Goal: Information Seeking & Learning: Learn about a topic

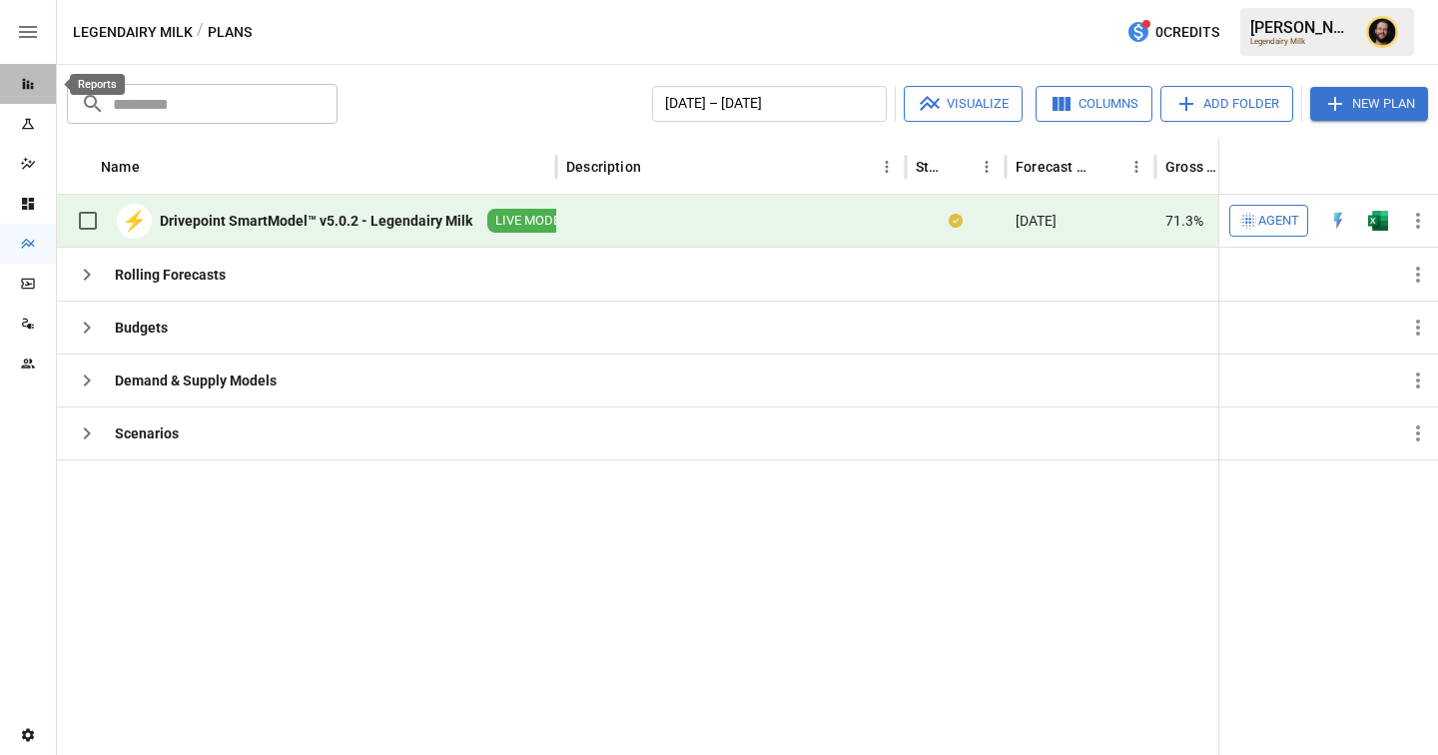
click at [29, 87] on icon "Reports" at bounding box center [28, 84] width 16 height 16
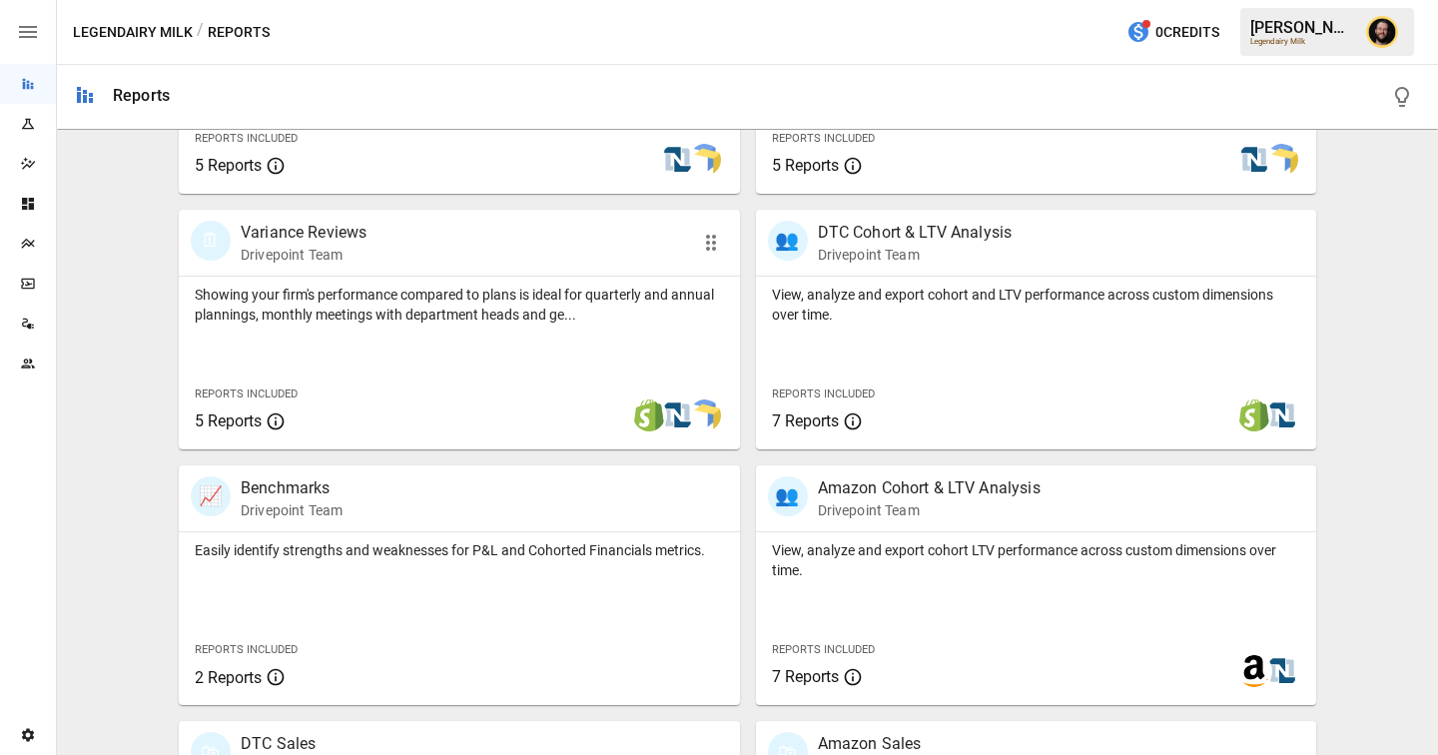
scroll to position [547, 0]
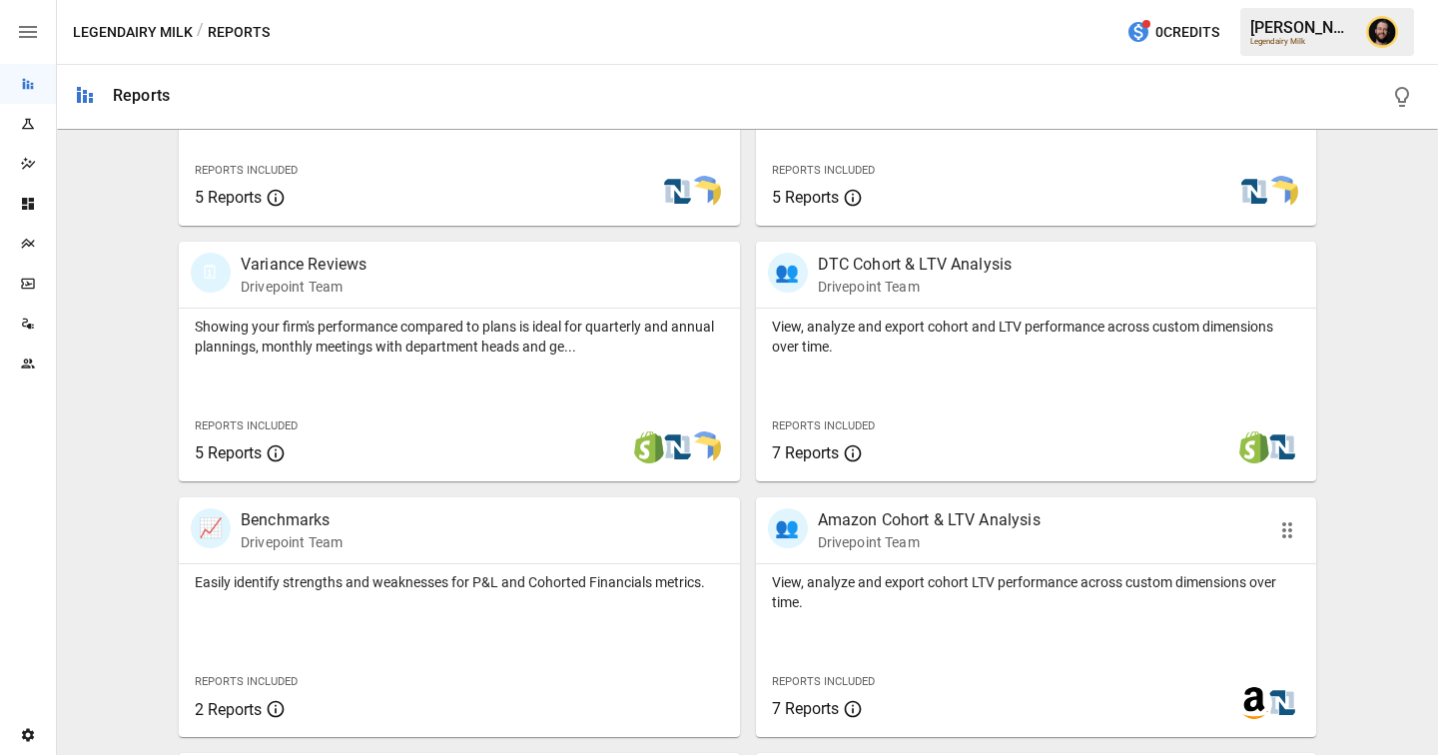
click at [848, 579] on p "View, analyze and export cohort LTV performance across custom dimensions over t…" at bounding box center [1036, 592] width 529 height 40
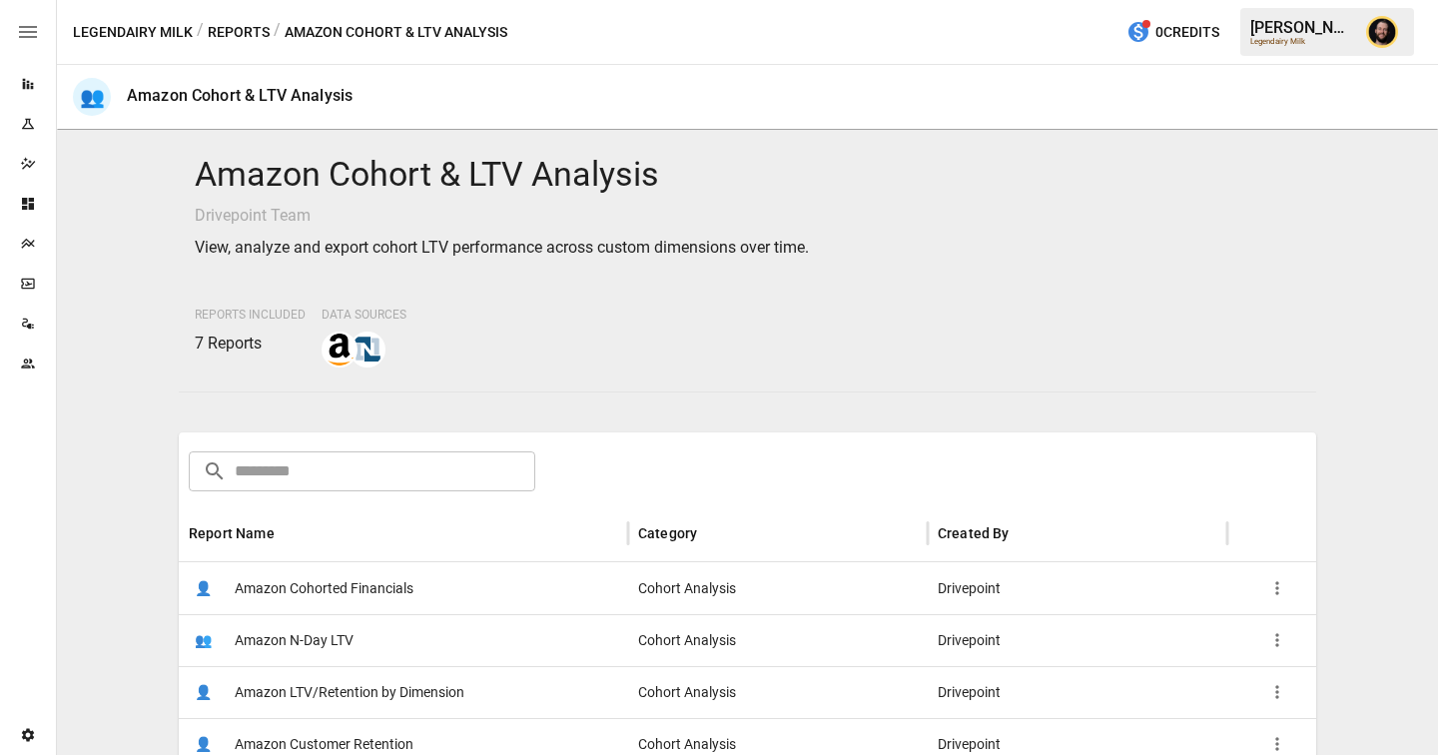
click at [502, 578] on div "👤 Amazon Cohorted Financials" at bounding box center [403, 588] width 449 height 52
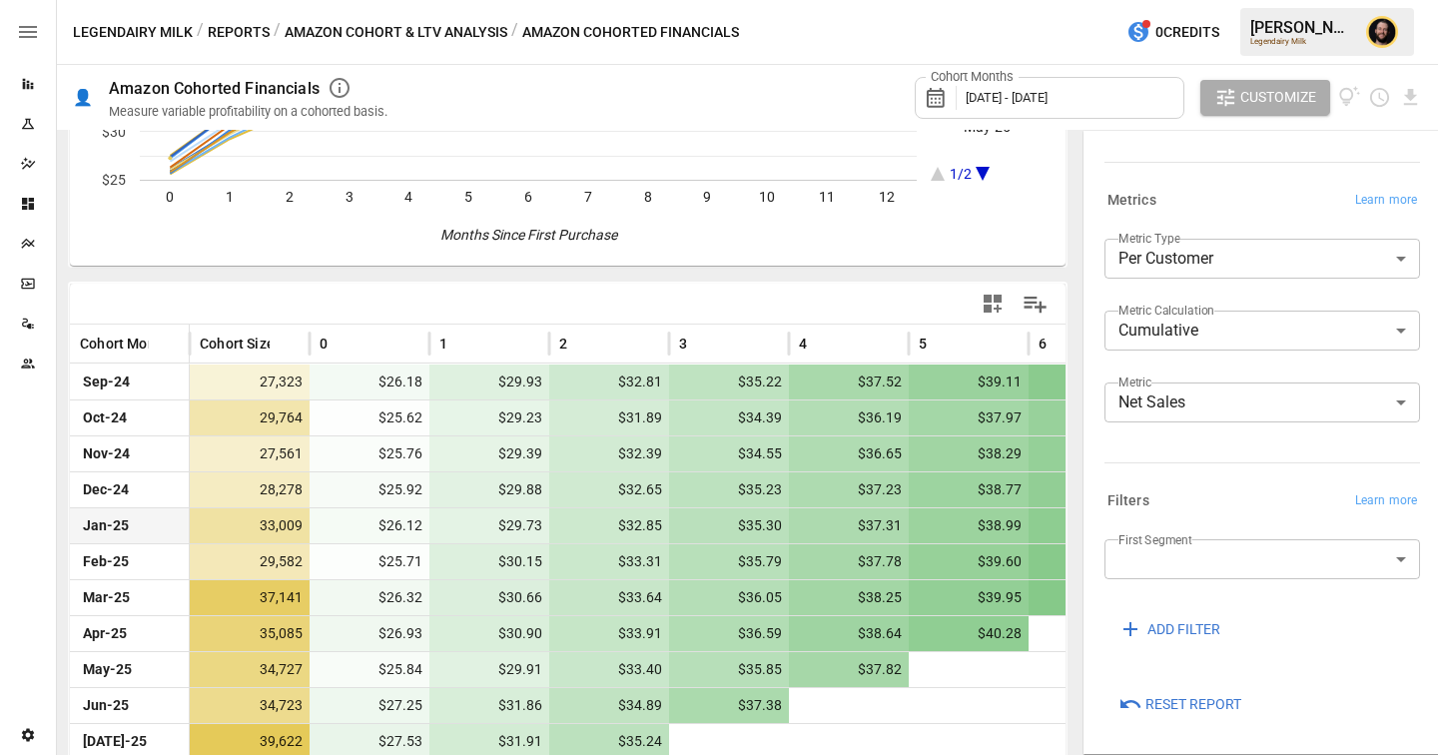
scroll to position [284, 0]
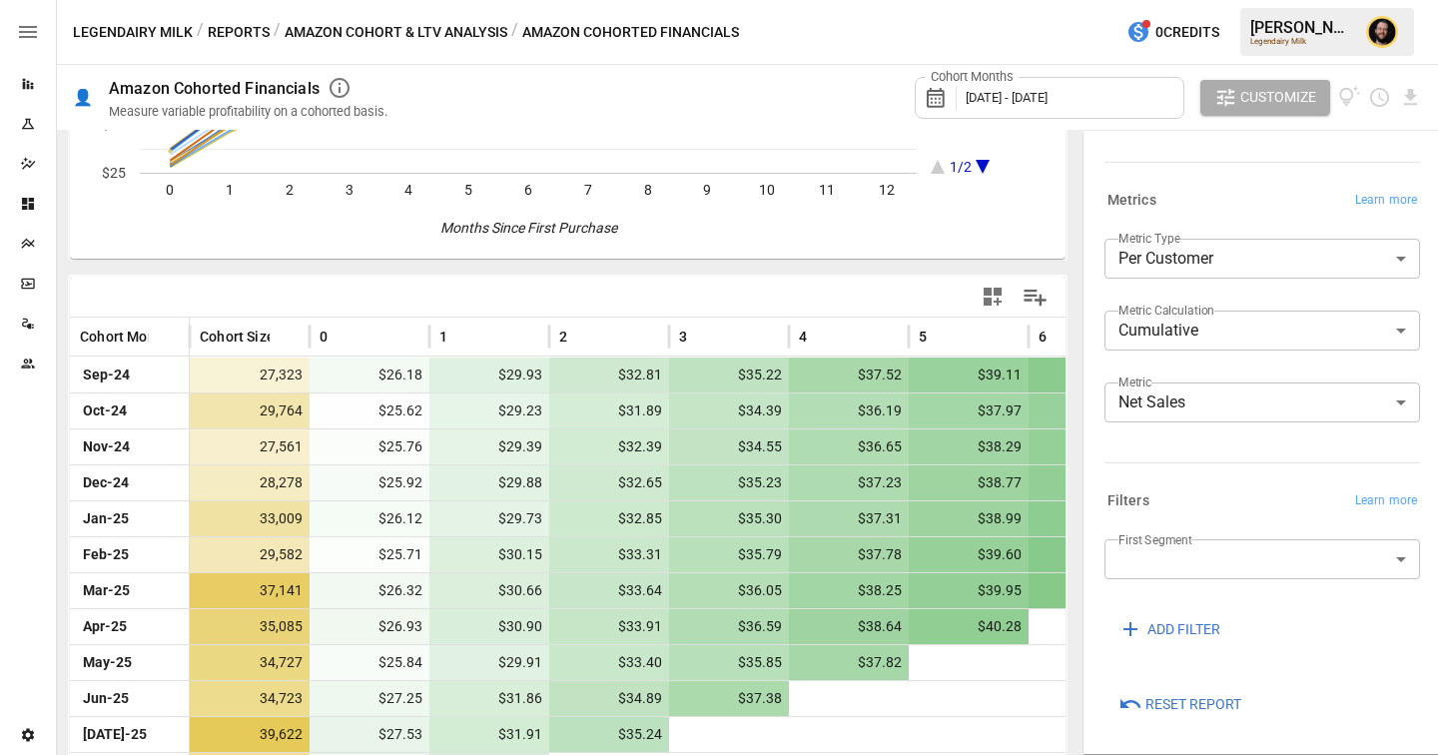
click at [1184, 0] on body "Reports Experiments Dazzler Studio Dashboards Plans SmartModel ™ Data Sources T…" at bounding box center [719, 0] width 1438 height 0
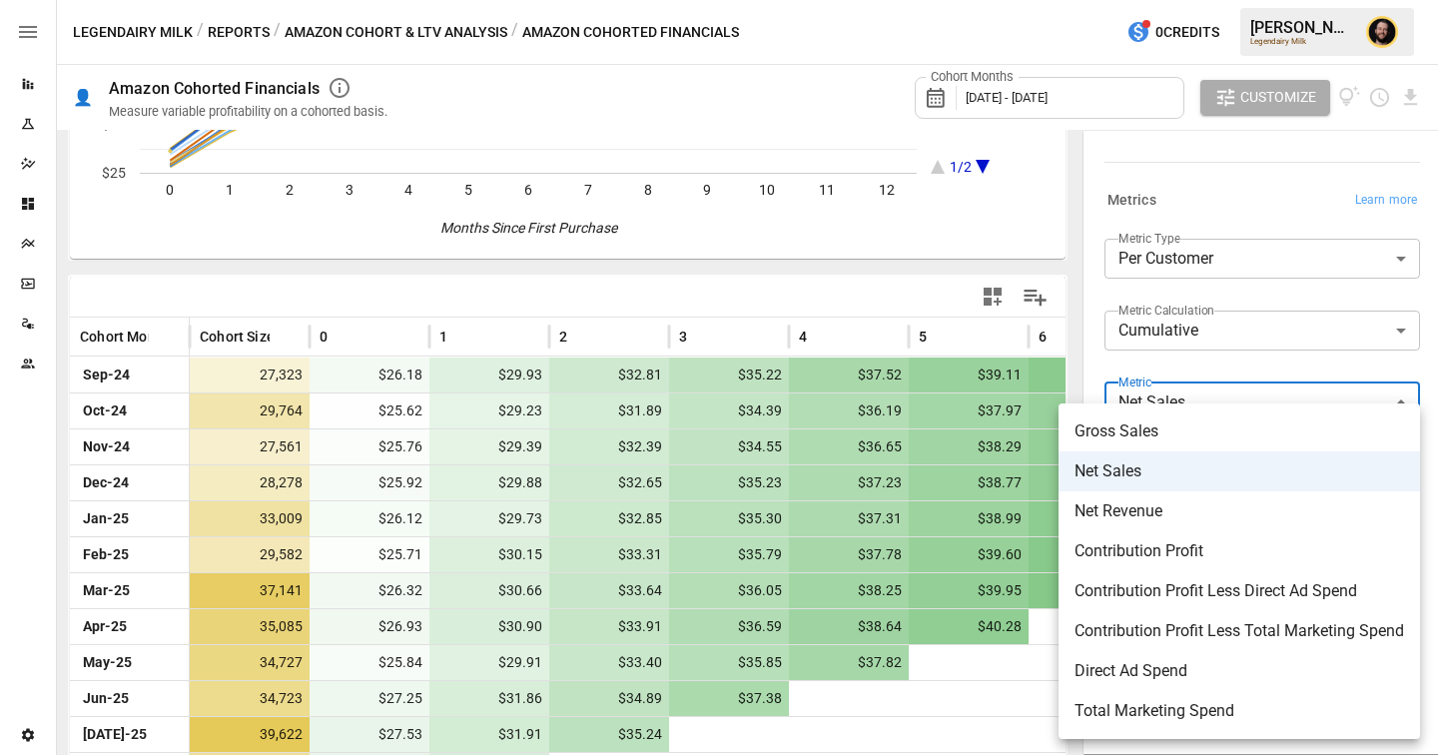
click at [1151, 561] on span "Contribution Profit" at bounding box center [1240, 551] width 330 height 24
type input "**********"
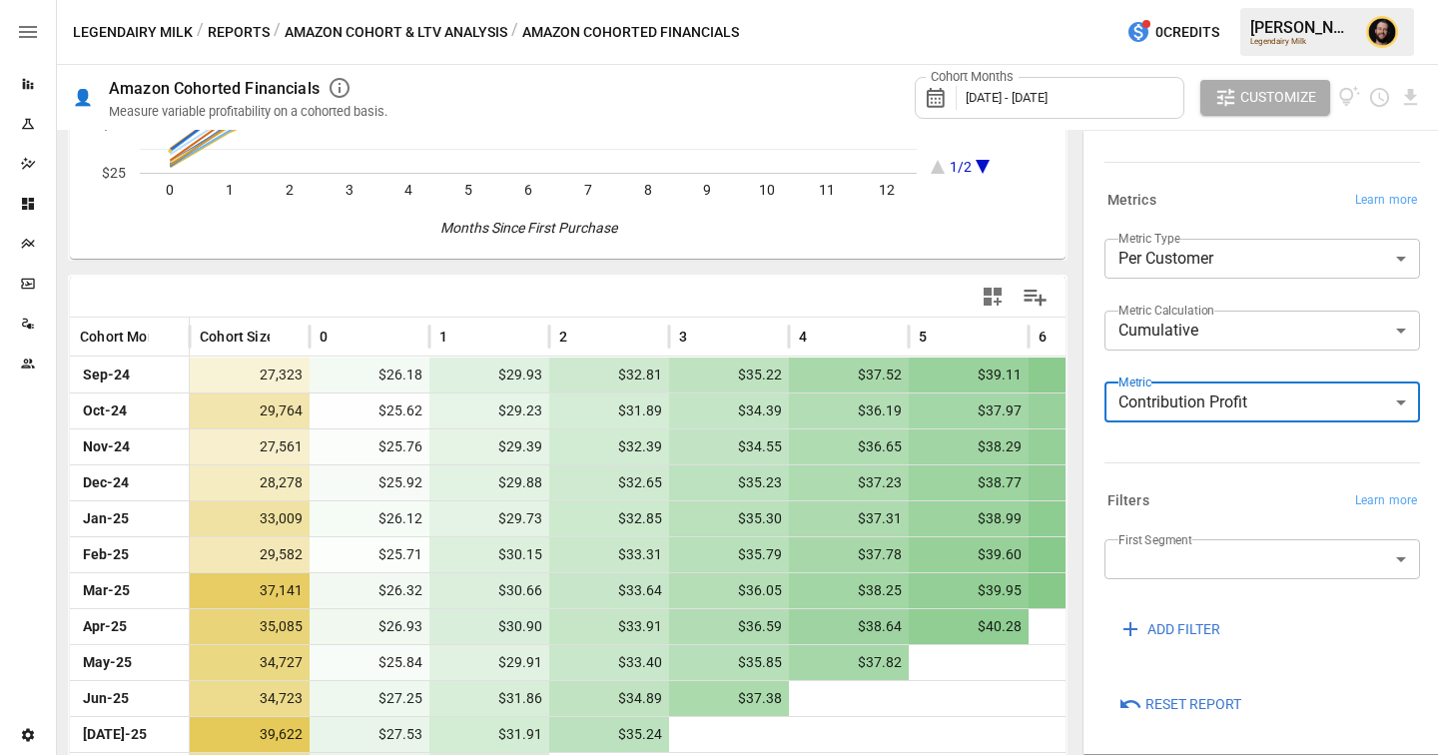
scroll to position [229, 0]
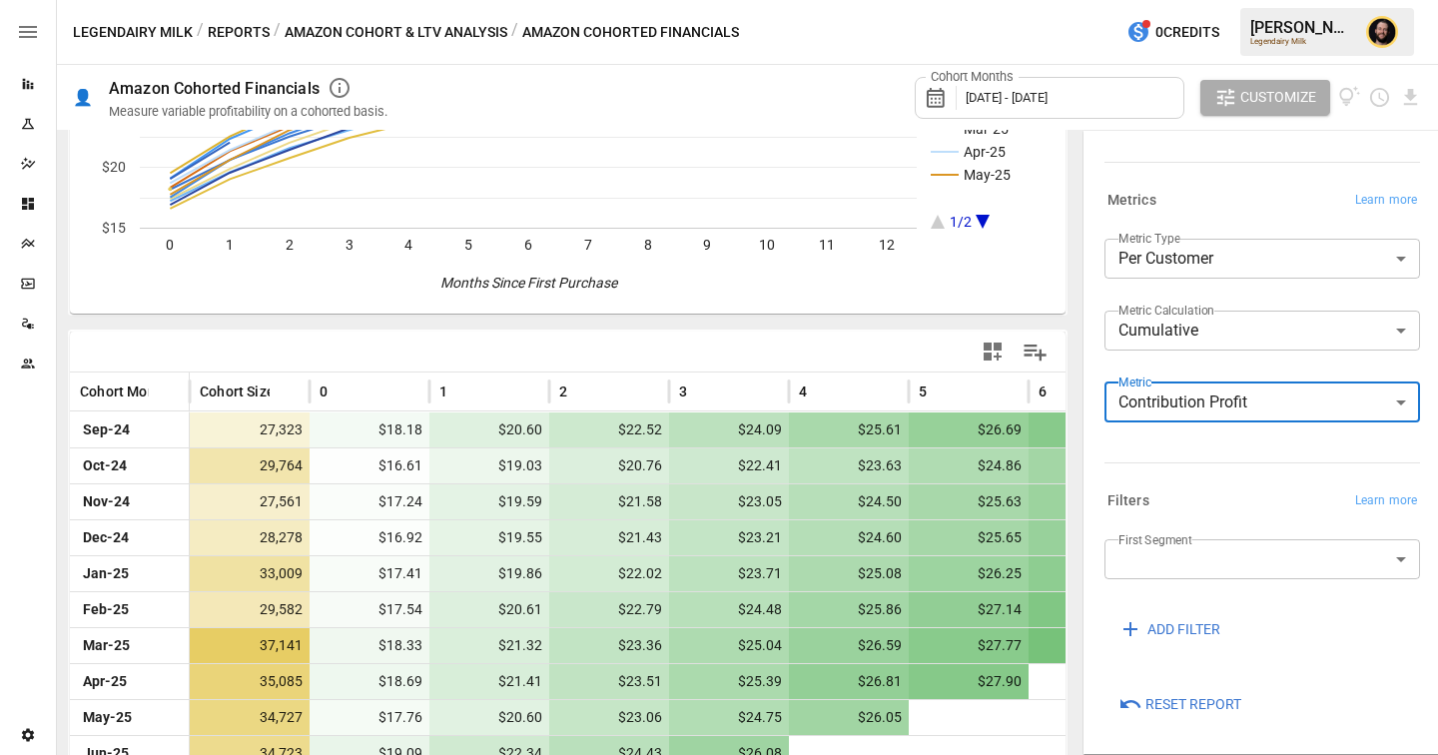
click at [1174, 0] on body "Reports Experiments Dazzler Studio Dashboards Plans SmartModel ™ Data Sources T…" at bounding box center [719, 0] width 1438 height 0
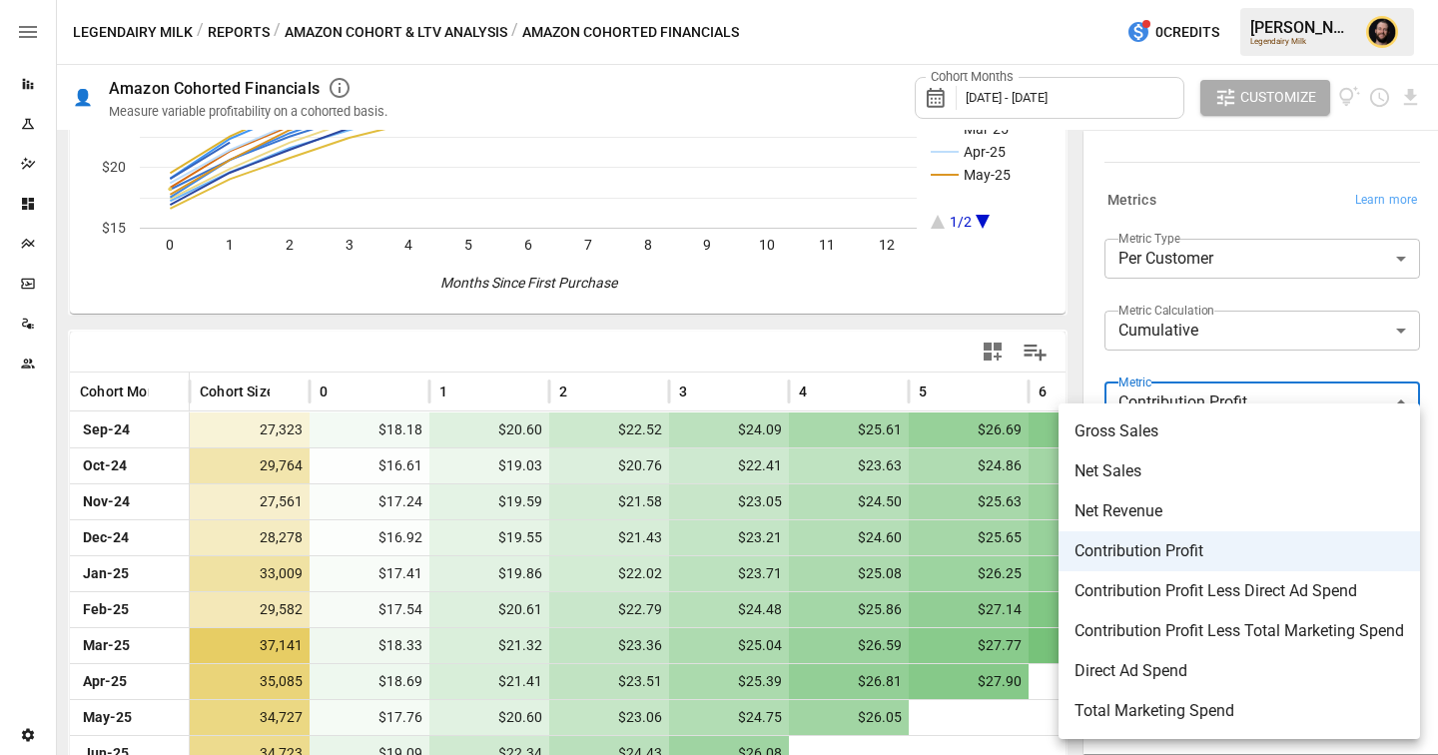
click at [231, 31] on div at bounding box center [719, 377] width 1438 height 755
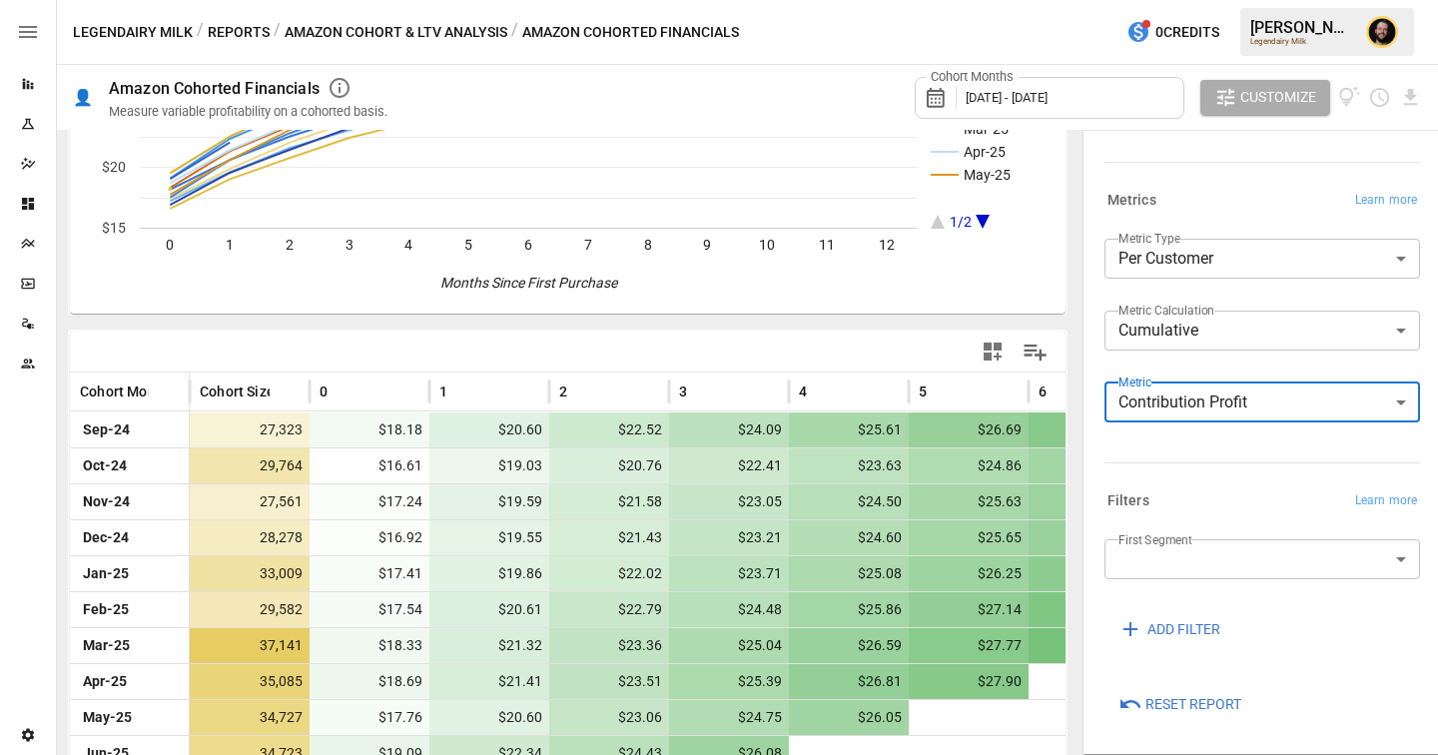
click at [231, 31] on button "Reports" at bounding box center [239, 32] width 62 height 25
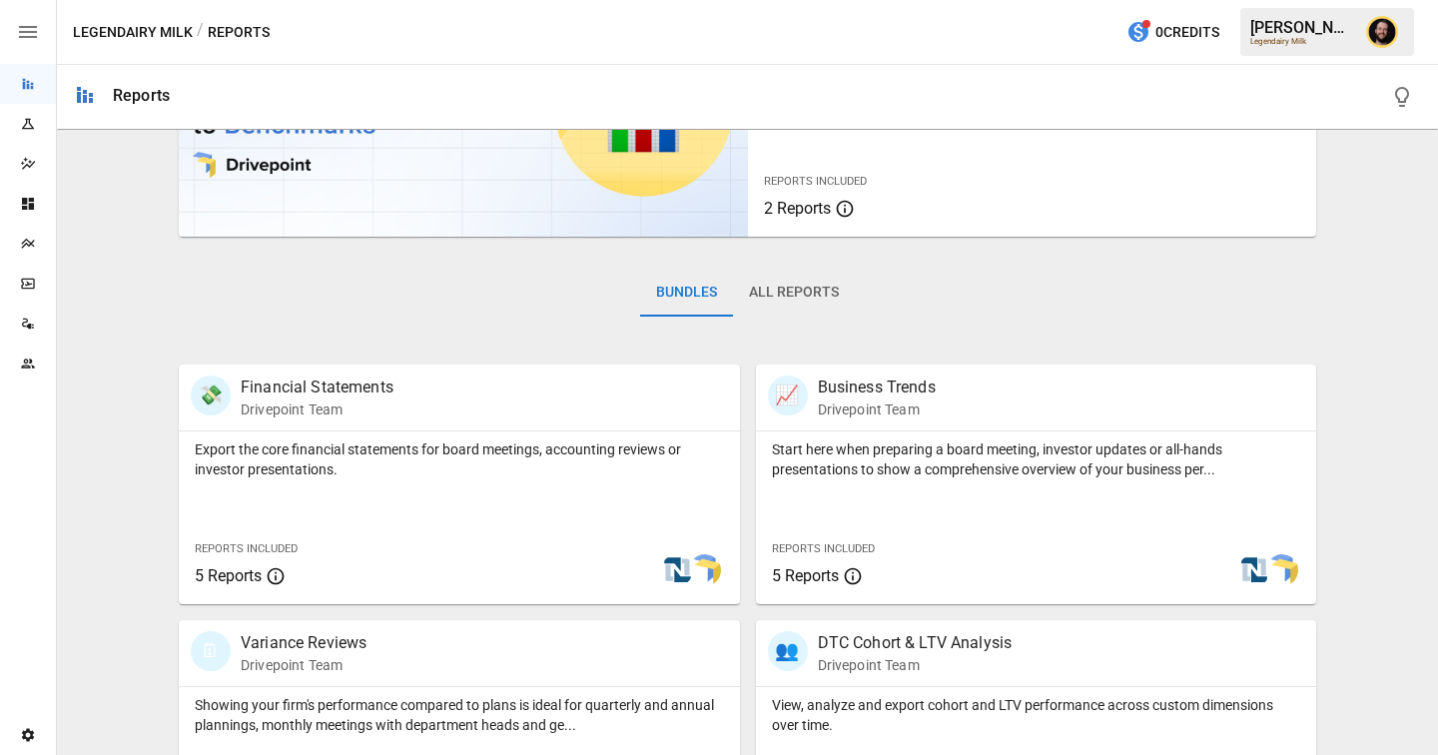
scroll to position [388, 0]
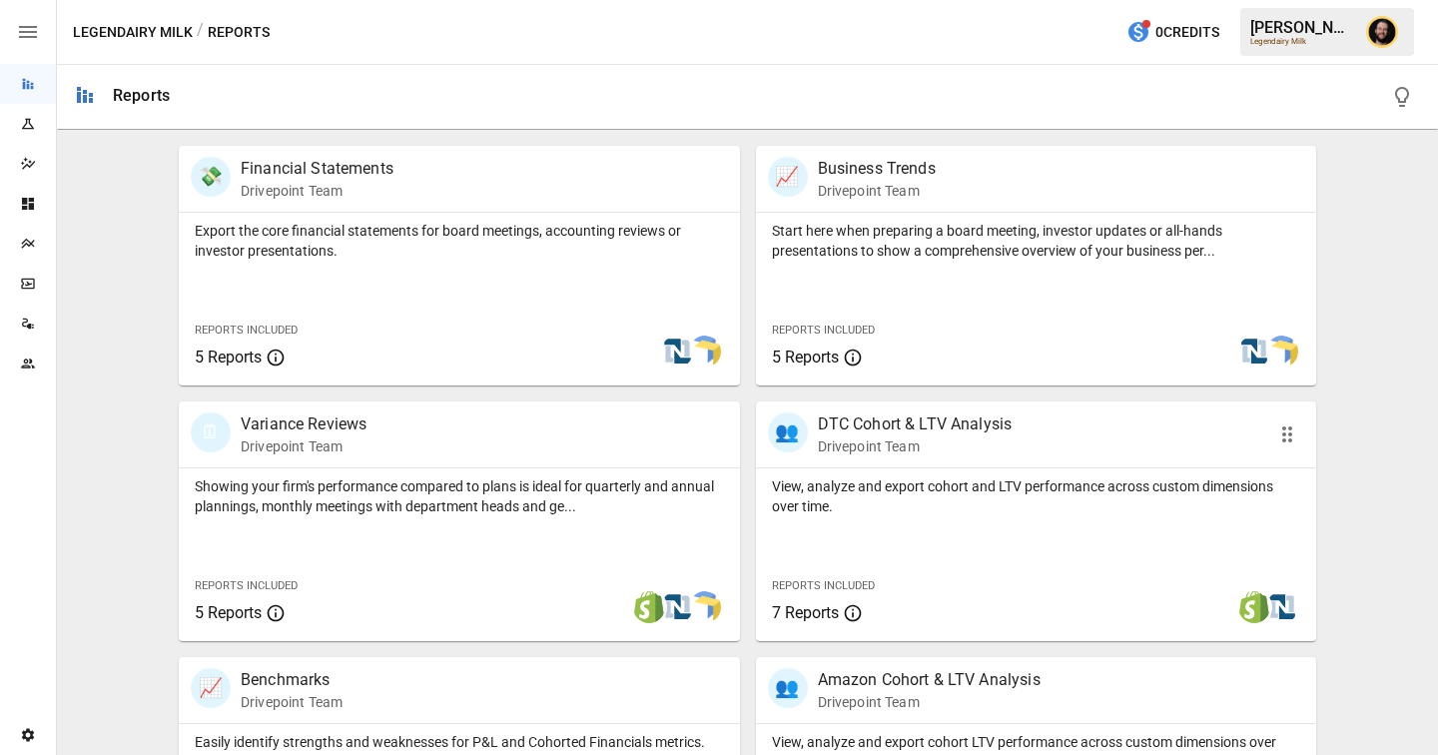
click at [994, 499] on p "View, analyze and export cohort and LTV performance across custom dimensions ov…" at bounding box center [1036, 496] width 529 height 40
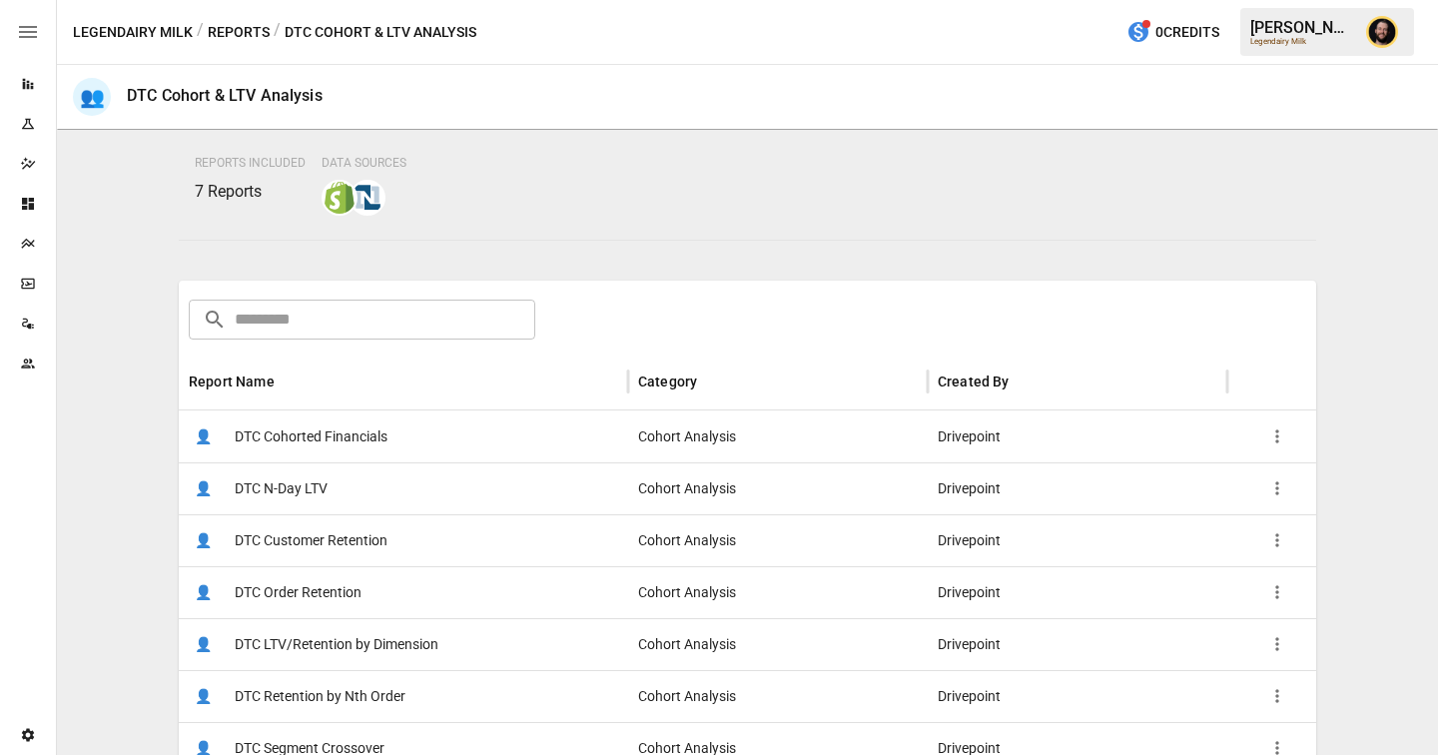
scroll to position [168, 0]
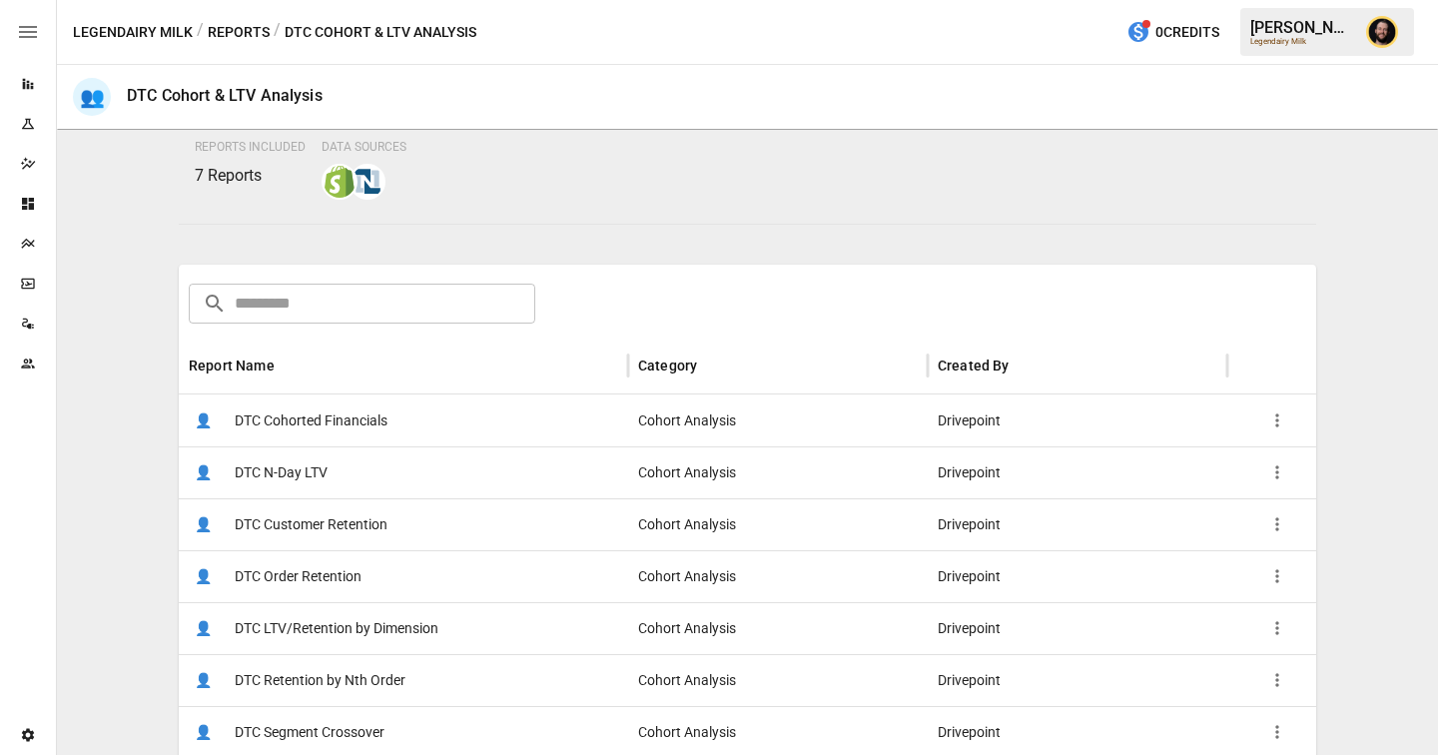
click at [453, 429] on div "👤 DTC Cohorted Financials" at bounding box center [403, 421] width 449 height 52
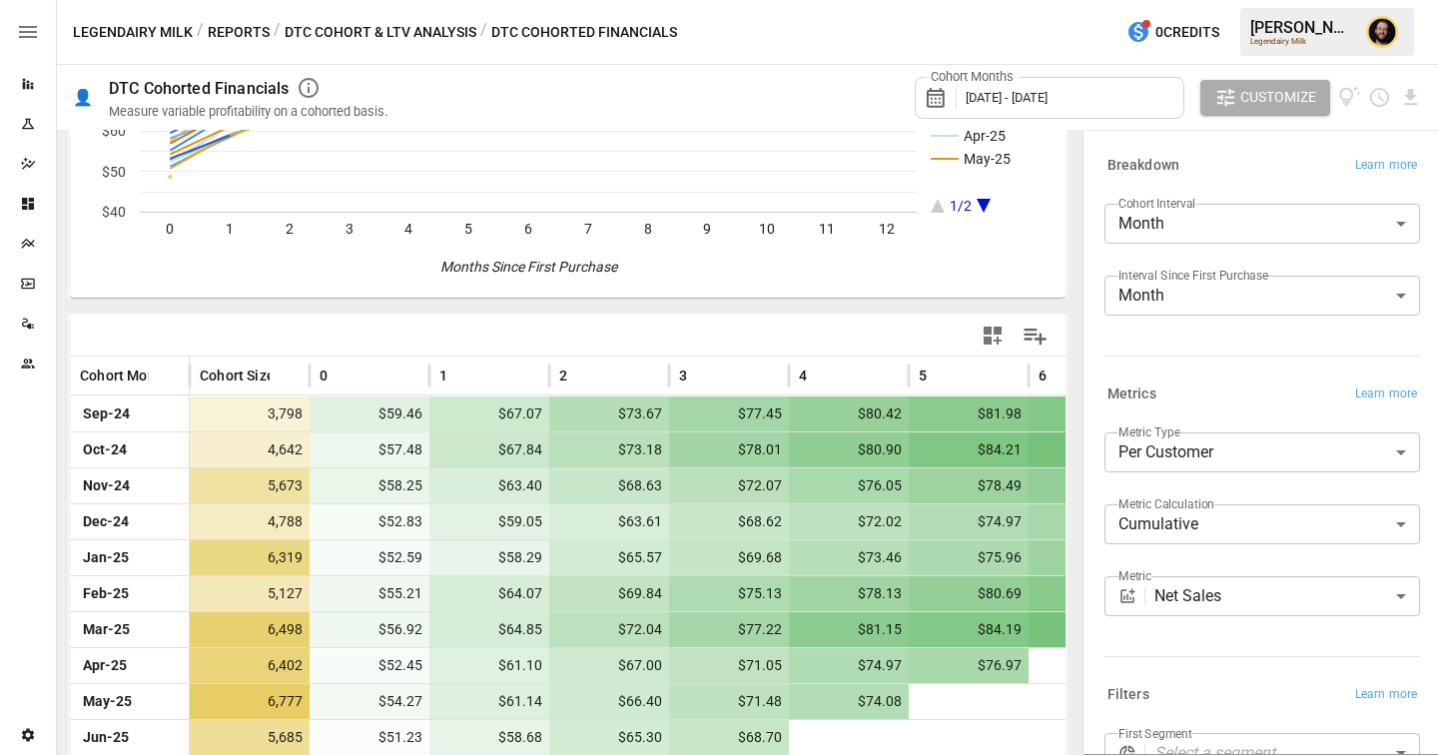
scroll to position [366, 0]
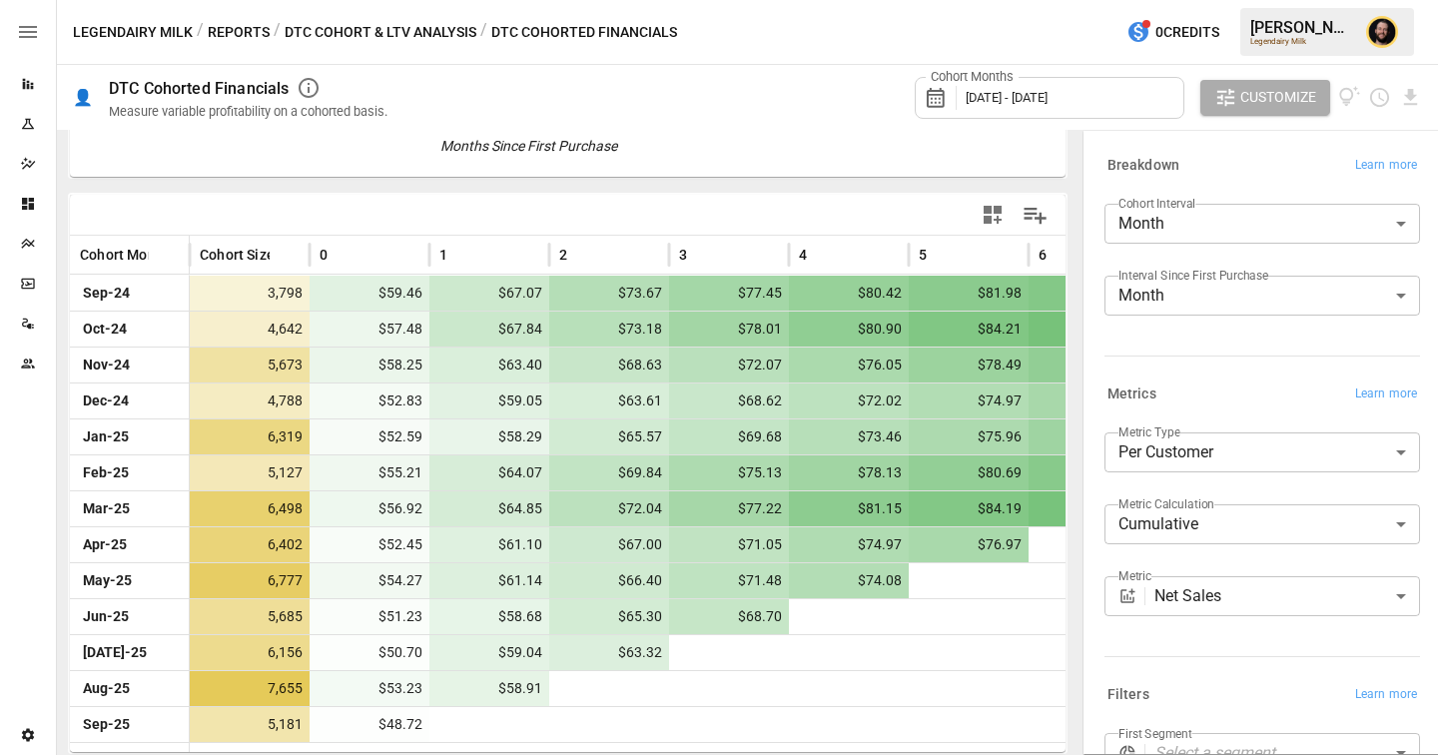
click at [1172, 0] on body "Reports Experiments Dazzler Studio Dashboards Plans SmartModel ™ Data Sources T…" at bounding box center [719, 0] width 1438 height 0
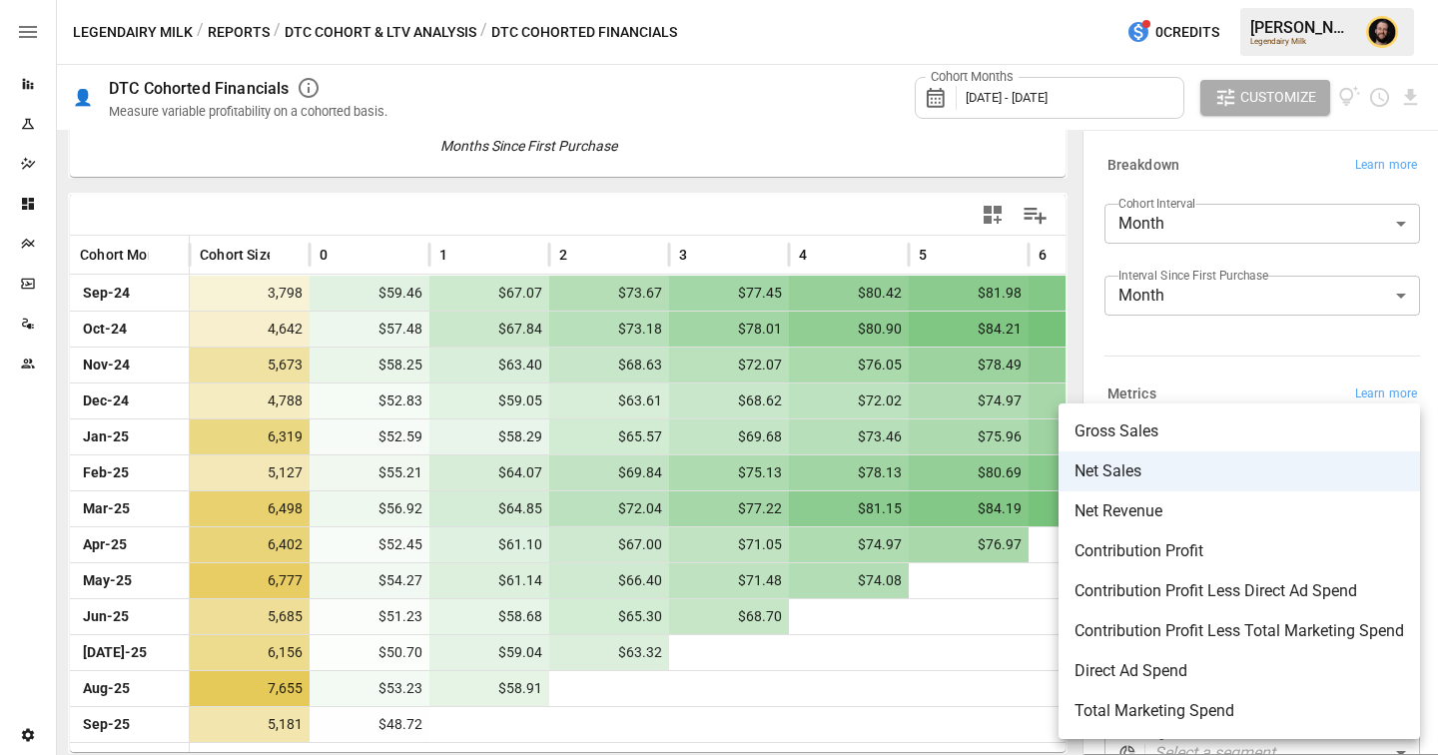
click at [384, 33] on div at bounding box center [719, 377] width 1438 height 755
click at [1239, 0] on body "Reports Experiments Dazzler Studio Dashboards Plans SmartModel ™ Data Sources T…" at bounding box center [719, 0] width 1438 height 0
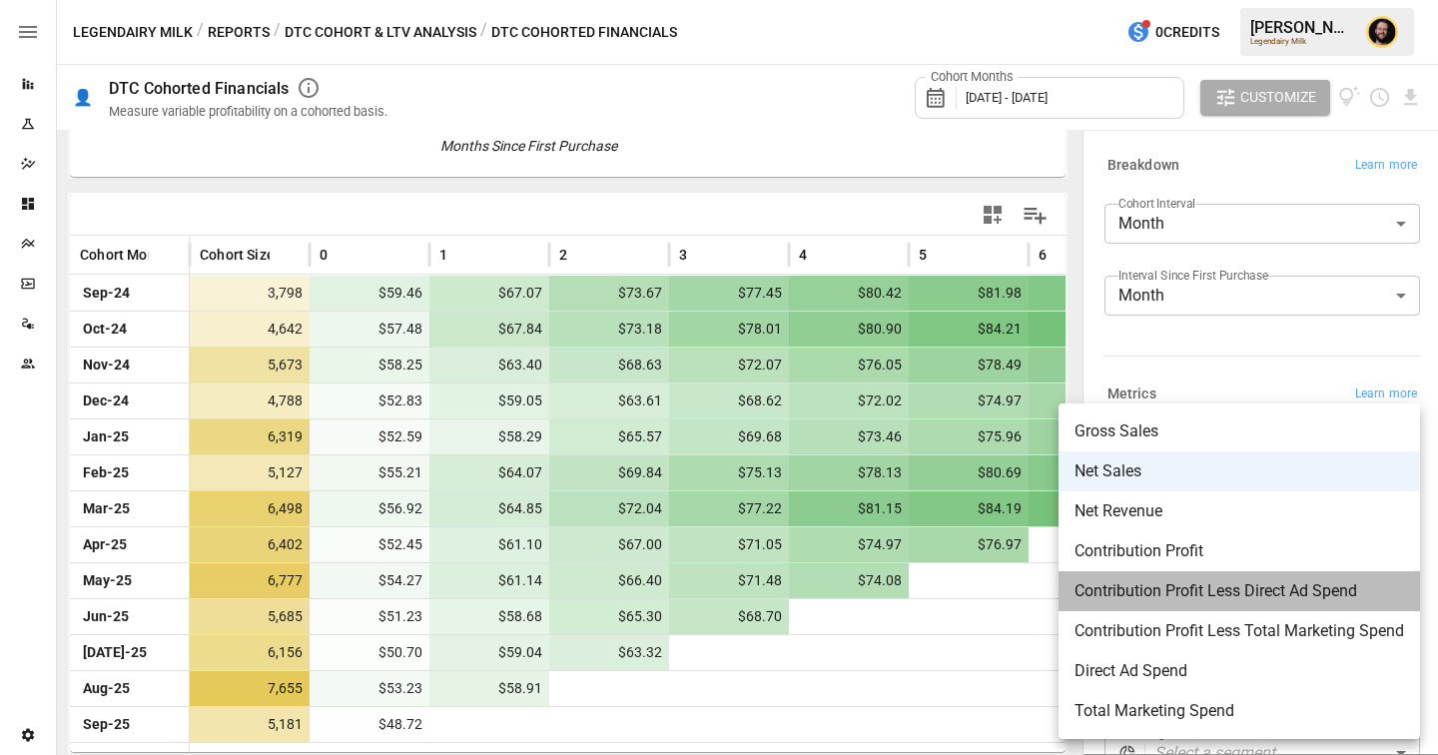
click at [1199, 596] on span "Contribution Profit Less Direct Ad Spend" at bounding box center [1240, 591] width 330 height 24
type input "**********"
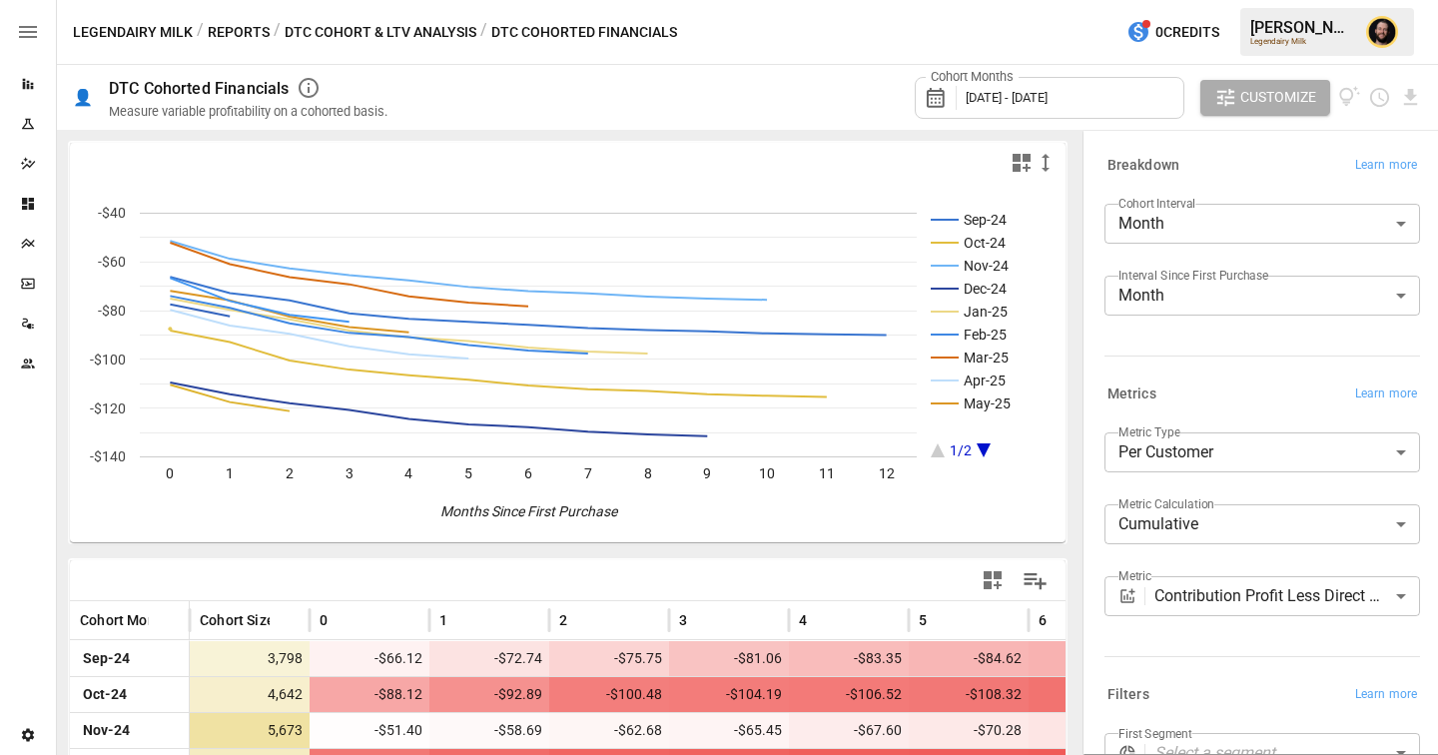
click at [384, 27] on button "DTC Cohort & LTV Analysis" at bounding box center [381, 32] width 192 height 25
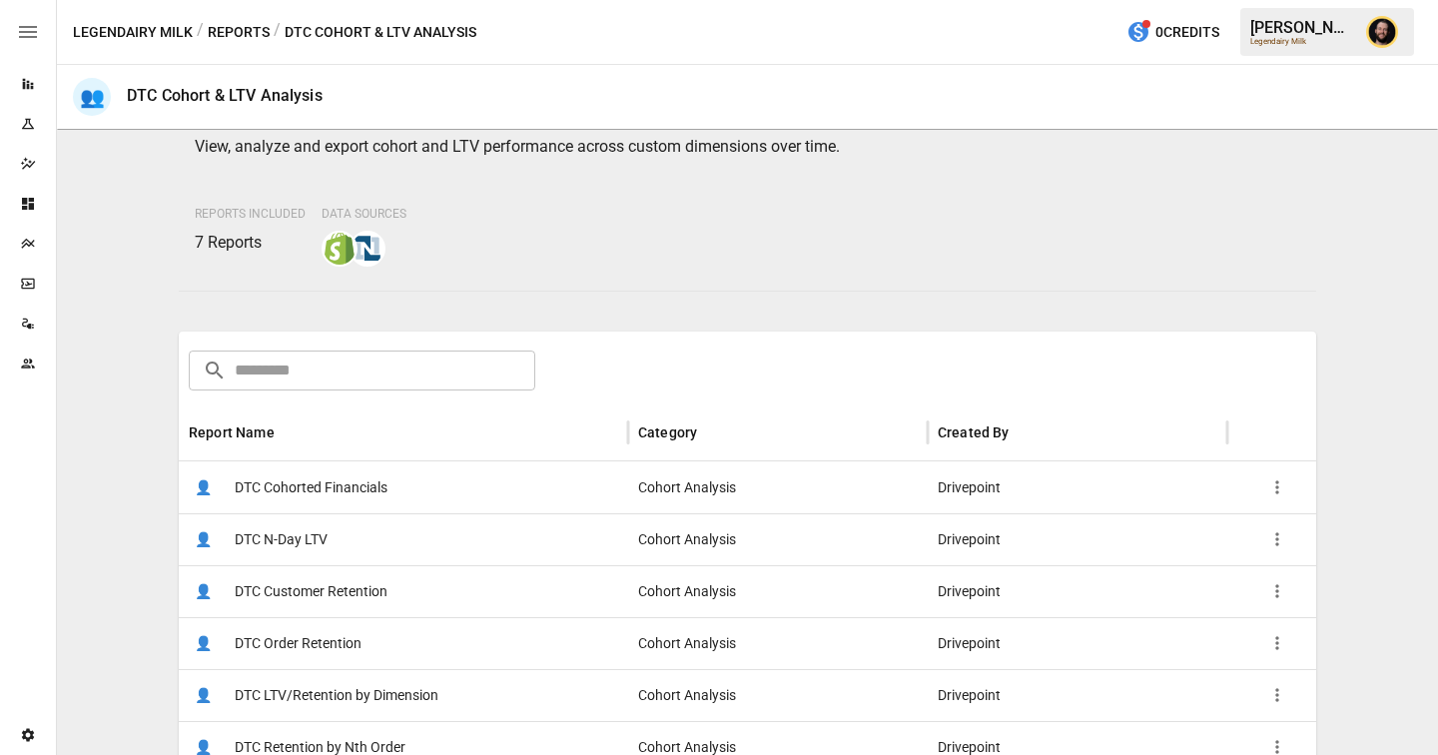
scroll to position [185, 0]
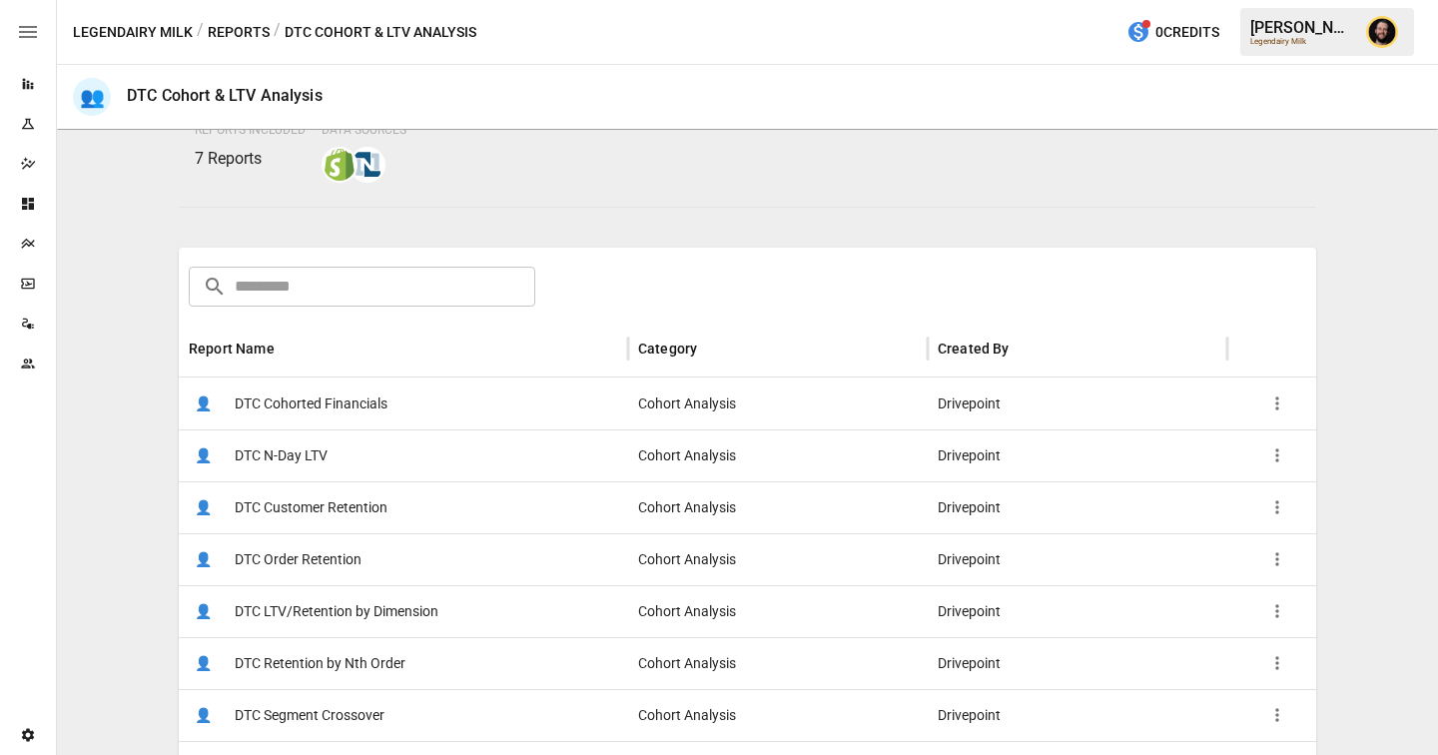
click at [399, 611] on span "DTC LTV/Retention by Dimension" at bounding box center [337, 611] width 204 height 51
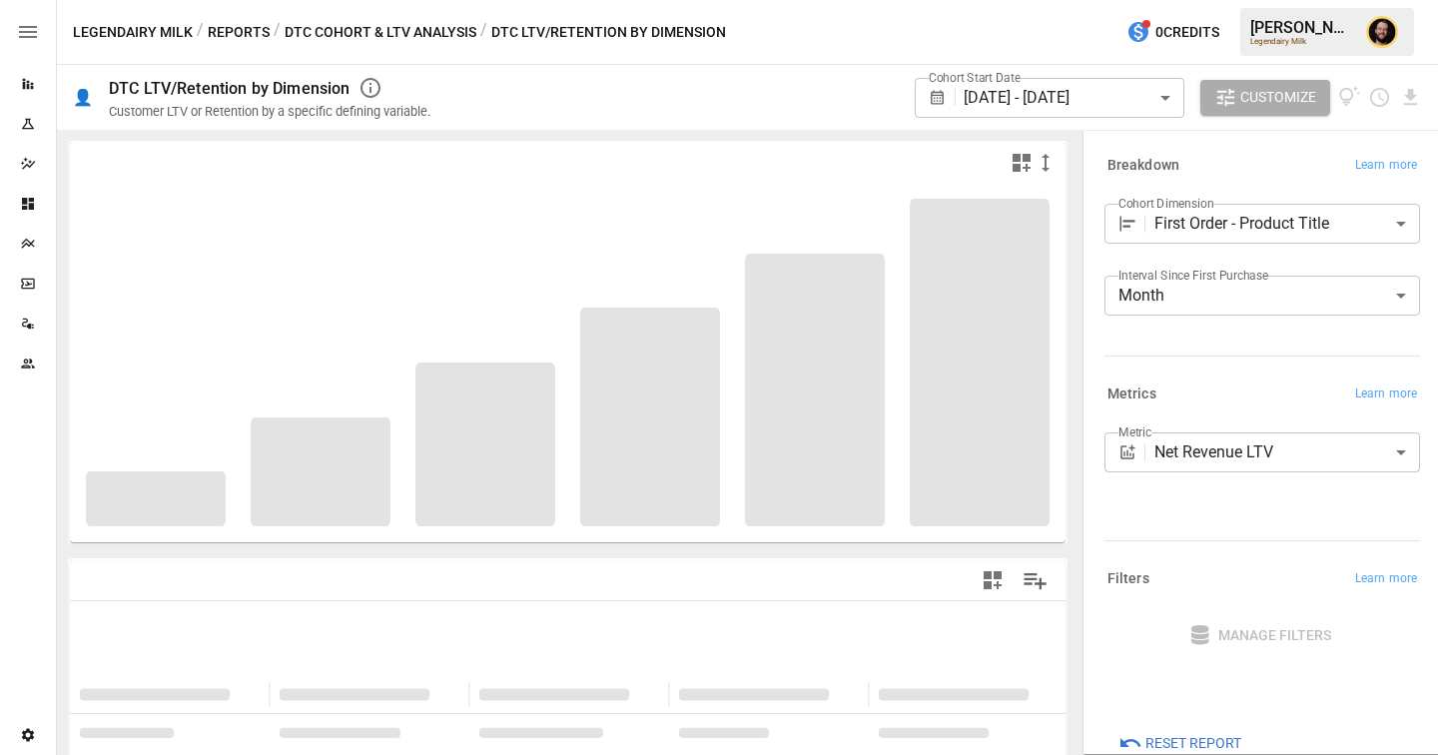
click at [1243, 0] on body "**********" at bounding box center [719, 0] width 1438 height 0
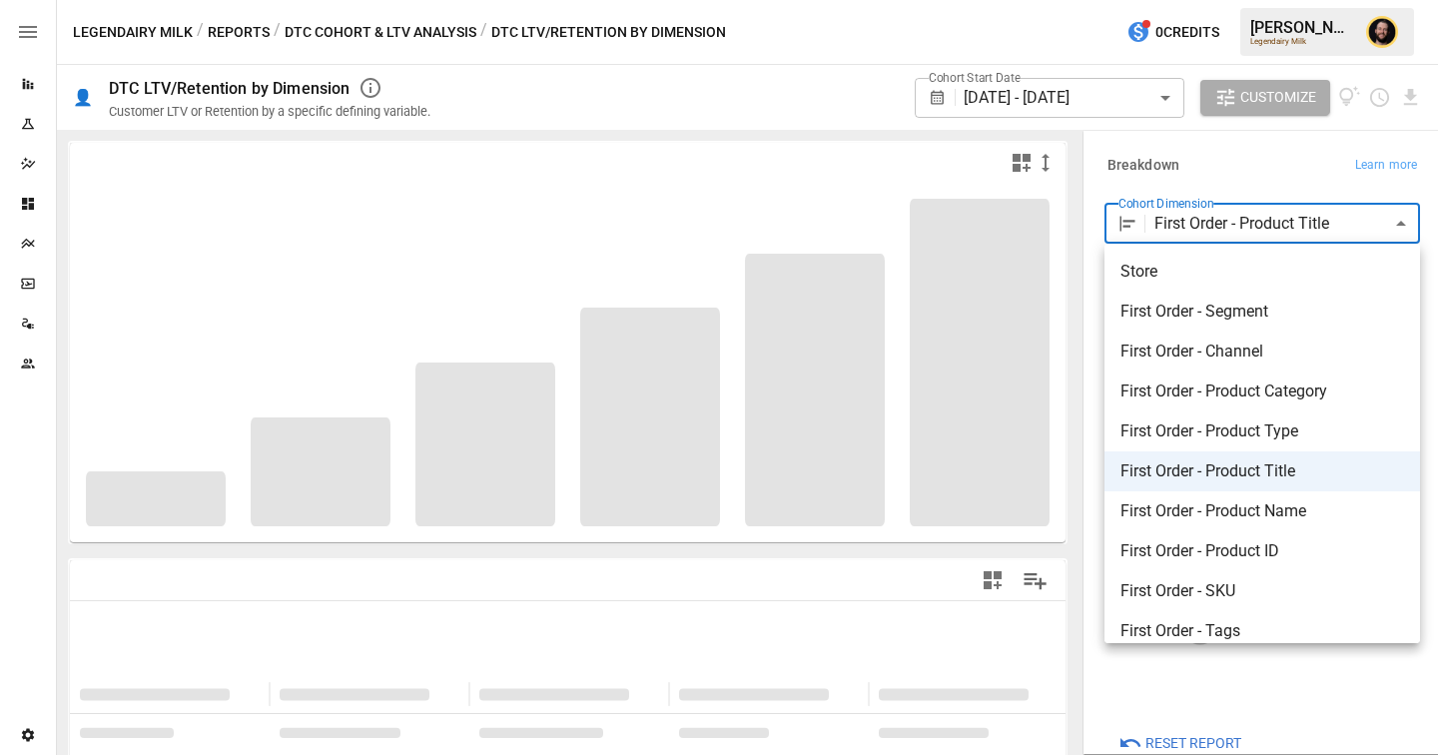
click at [1234, 181] on div at bounding box center [719, 377] width 1438 height 755
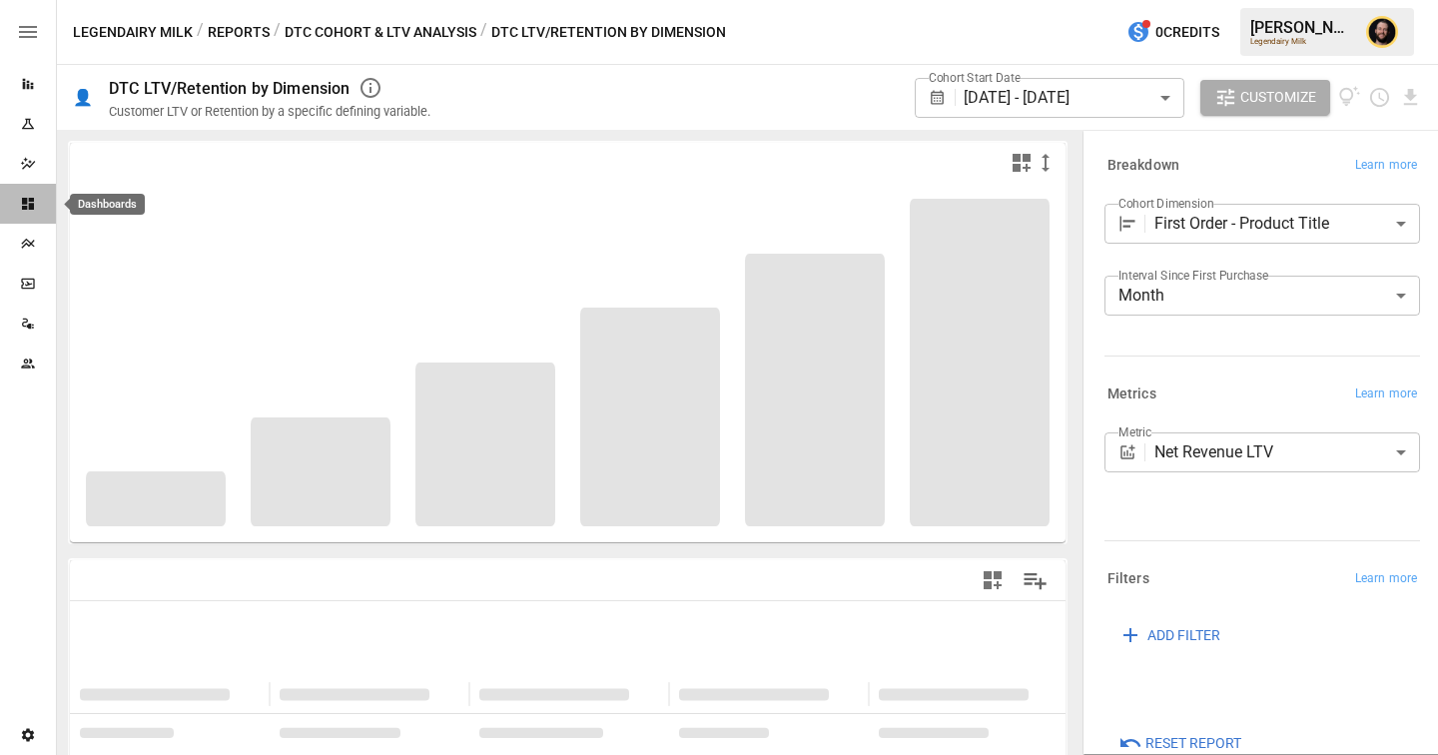
click at [29, 200] on icon "Dashboards" at bounding box center [28, 204] width 12 height 12
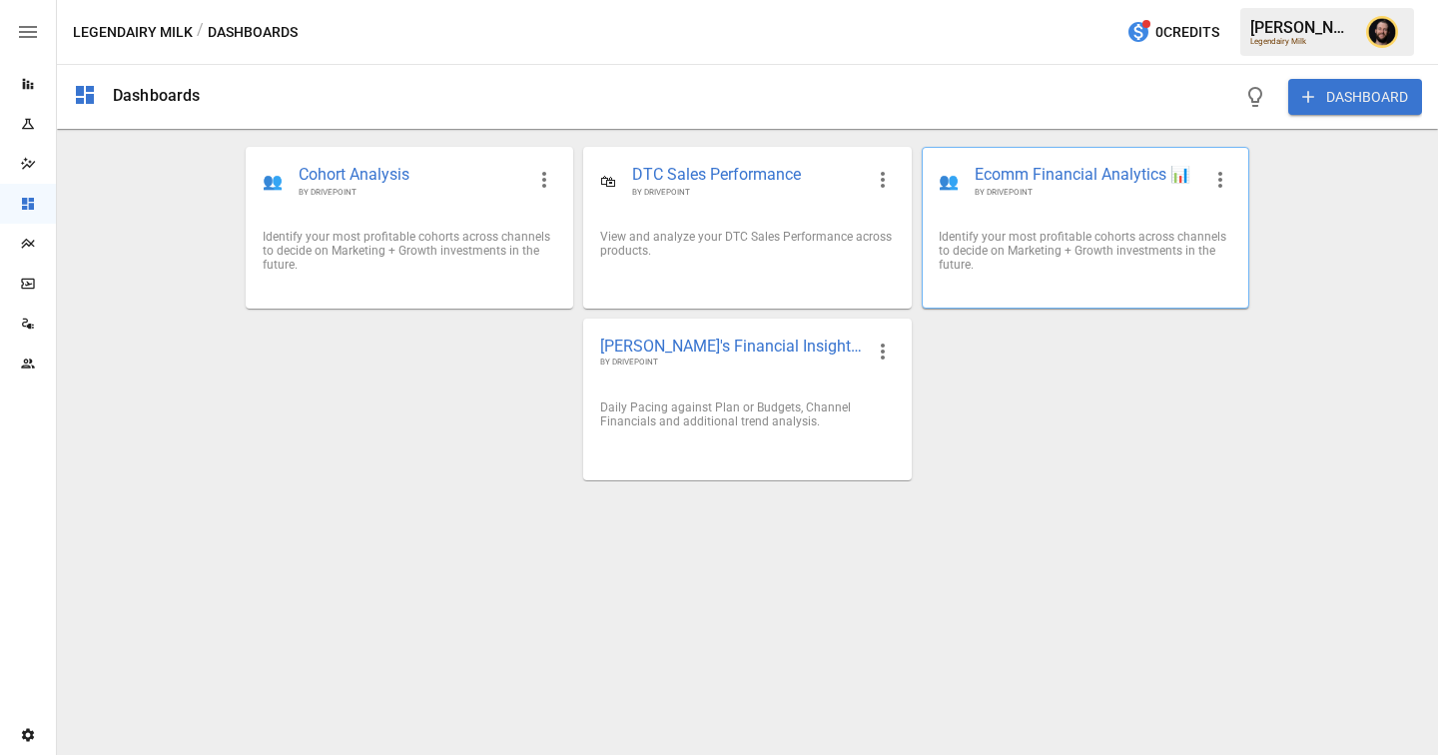
click at [1063, 200] on div "👥 Ecomm Financial Analytics 📊 BY DRIVEPOINT" at bounding box center [1086, 181] width 326 height 66
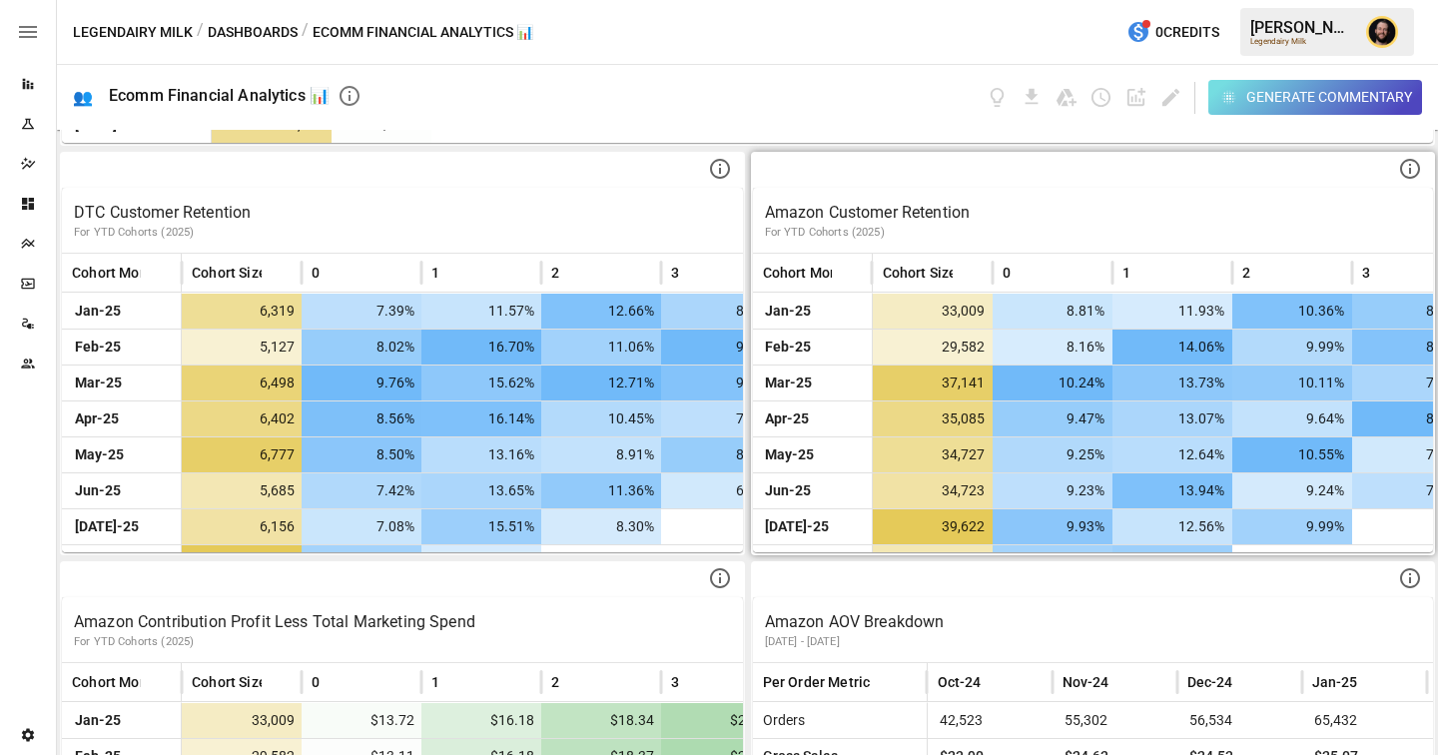
scroll to position [967, 0]
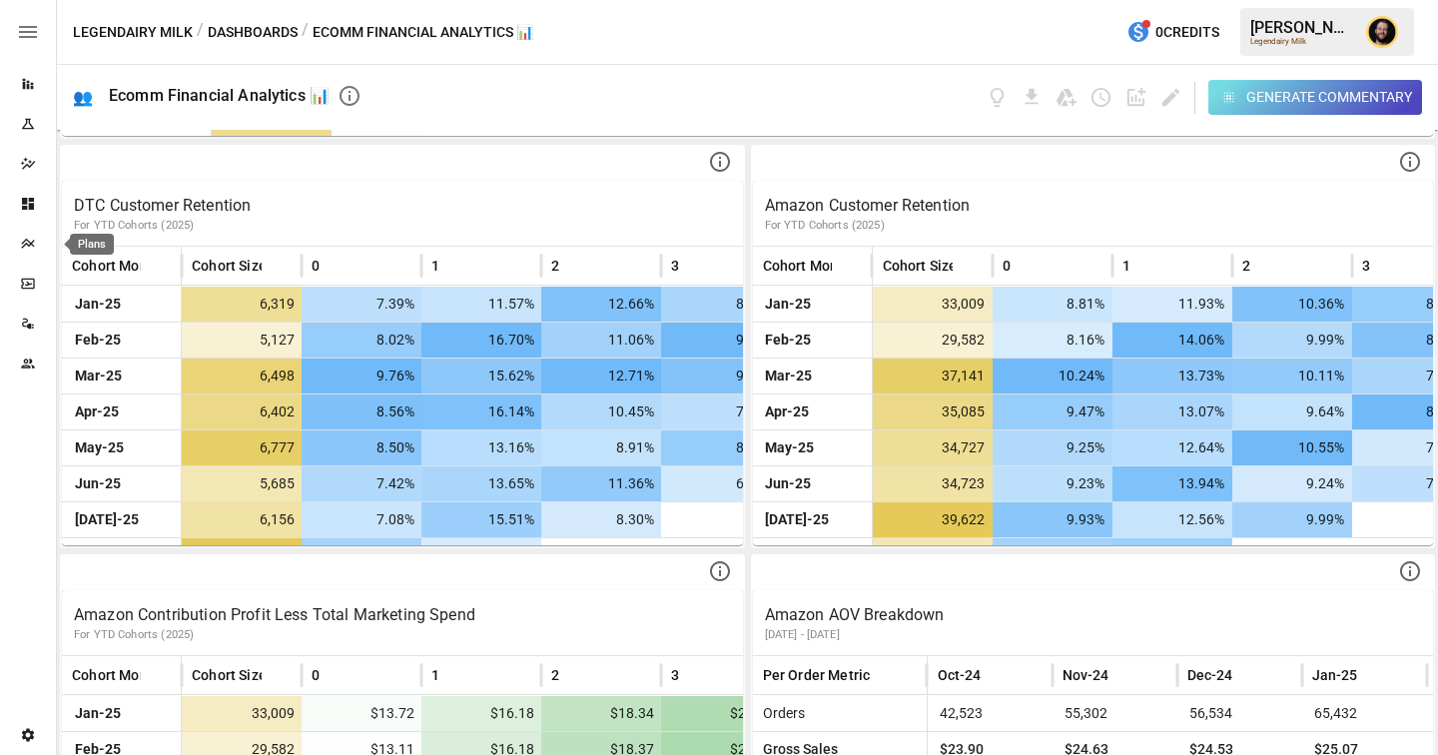
click at [26, 242] on icon "Plans" at bounding box center [28, 244] width 16 height 16
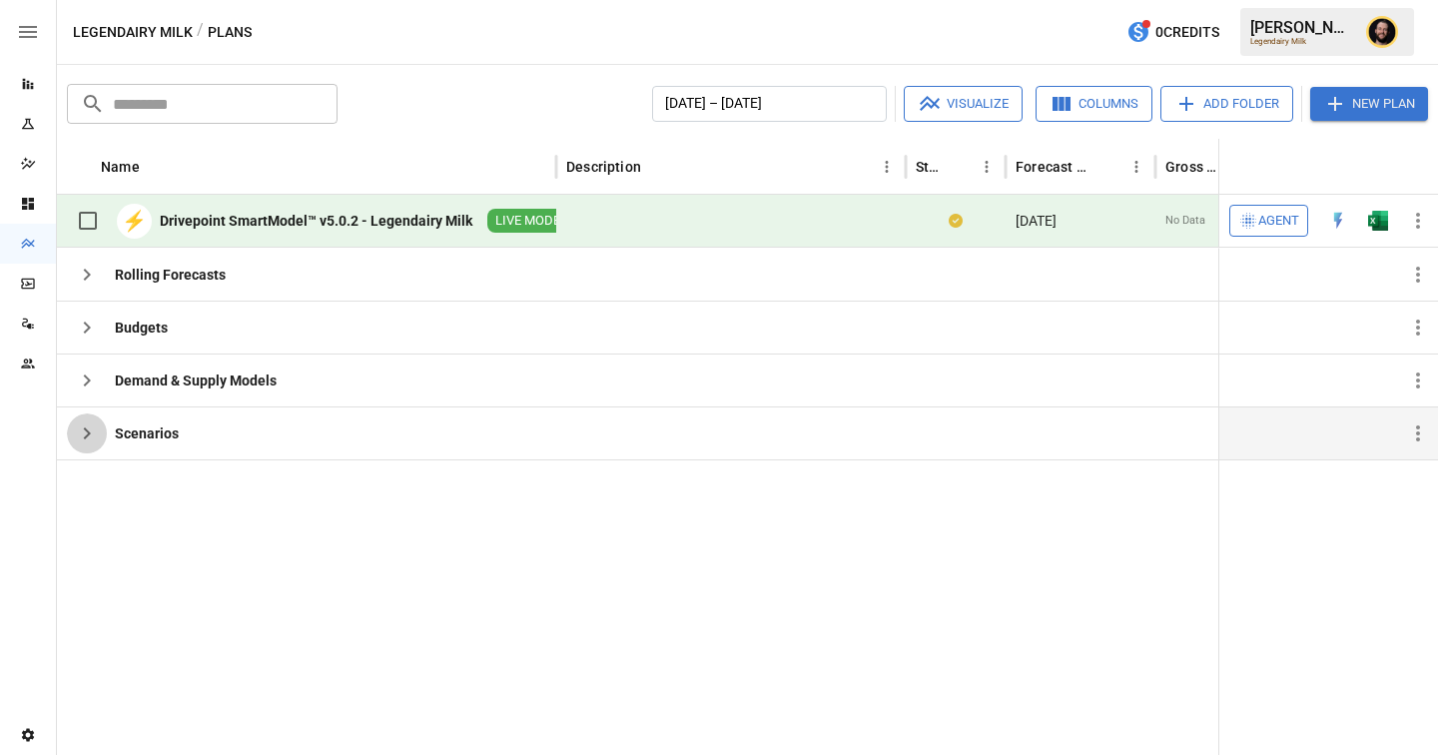
click at [90, 427] on icon "button" at bounding box center [87, 434] width 24 height 24
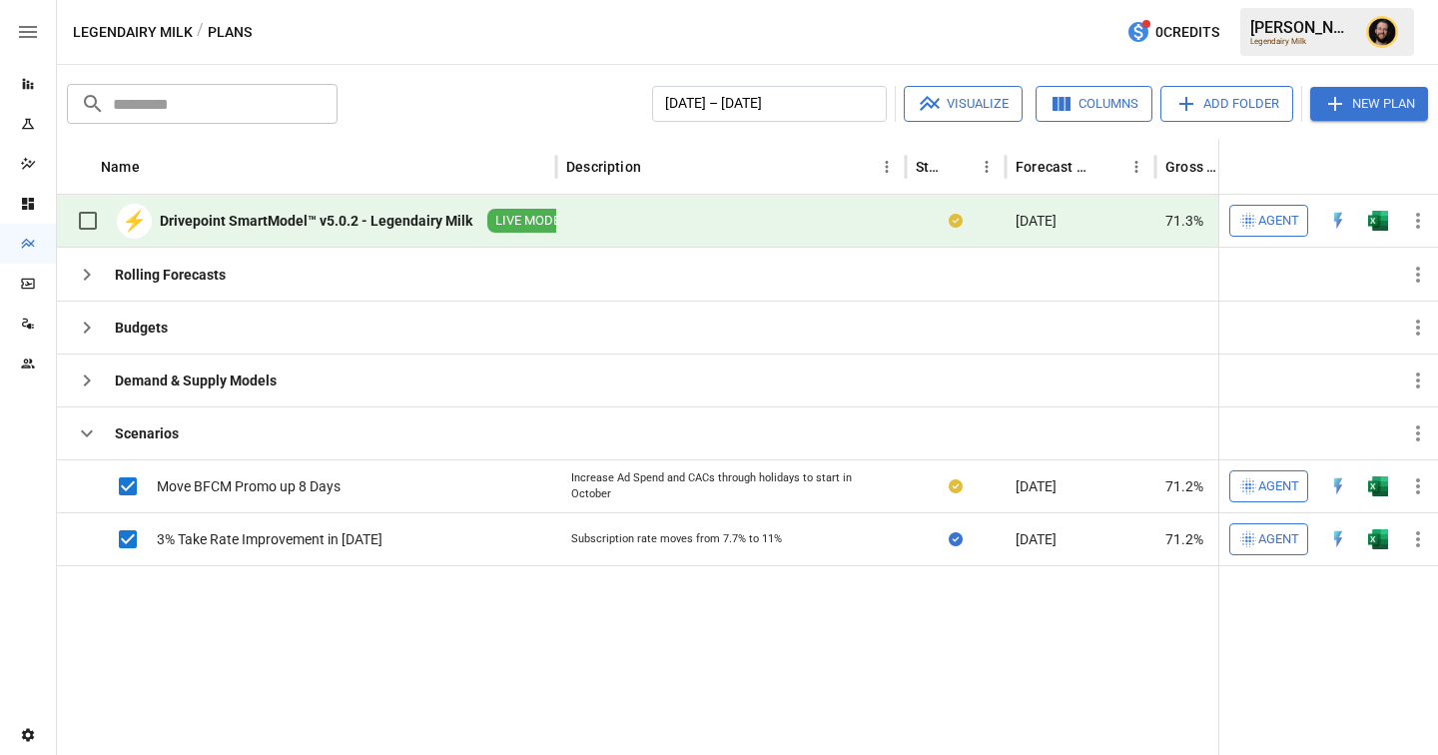
click at [956, 103] on button "Visualize" at bounding box center [963, 104] width 119 height 36
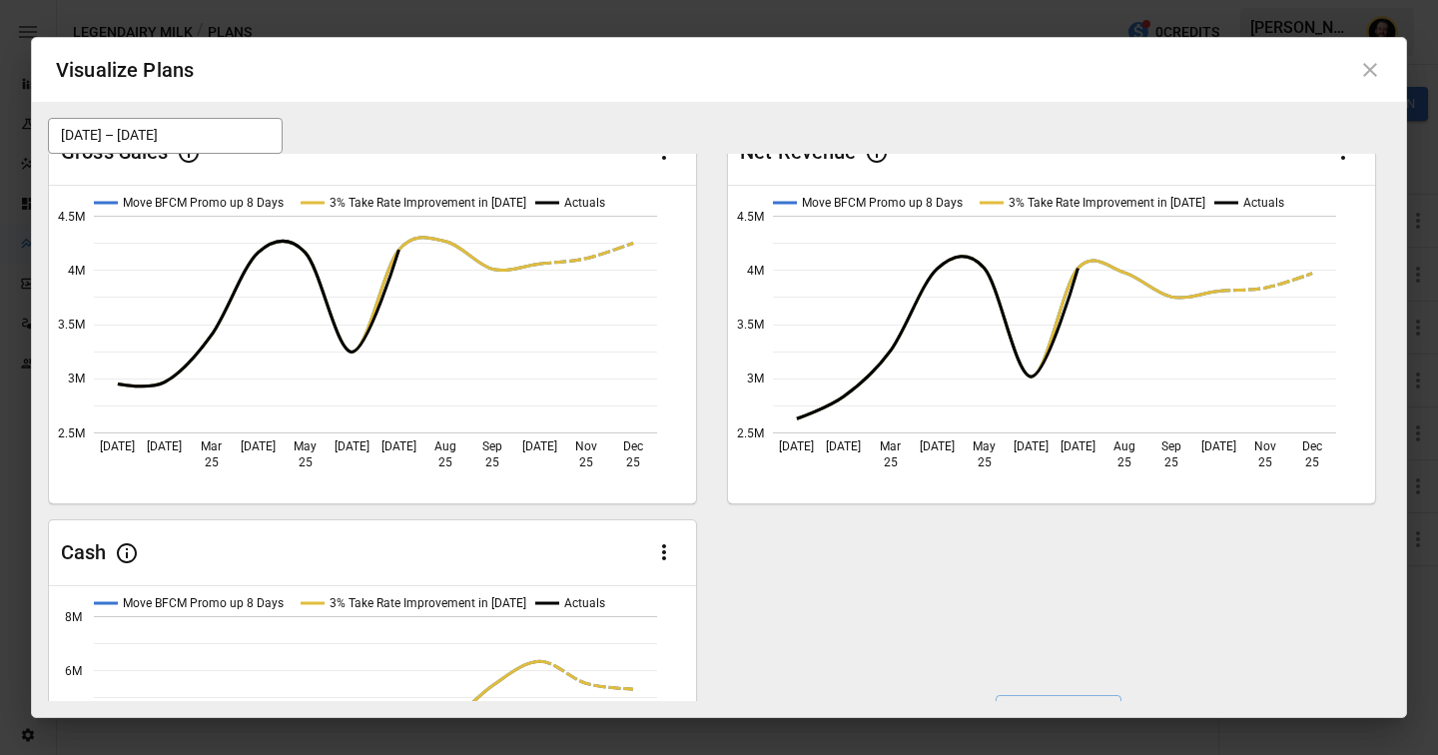
scroll to position [269, 0]
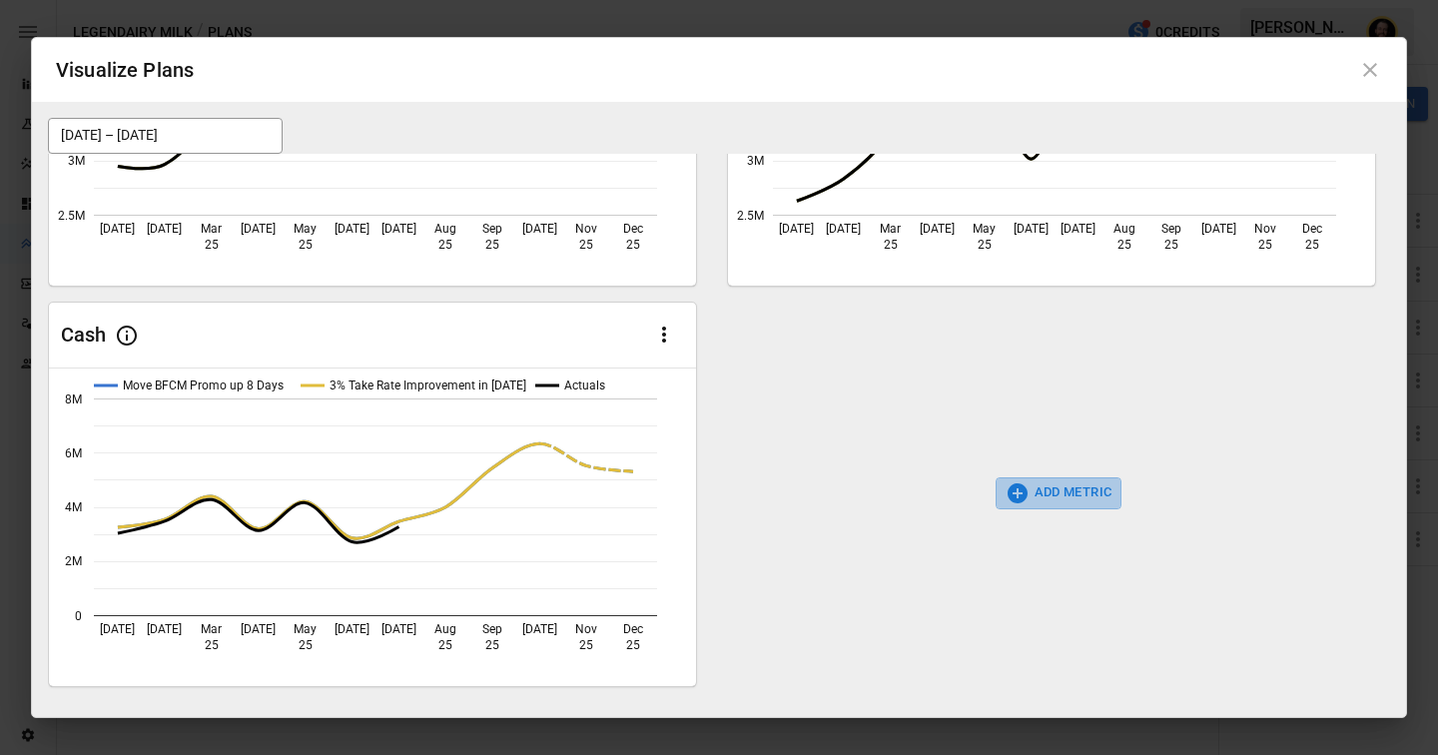
click at [1048, 494] on button "ADD METRIC" at bounding box center [1059, 493] width 127 height 32
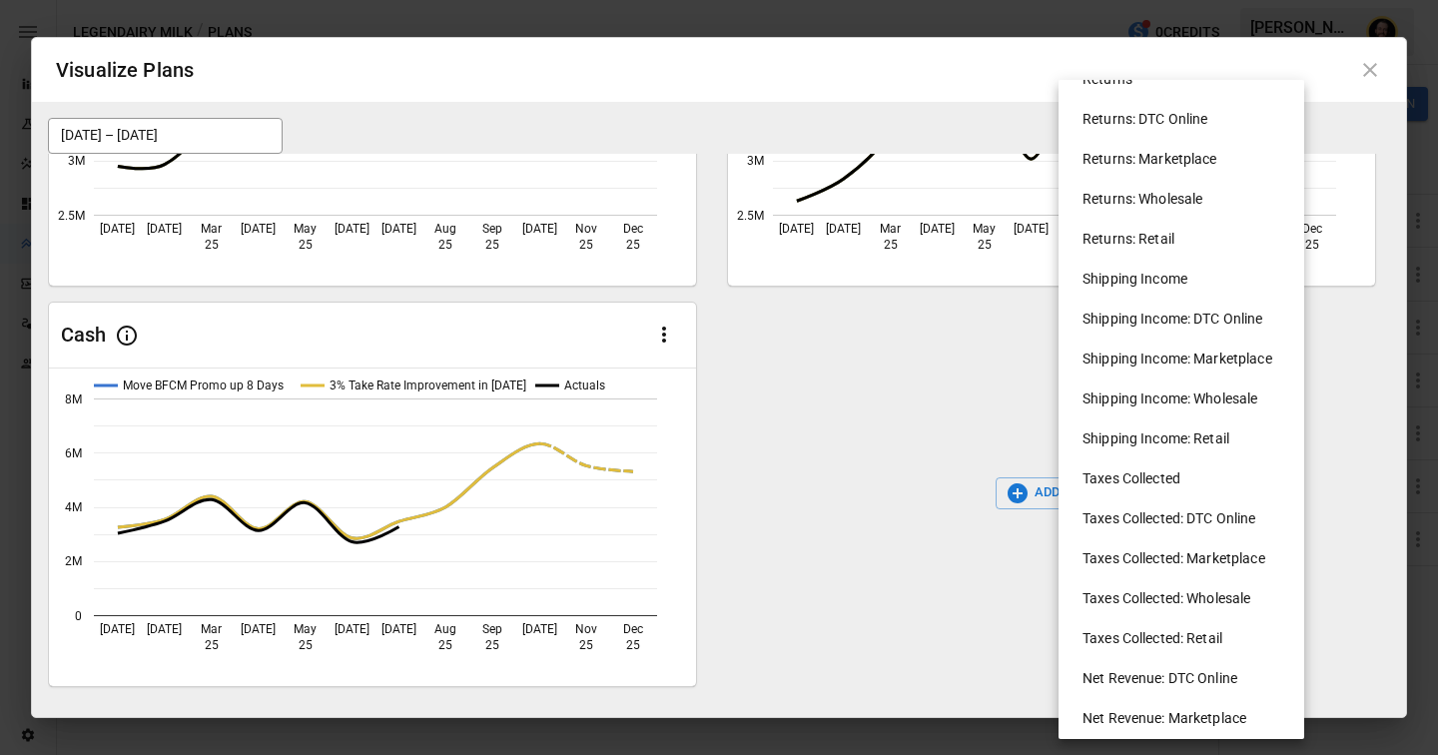
scroll to position [863, 0]
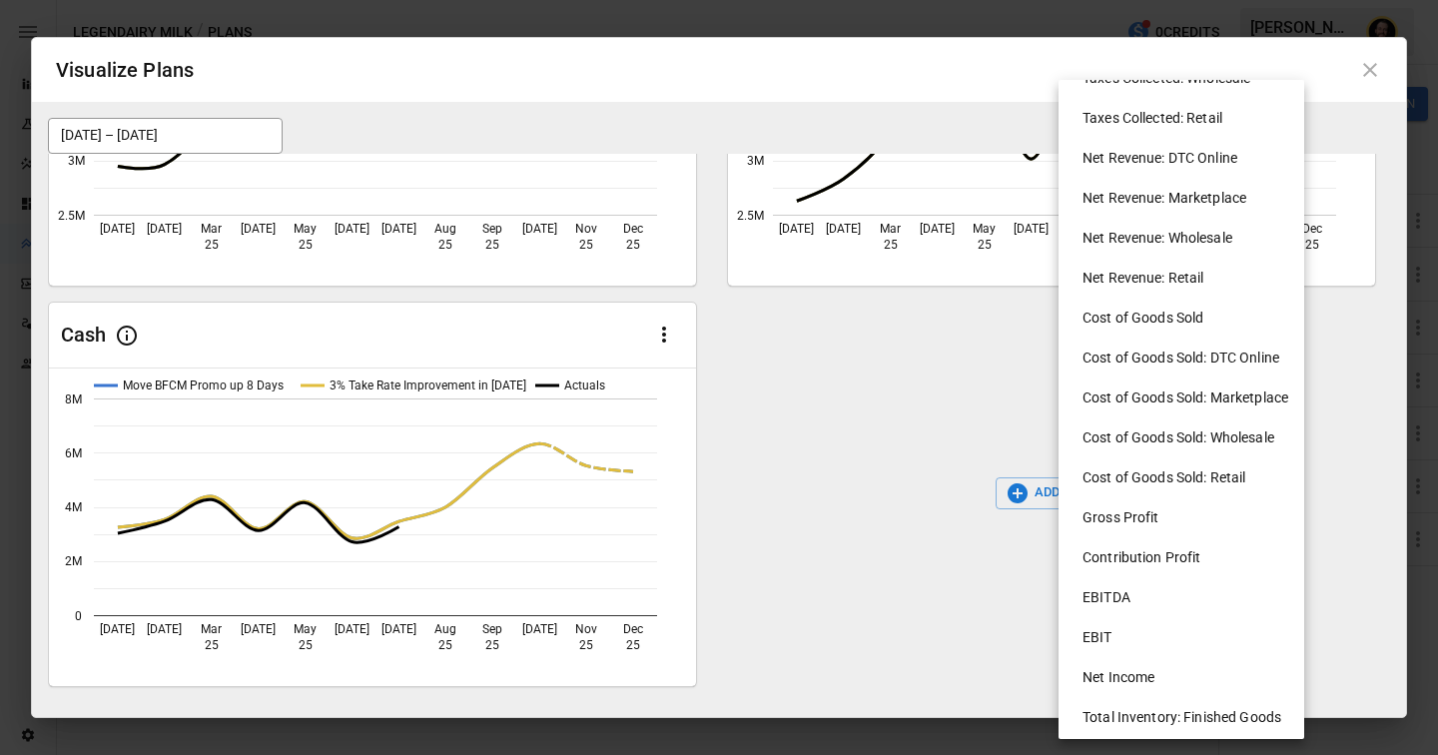
click at [1129, 671] on li "Net Income" at bounding box center [1190, 677] width 246 height 40
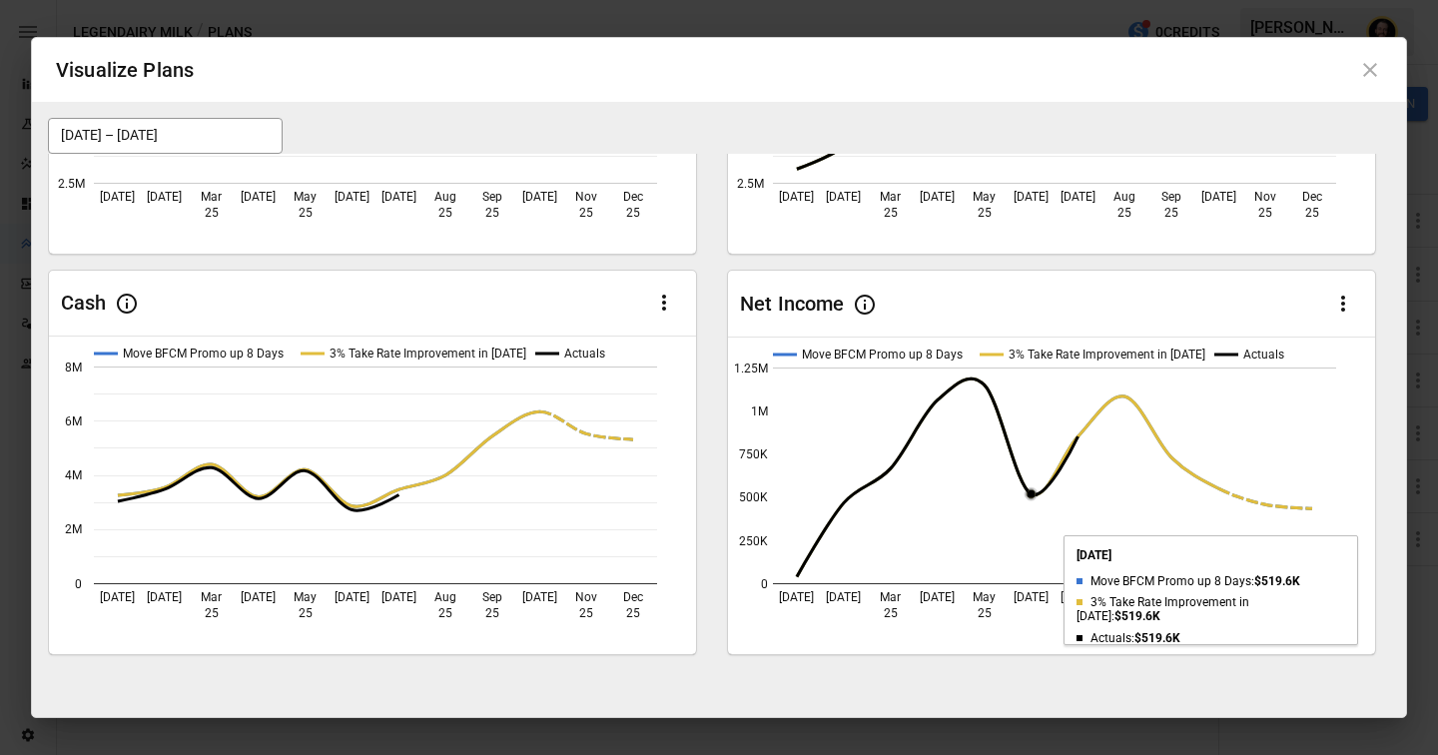
scroll to position [180, 0]
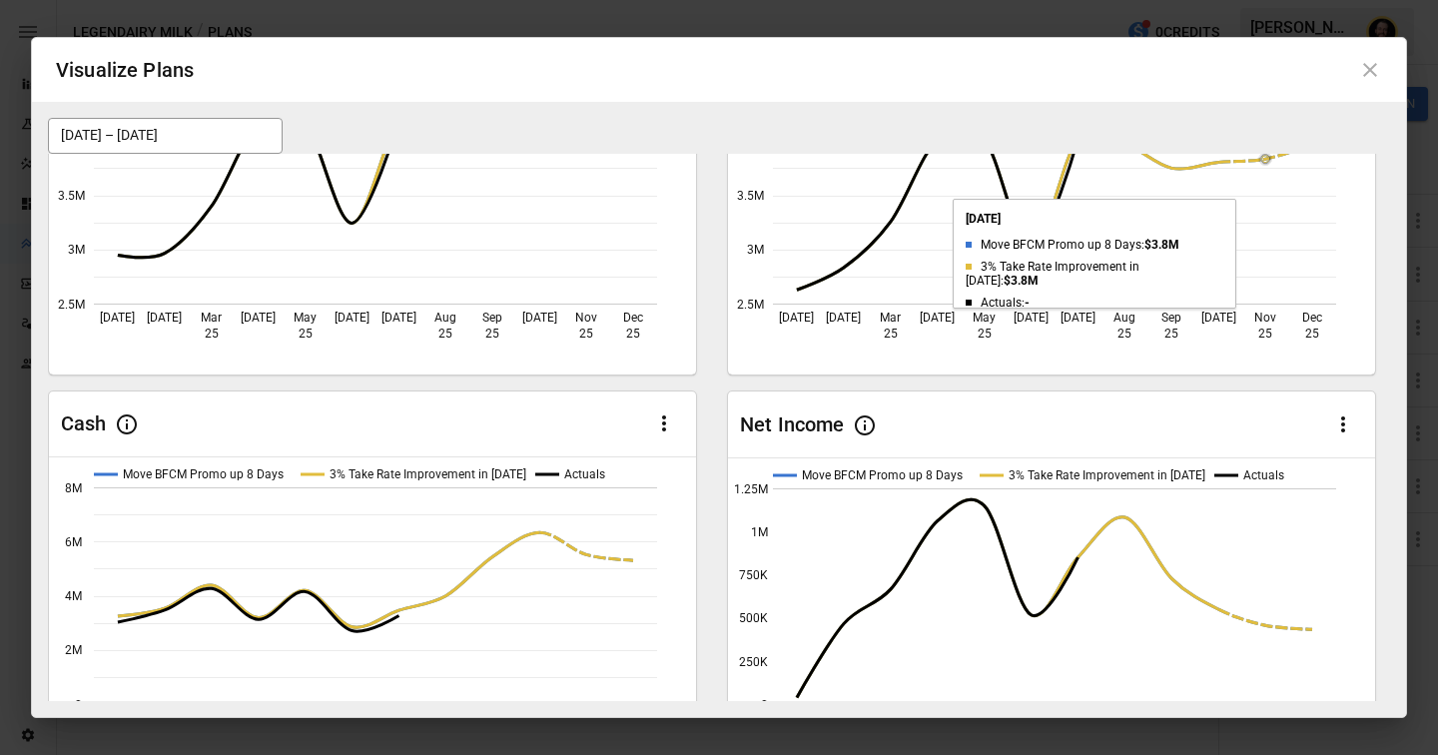
click at [1364, 79] on icon at bounding box center [1370, 70] width 24 height 24
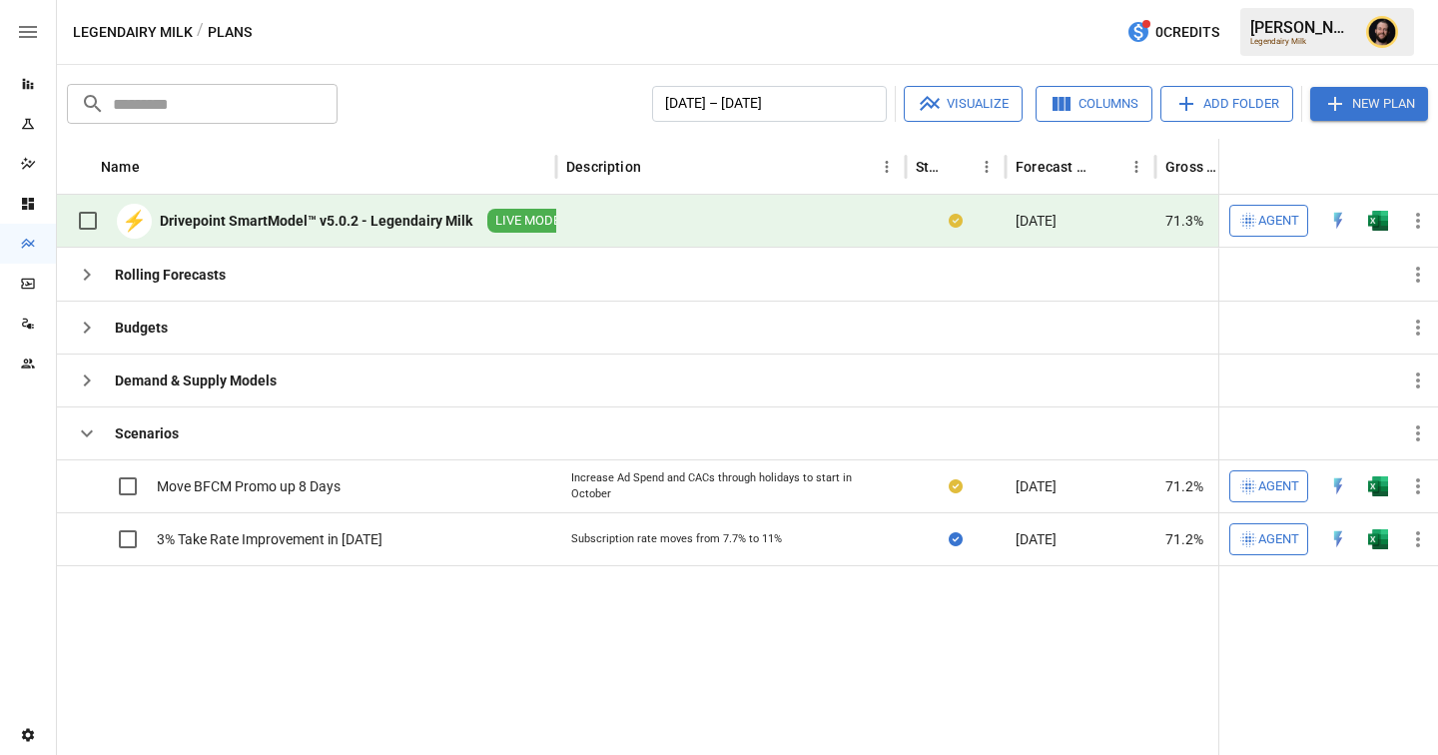
click at [91, 432] on icon "button" at bounding box center [87, 434] width 12 height 7
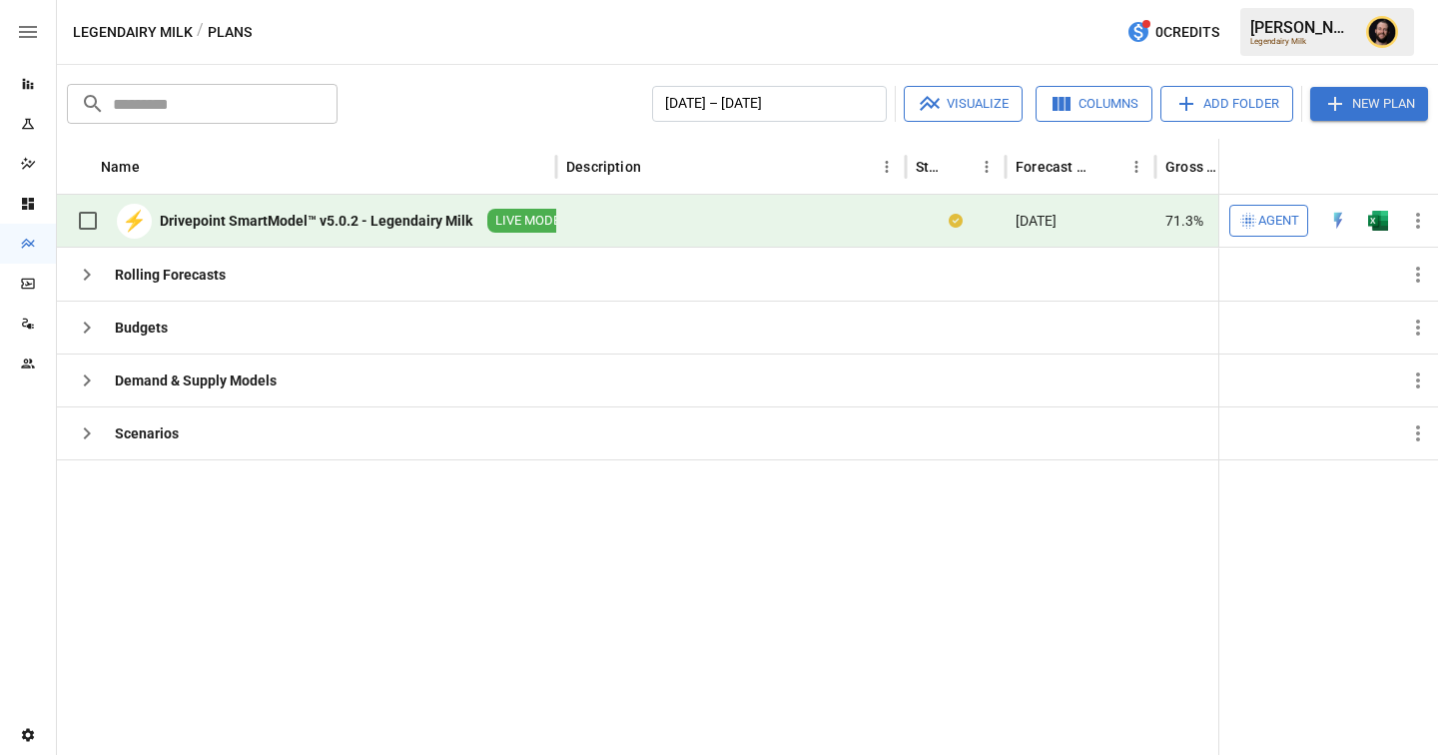
click at [35, 78] on icon "Reports" at bounding box center [28, 84] width 16 height 16
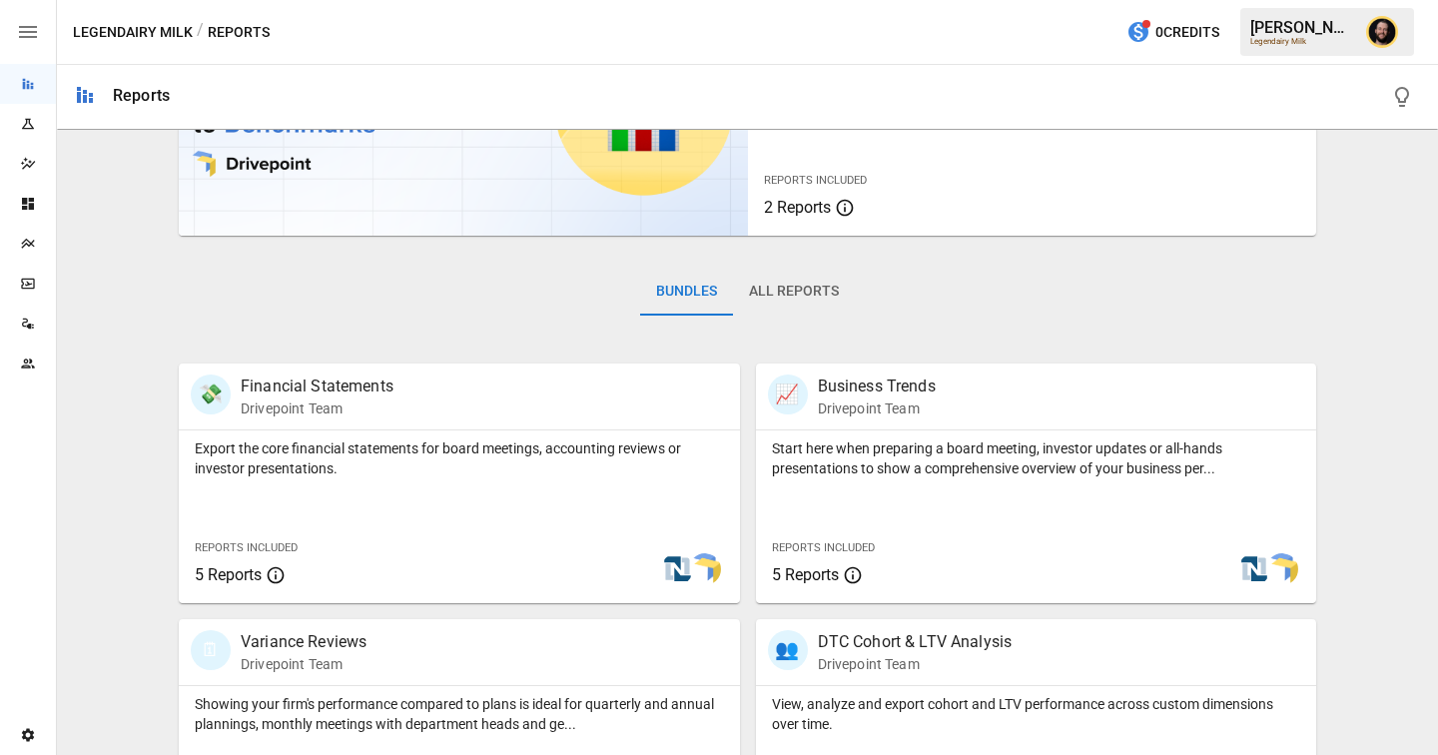
scroll to position [391, 0]
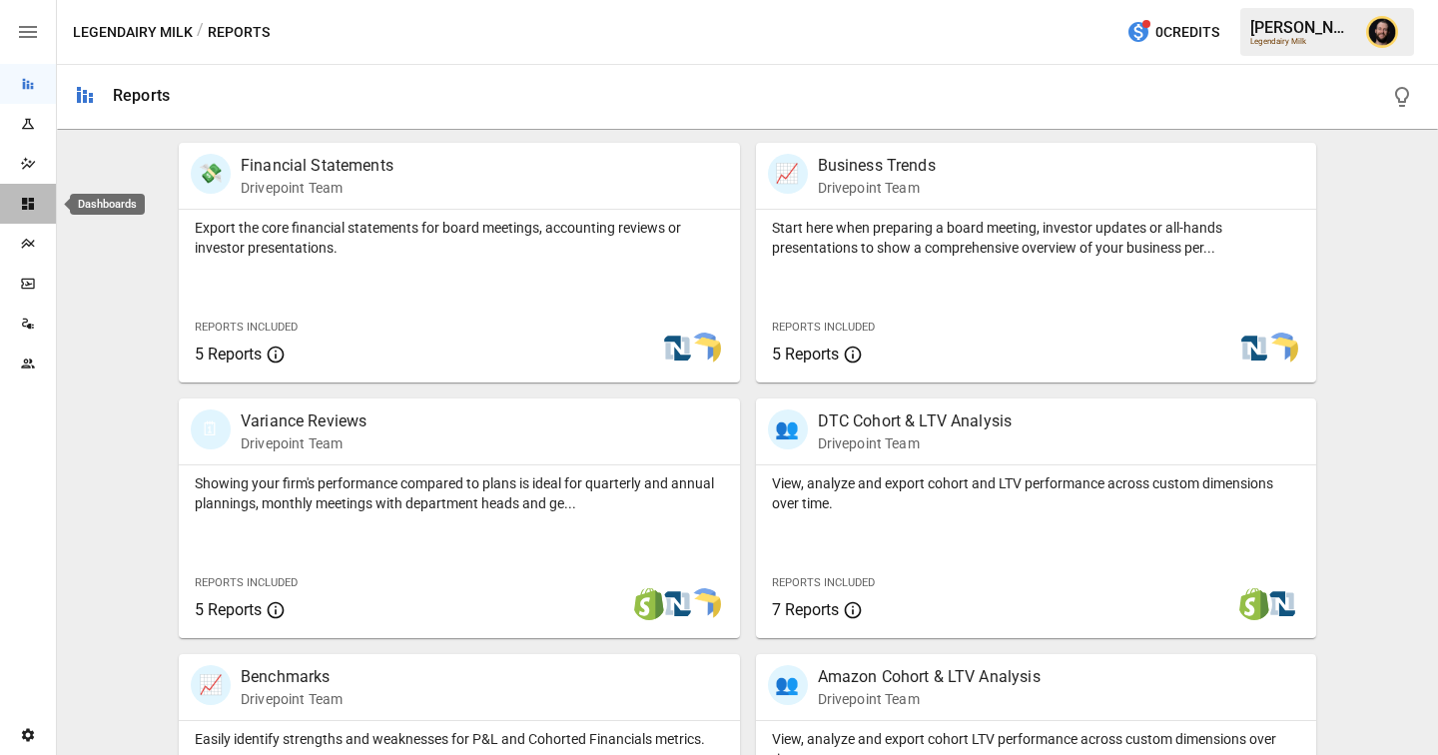
click at [26, 204] on icon "Dashboards" at bounding box center [28, 204] width 16 height 16
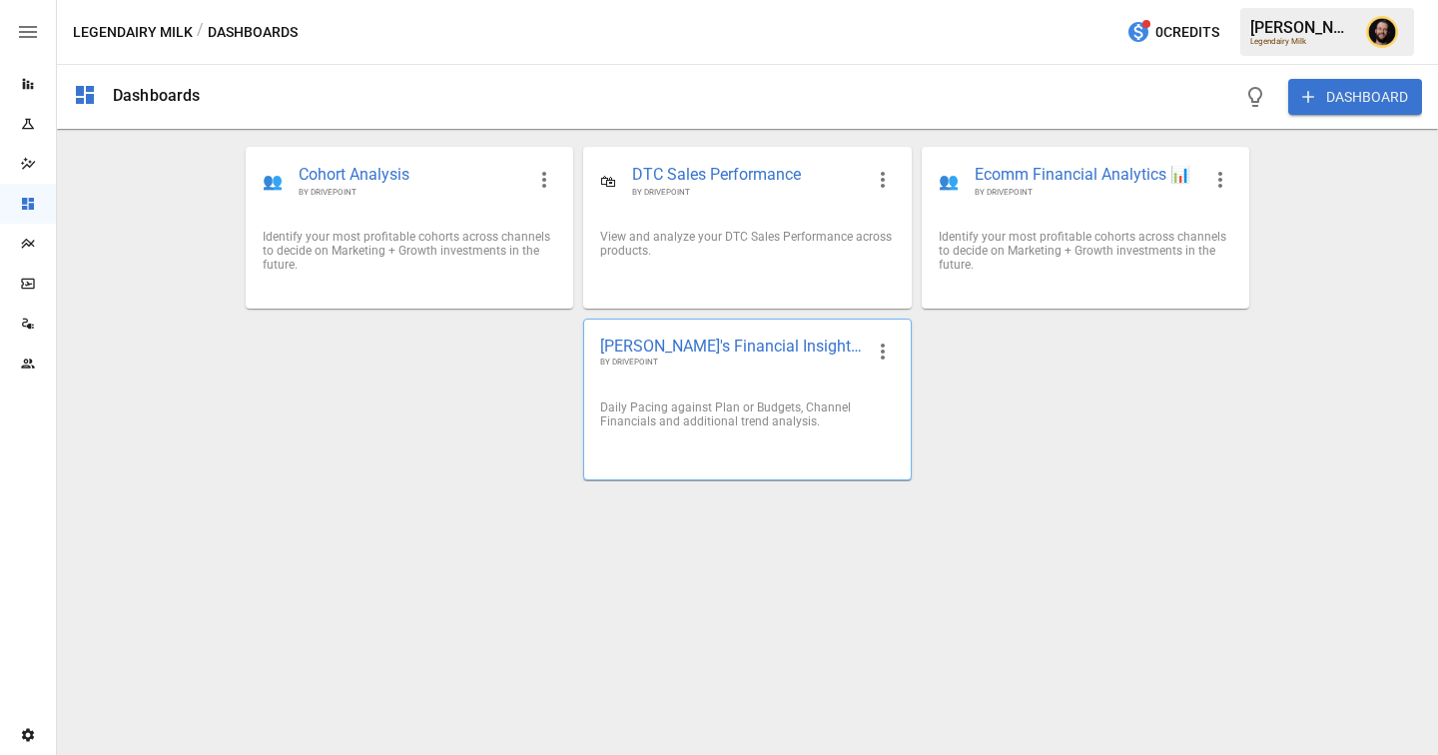
click at [793, 374] on div "[PERSON_NAME]'s Financial Insights 💰 BY DRIVEPOINT" at bounding box center [747, 352] width 326 height 65
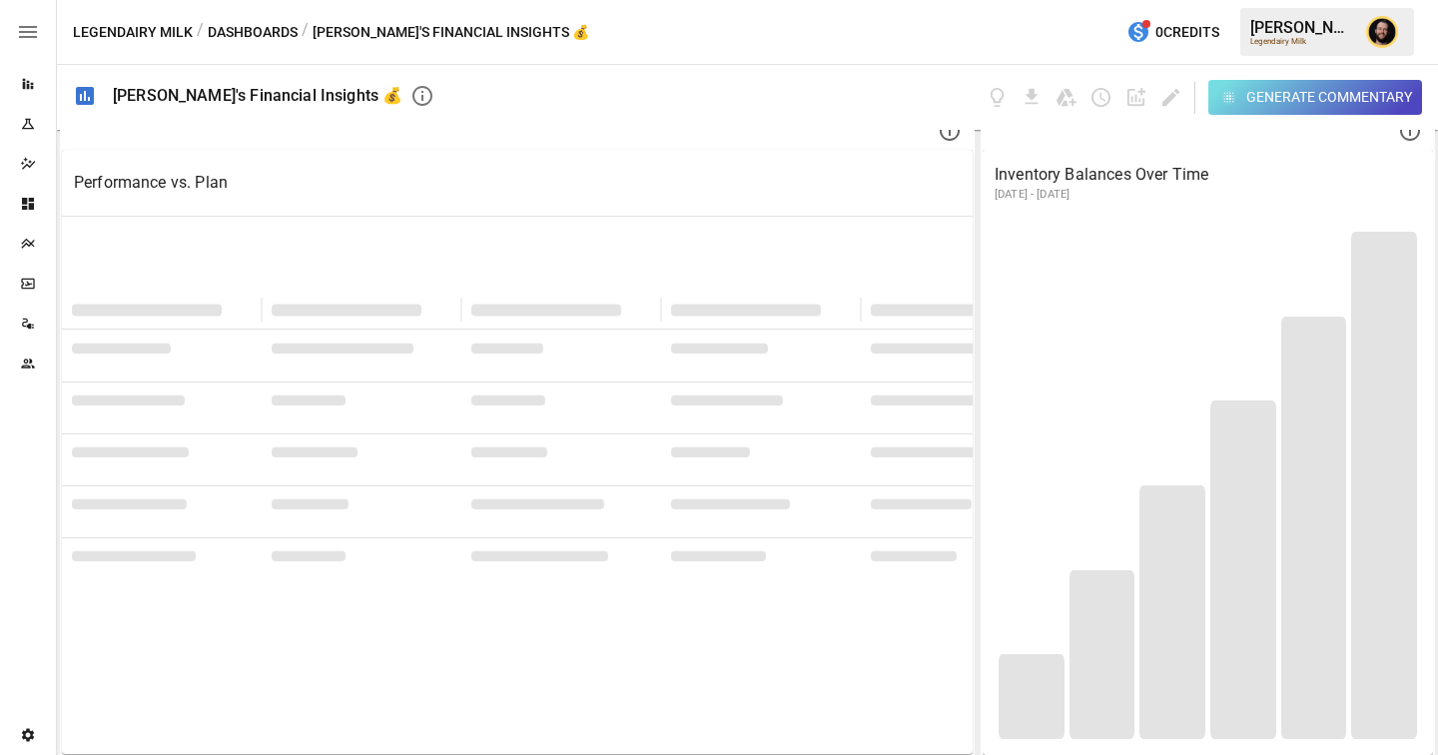
scroll to position [1083, 0]
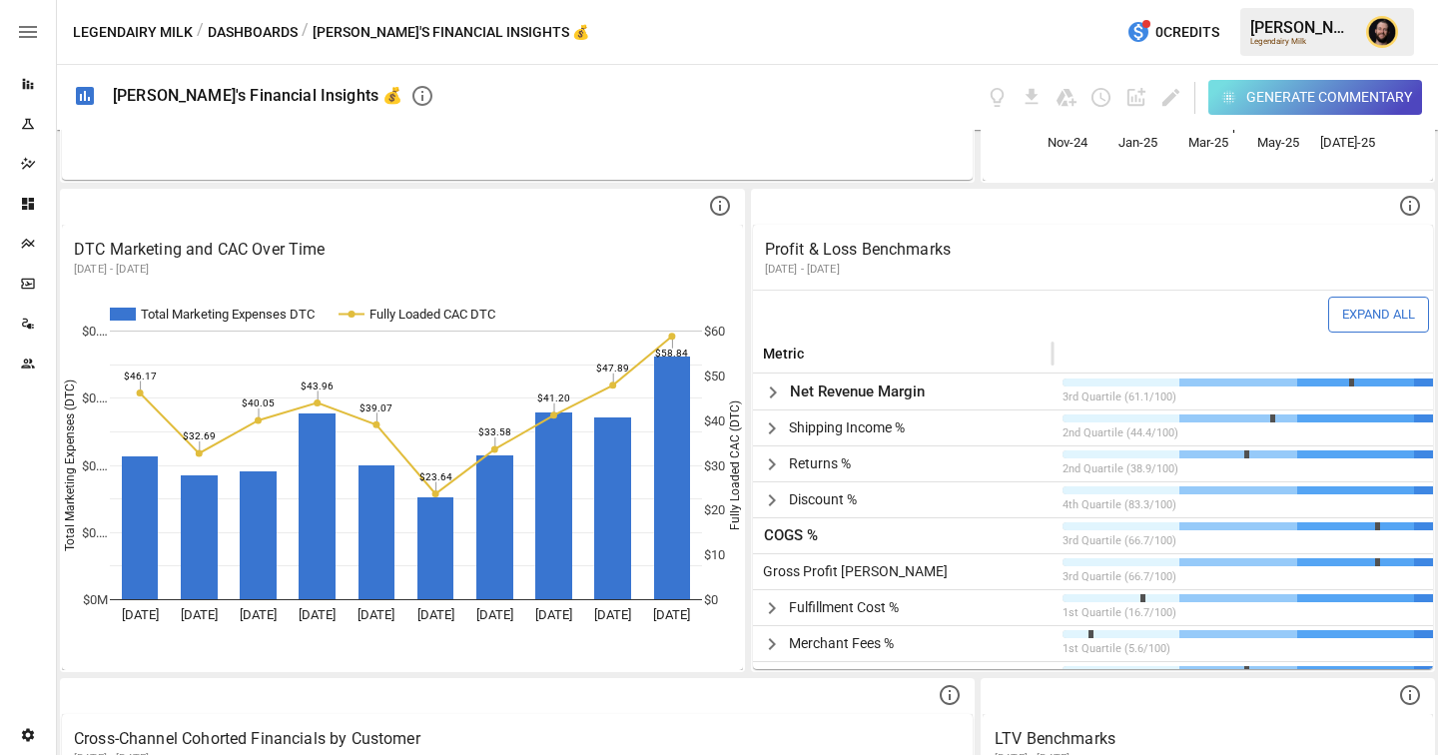
click at [23, 244] on icon "Plans" at bounding box center [28, 244] width 16 height 16
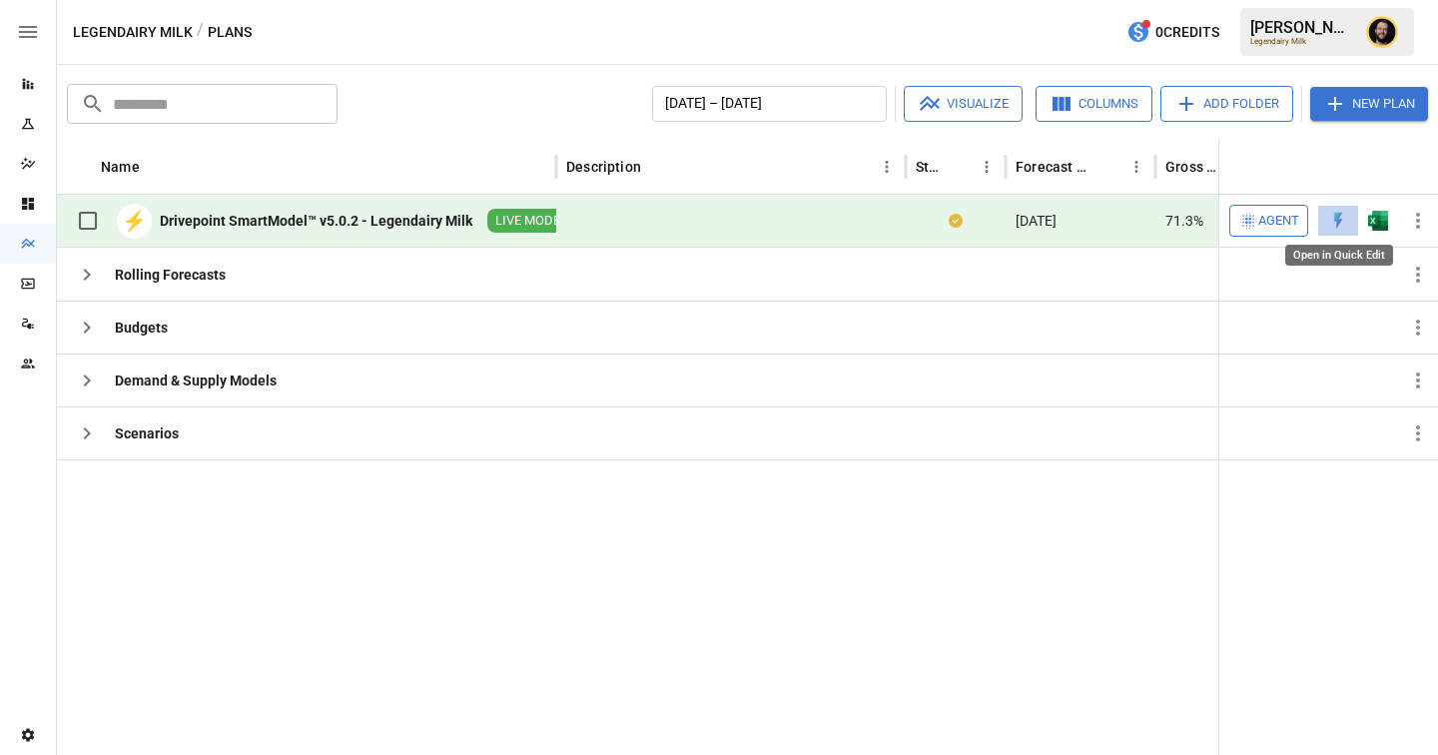
click at [1337, 219] on img "Open in Quick Edit" at bounding box center [1338, 221] width 20 height 20
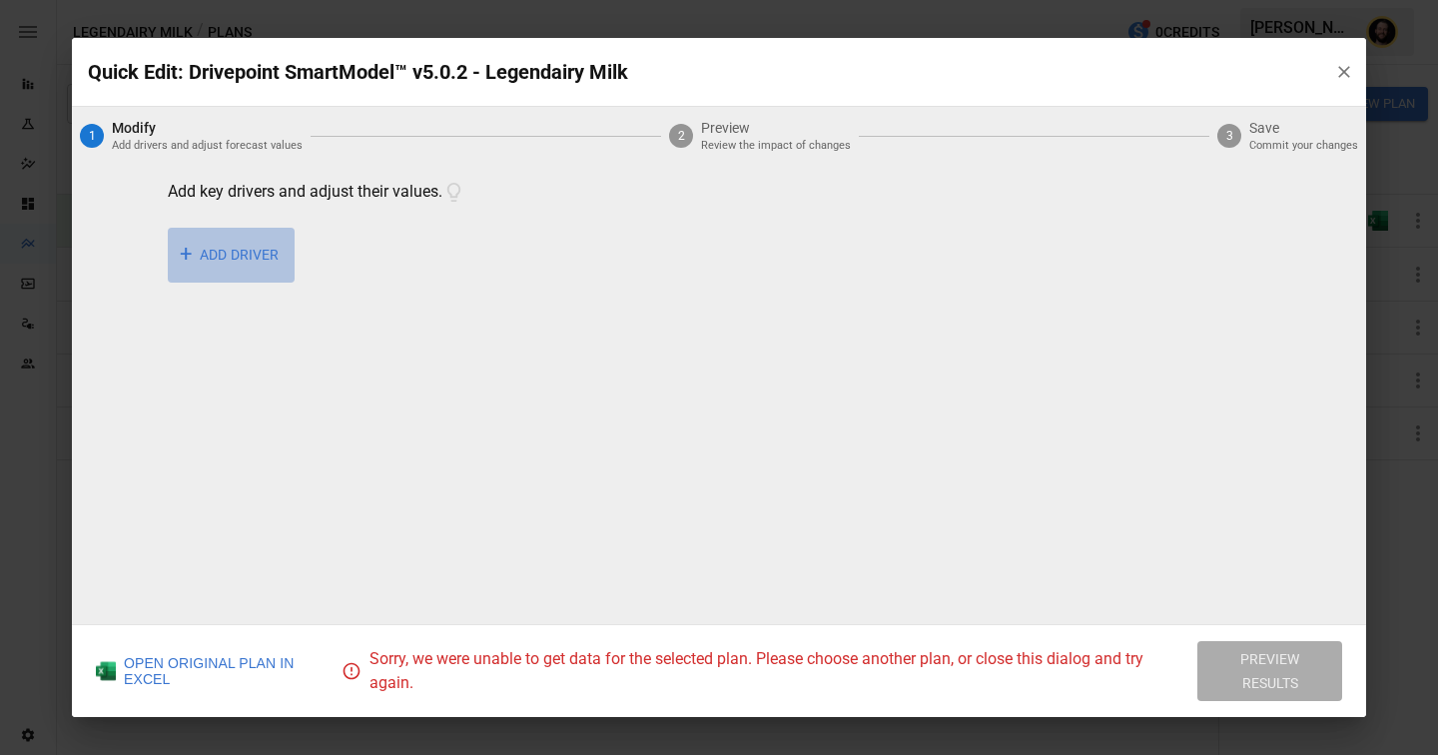
click at [250, 257] on button "+ ADD DRIVER" at bounding box center [231, 255] width 127 height 55
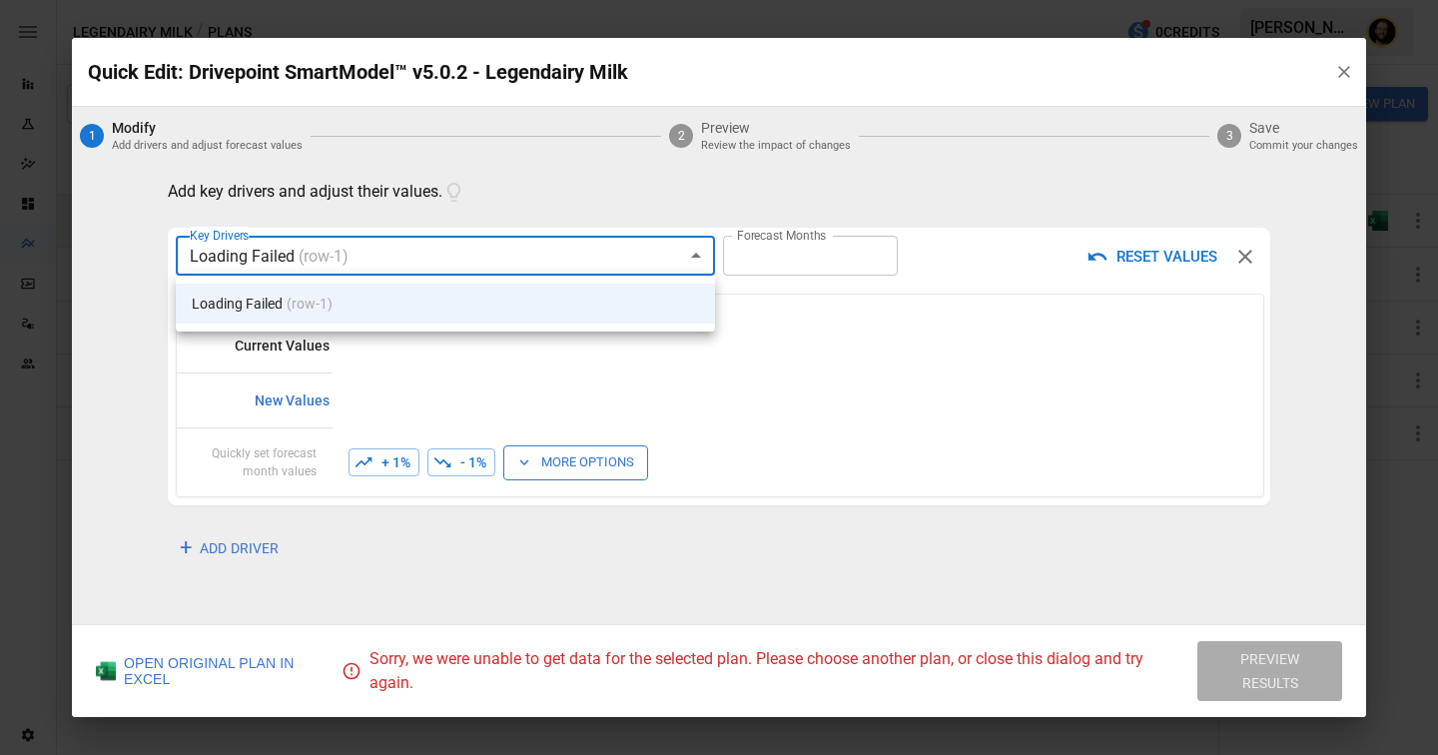
click at [441, 0] on body "Reports Experiments Dazzler Studio Dashboards Plans SmartModel ™ Data Sources T…" at bounding box center [719, 0] width 1438 height 0
click at [507, 376] on div at bounding box center [719, 377] width 1438 height 755
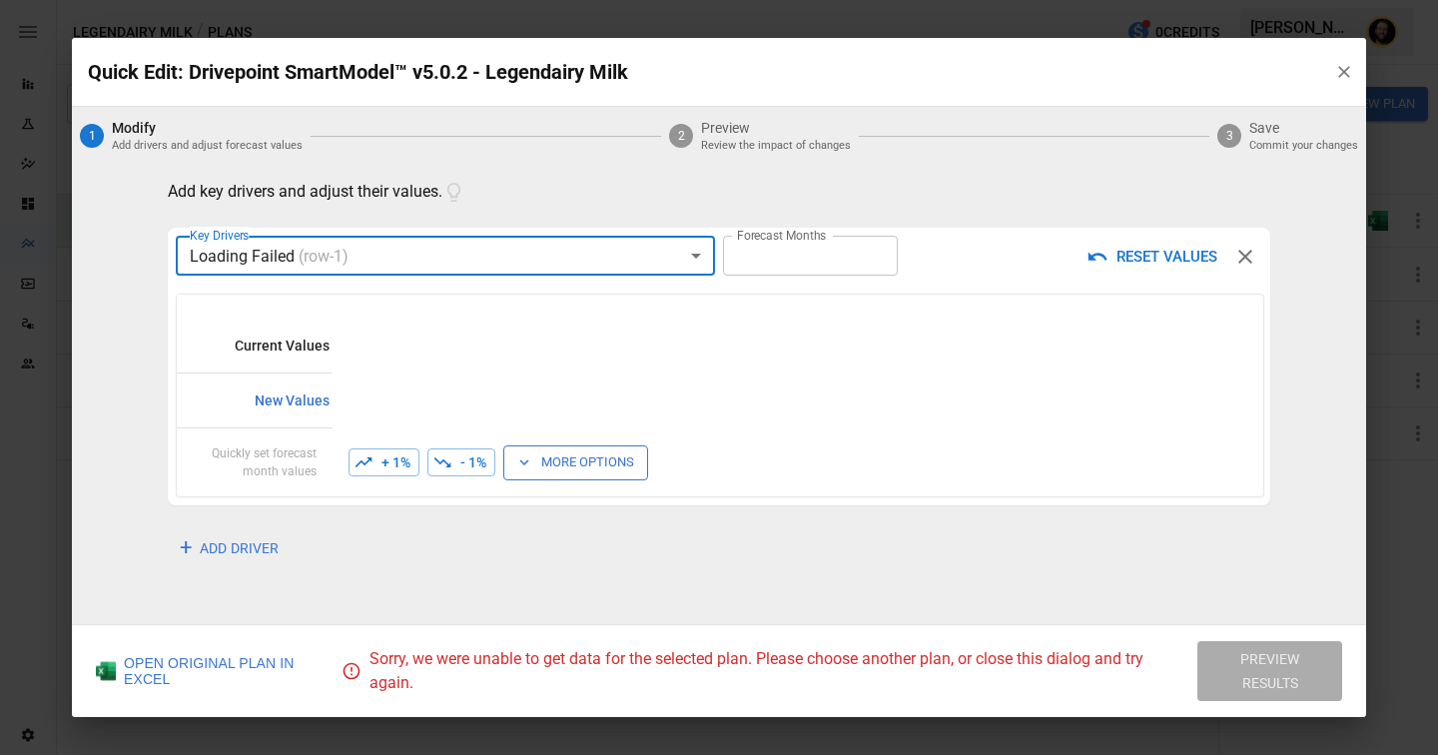
click at [571, 0] on body "Reports Experiments Dazzler Studio Dashboards Plans SmartModel ™ Data Sources T…" at bounding box center [719, 0] width 1438 height 0
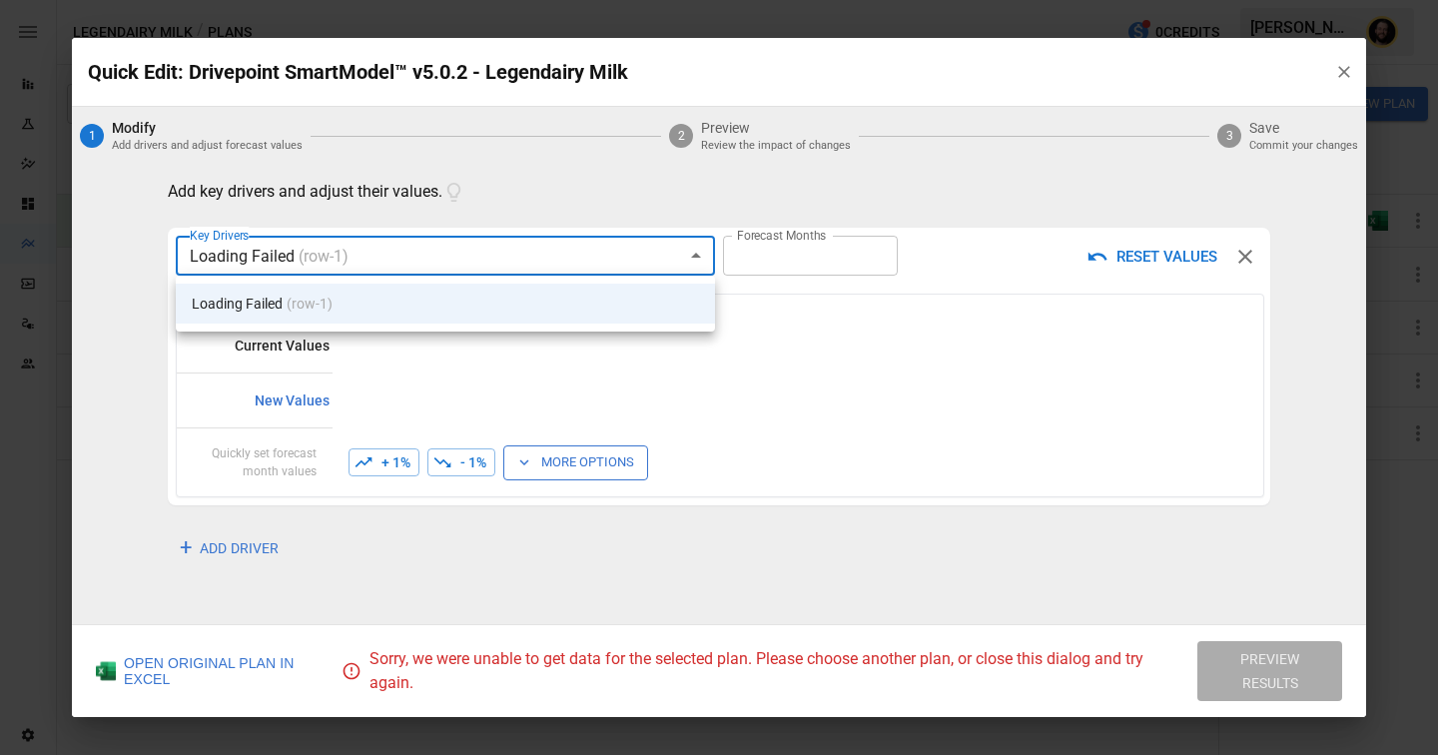
click at [589, 381] on div at bounding box center [719, 377] width 1438 height 755
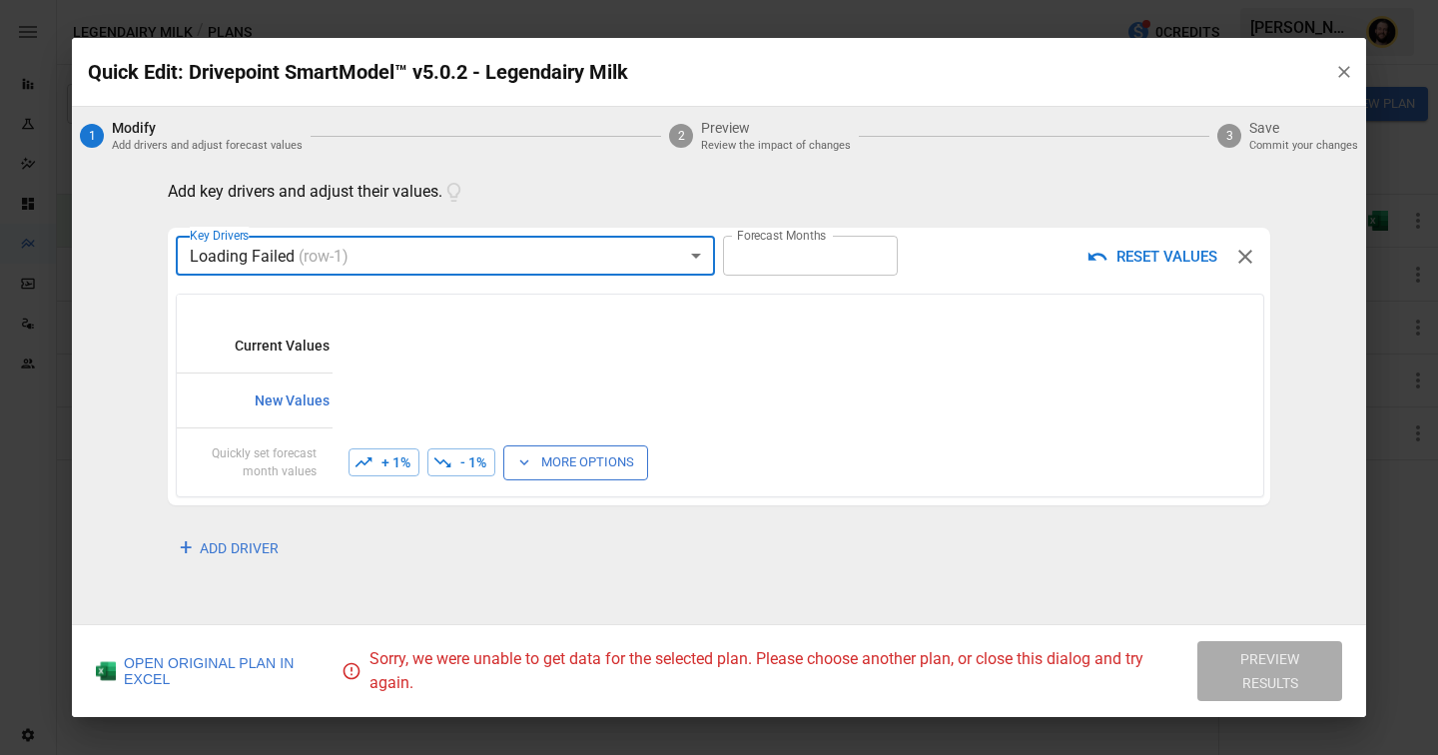
click at [1342, 74] on icon "button" at bounding box center [1344, 72] width 20 height 20
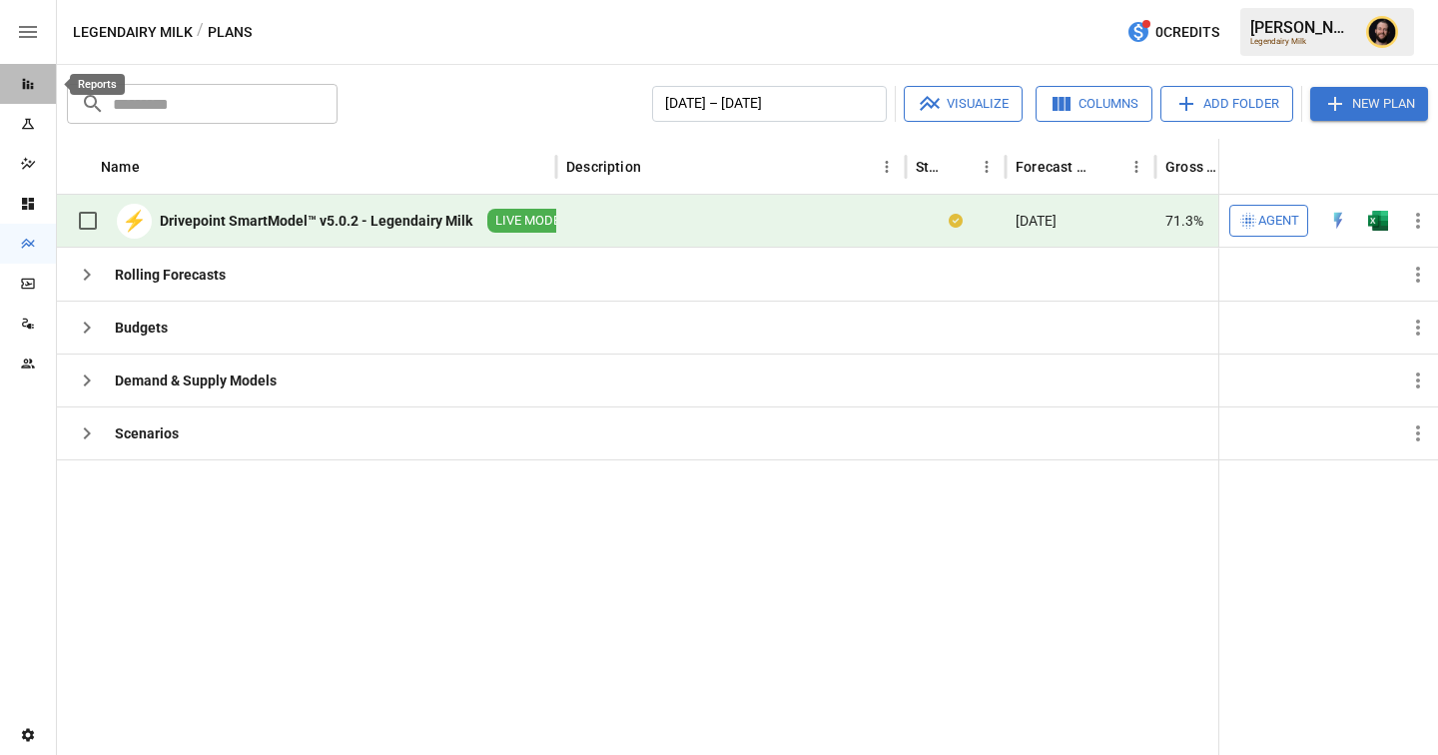
click at [30, 76] on icon "Reports" at bounding box center [28, 84] width 16 height 16
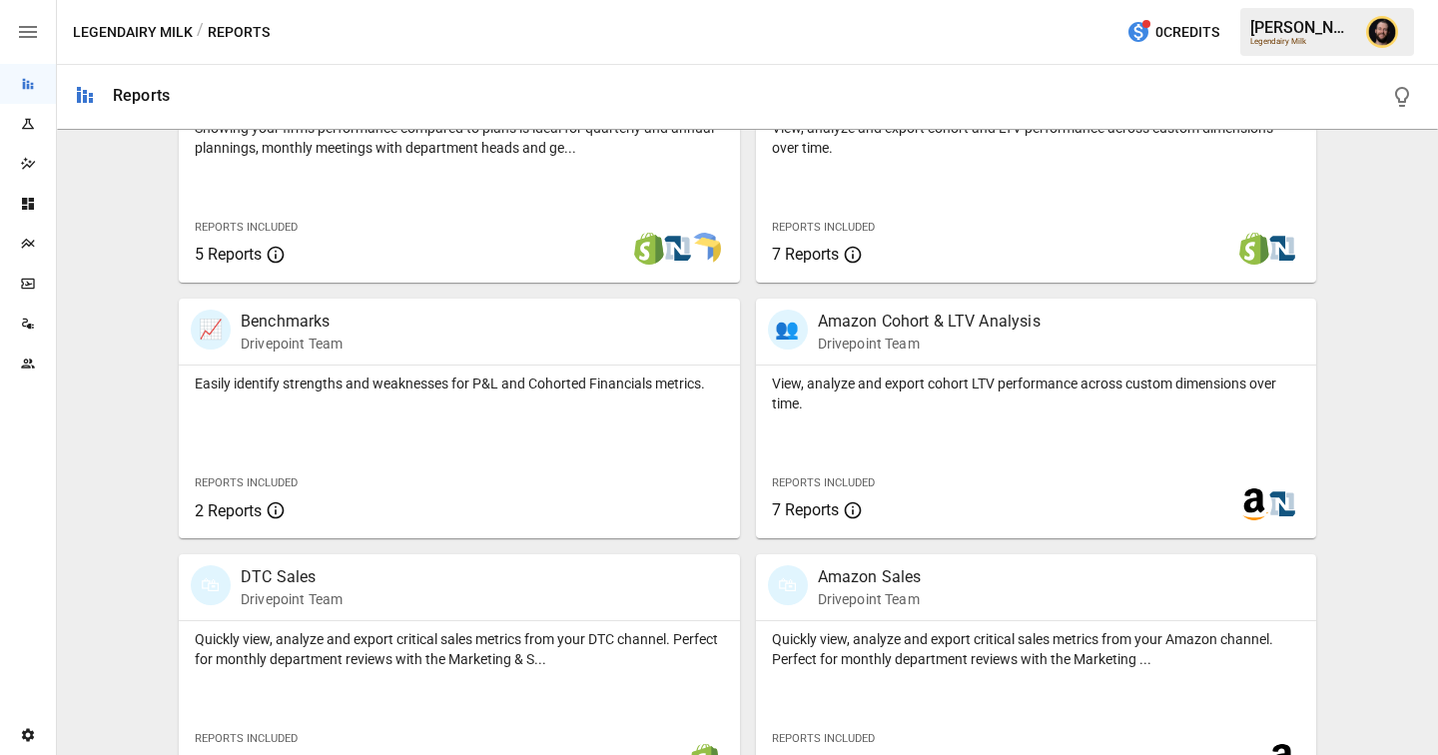
scroll to position [793, 0]
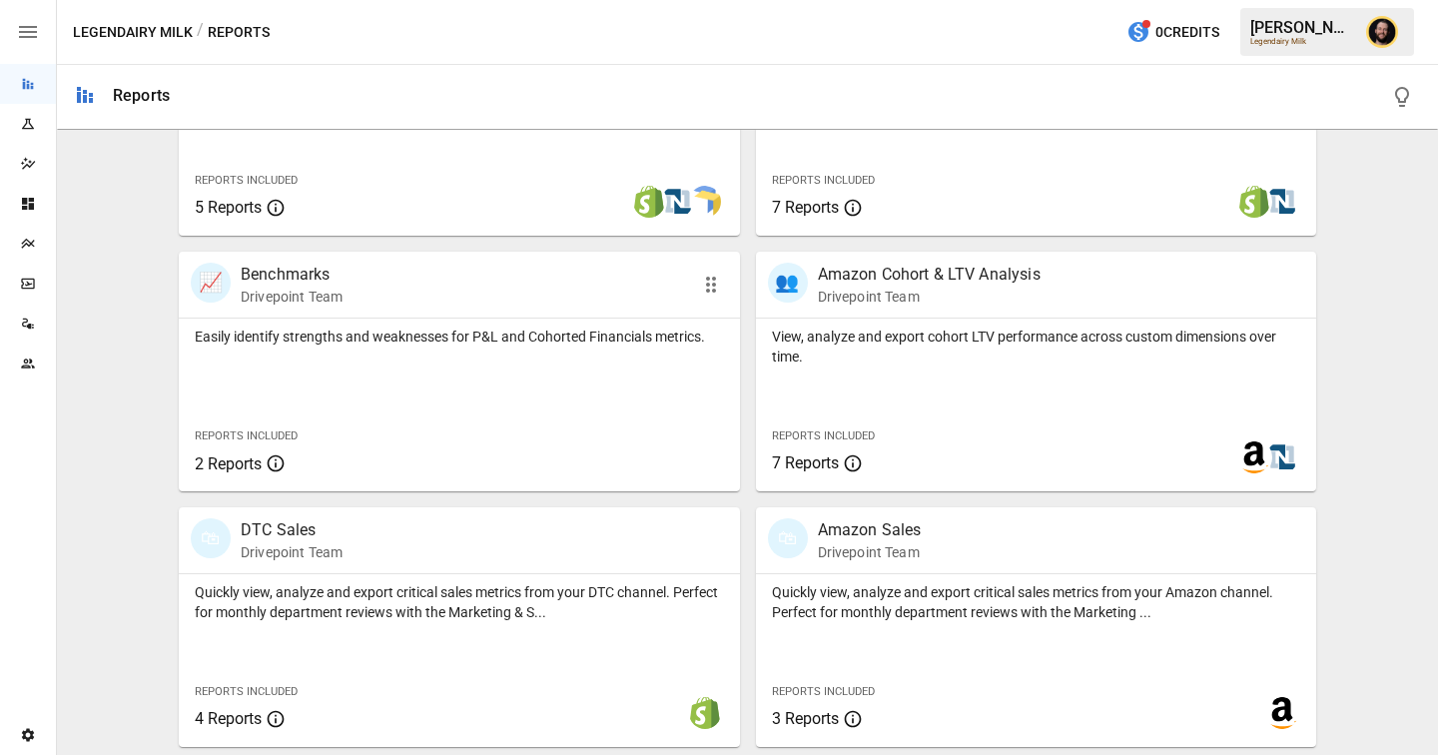
click at [408, 376] on div "Easily identify strengths and weaknesses for P&L and Cohorted Financials metric…" at bounding box center [459, 405] width 561 height 173
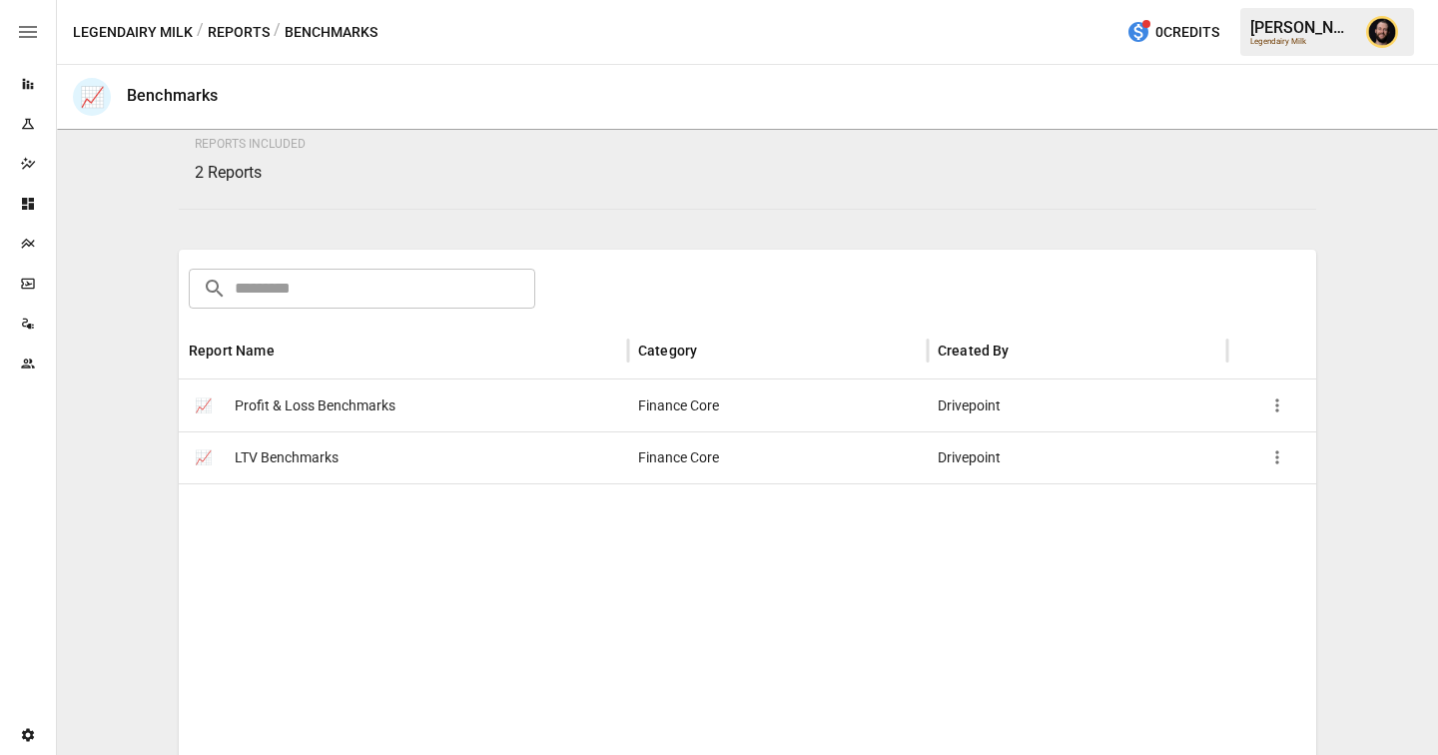
scroll to position [263, 0]
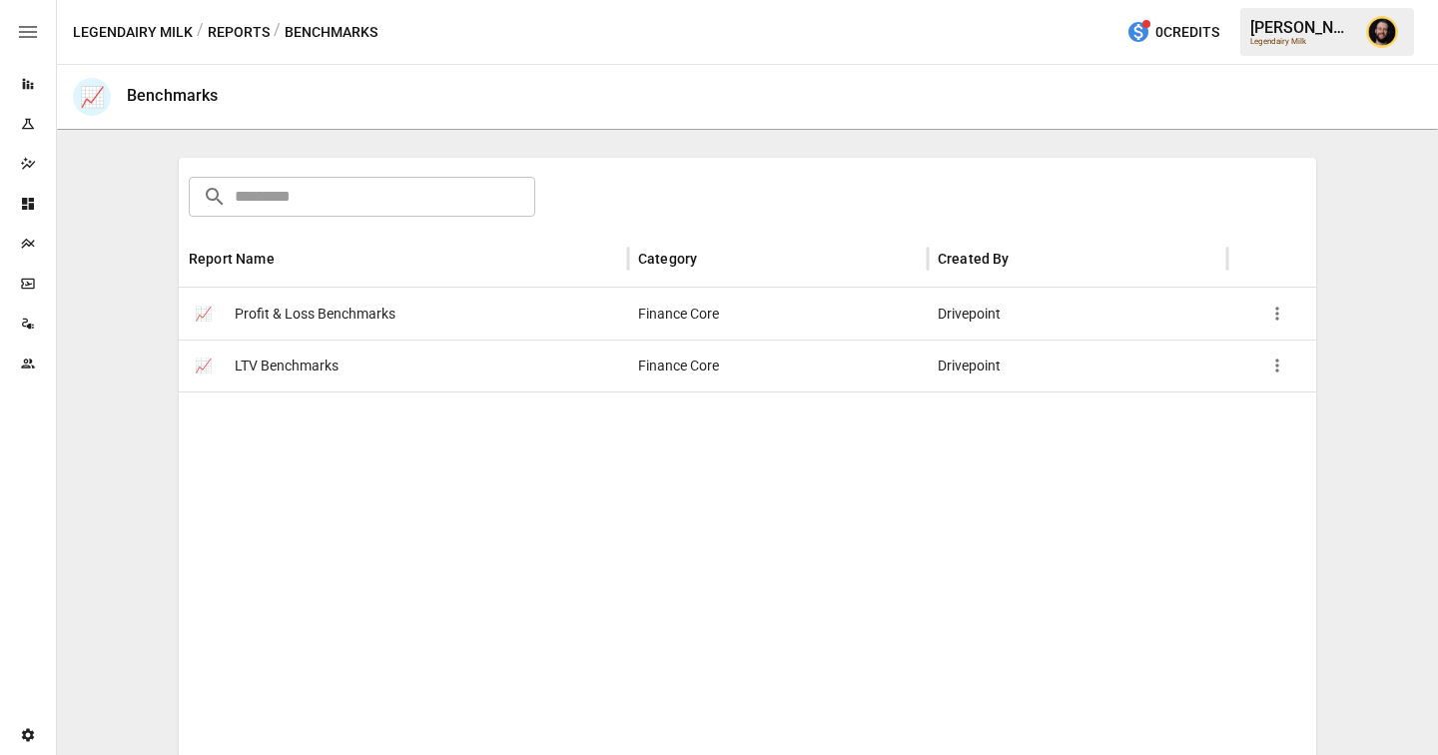
click at [449, 359] on div "📈 LTV Benchmarks" at bounding box center [403, 366] width 449 height 52
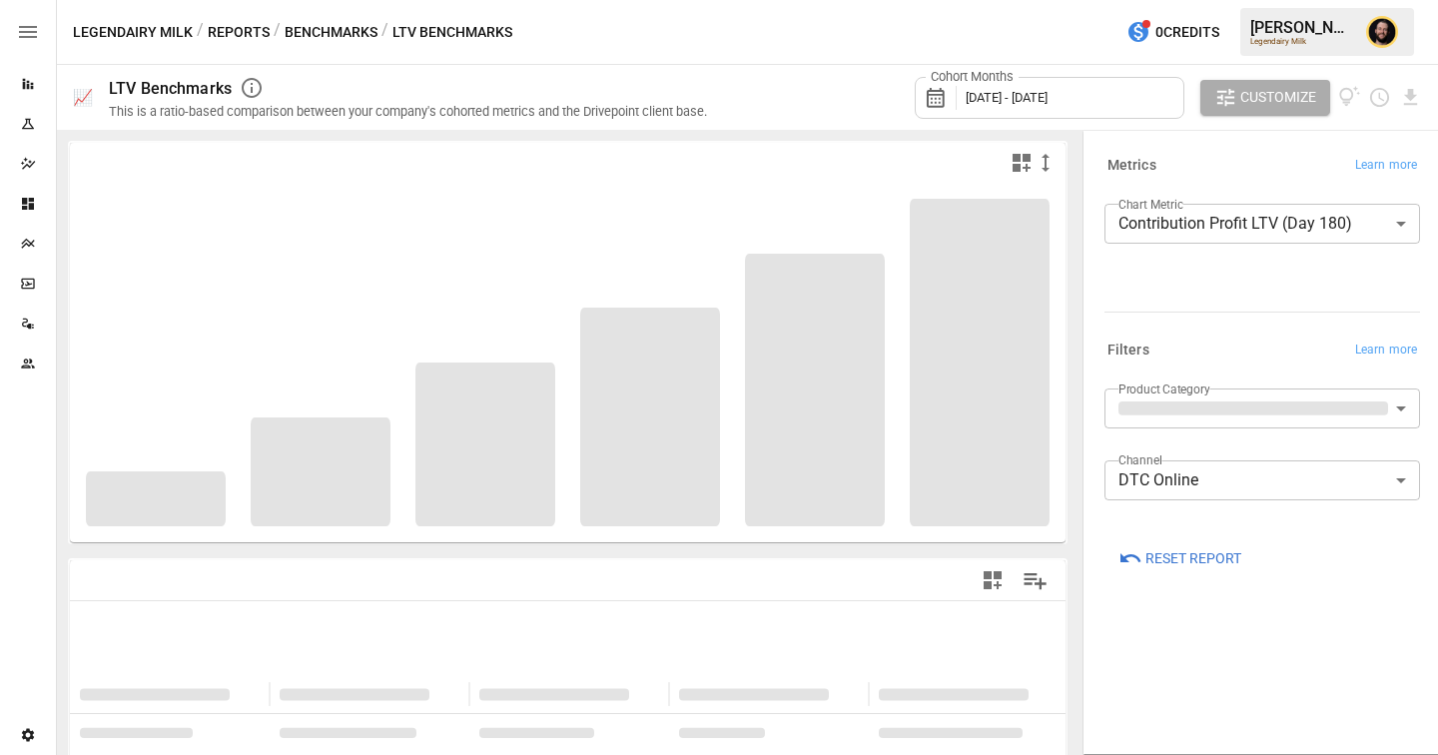
click at [302, 25] on button "Benchmarks" at bounding box center [331, 32] width 93 height 25
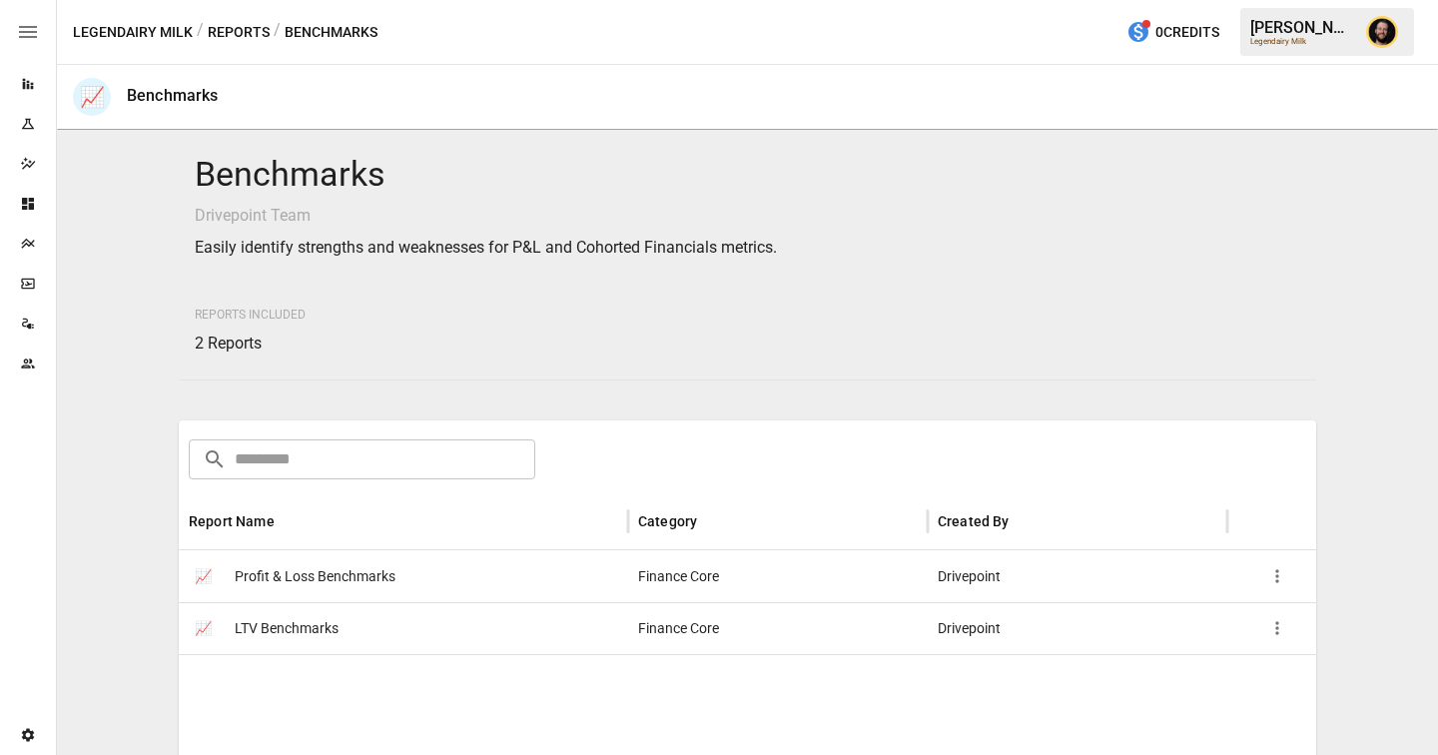
click at [360, 577] on span "Profit & Loss Benchmarks" at bounding box center [315, 576] width 161 height 51
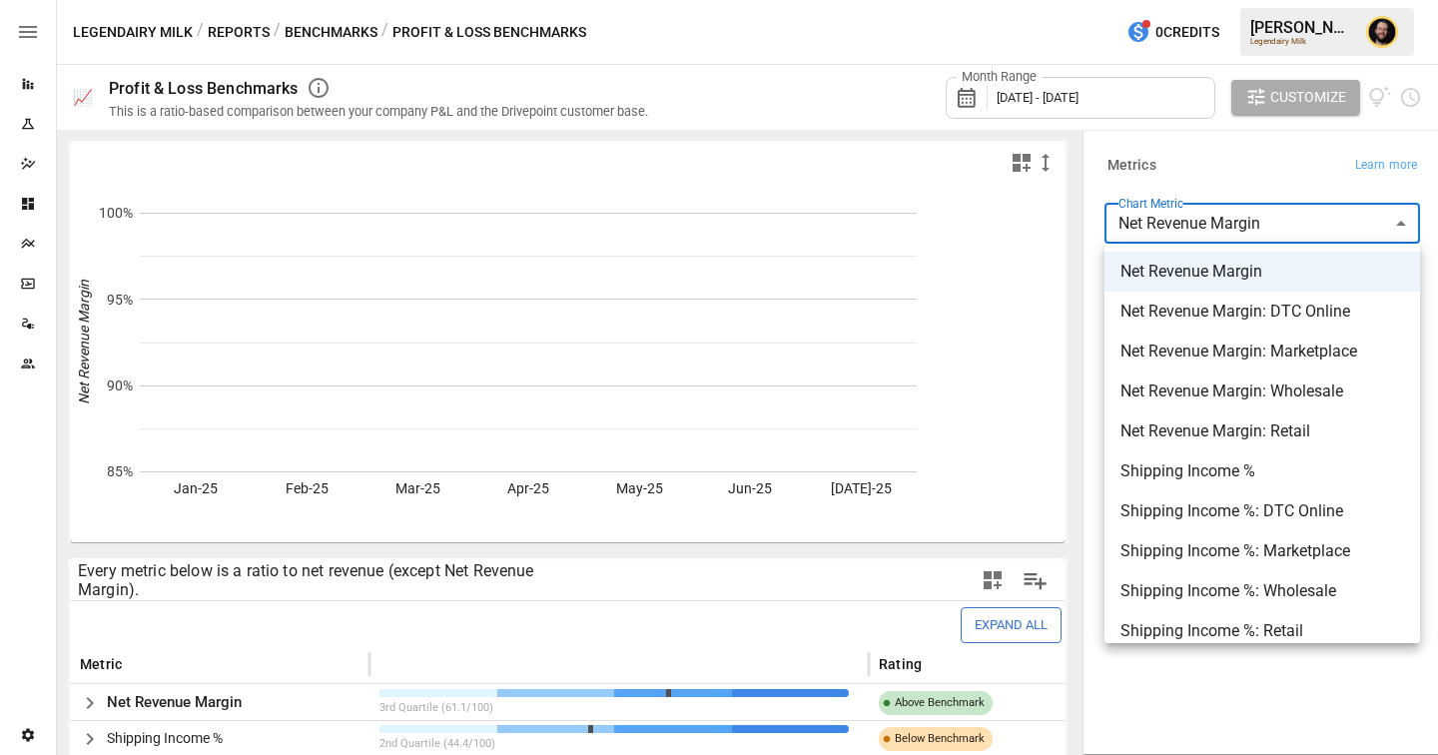
click at [1167, 0] on body "Reports Experiments Dazzler Studio Dashboards Plans SmartModel ™ Data Sources T…" at bounding box center [719, 0] width 1438 height 0
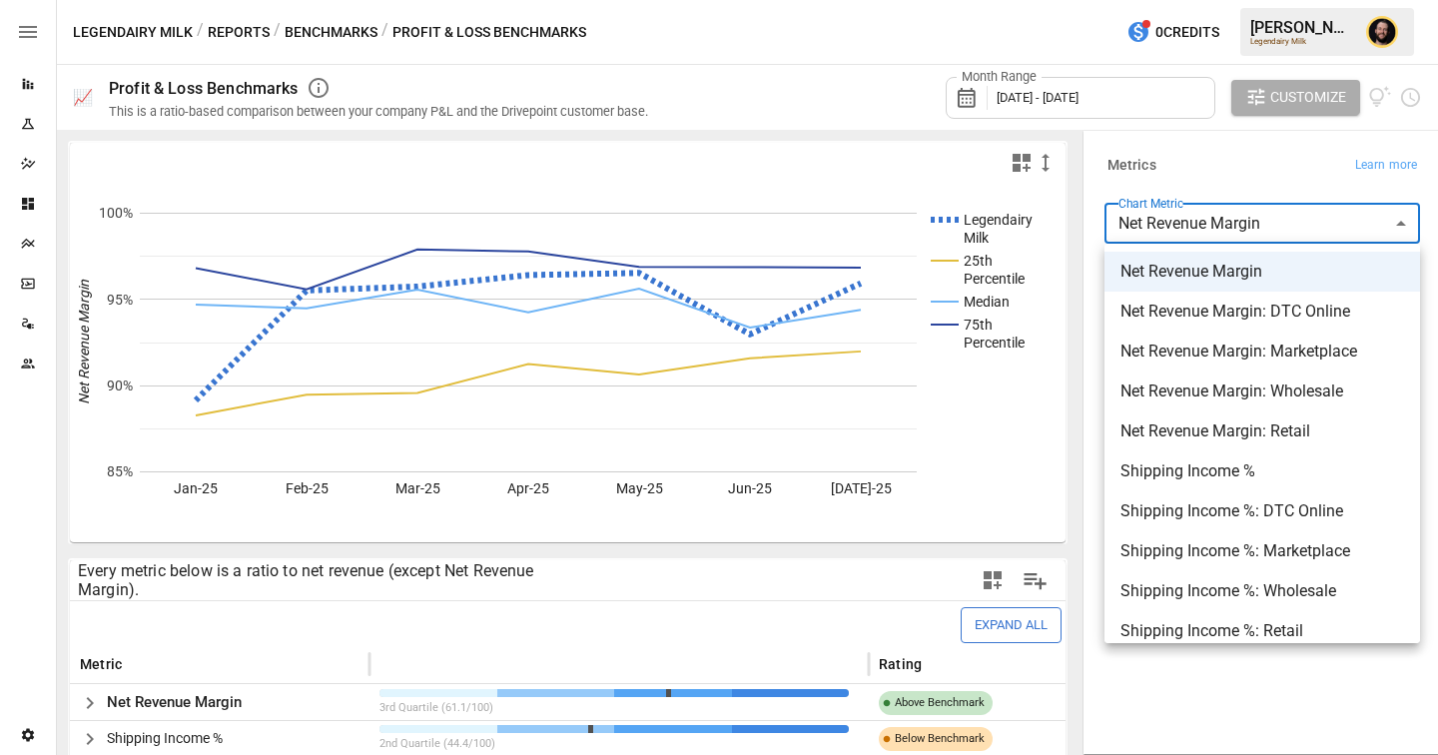
click at [1240, 167] on div at bounding box center [719, 377] width 1438 height 755
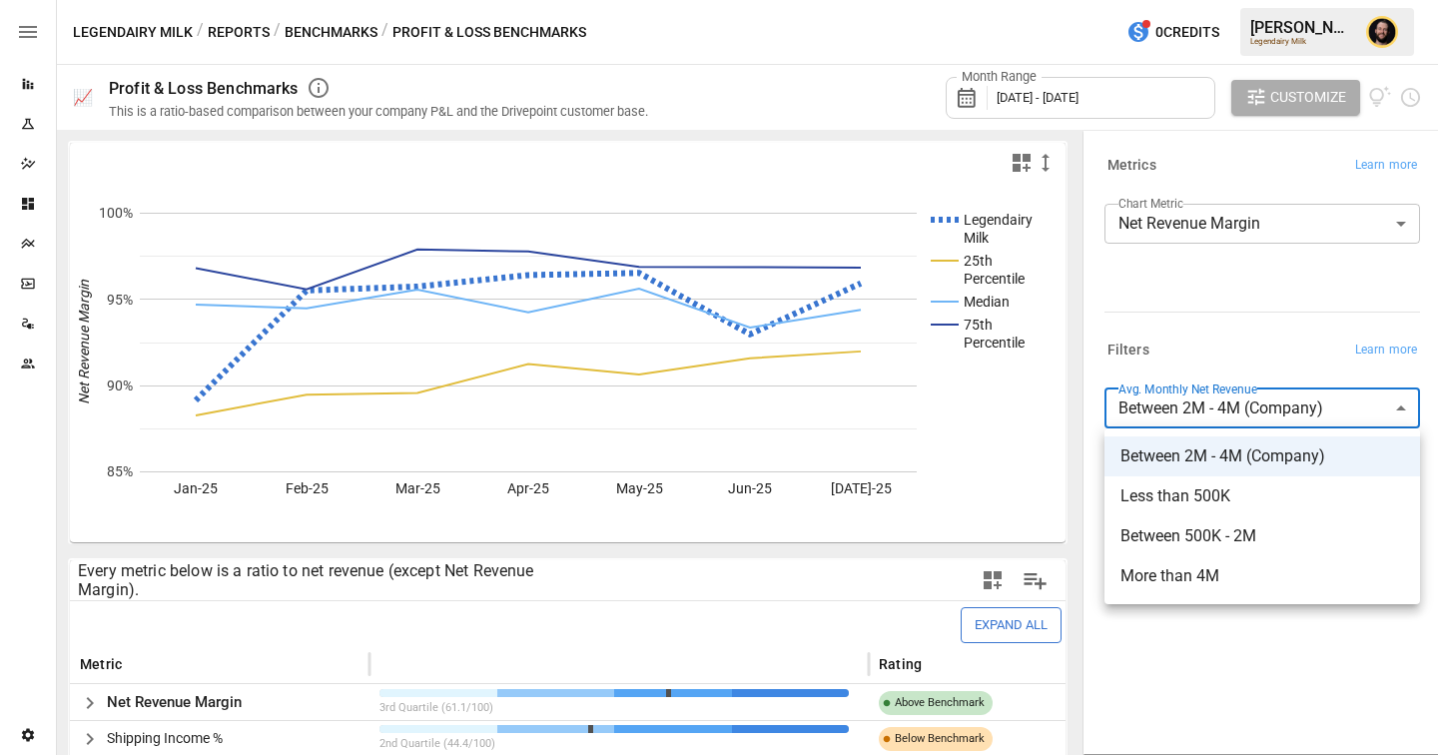
click at [1215, 0] on body "Reports Experiments Dazzler Studio Dashboards Plans SmartModel ™ Data Sources T…" at bounding box center [719, 0] width 1438 height 0
click at [1233, 331] on div at bounding box center [719, 377] width 1438 height 755
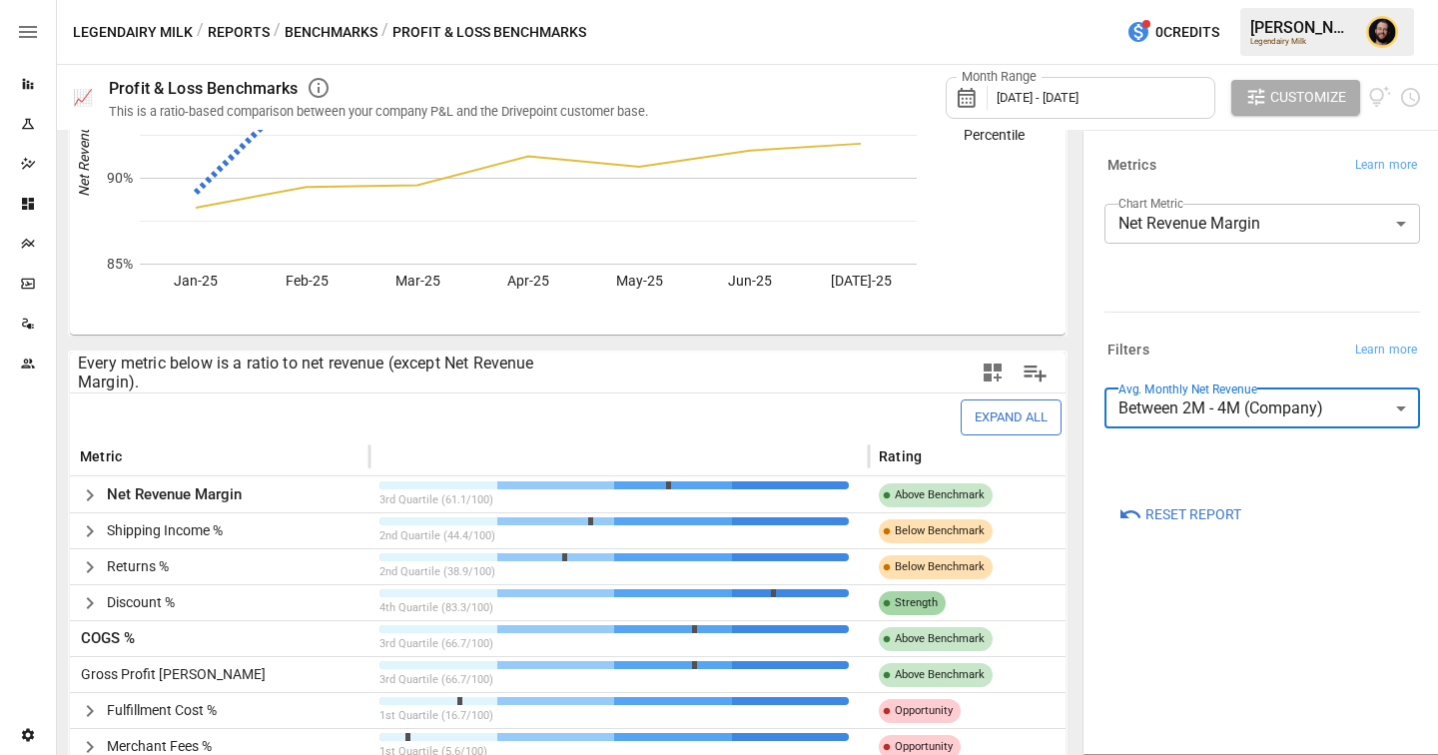
scroll to position [404, 0]
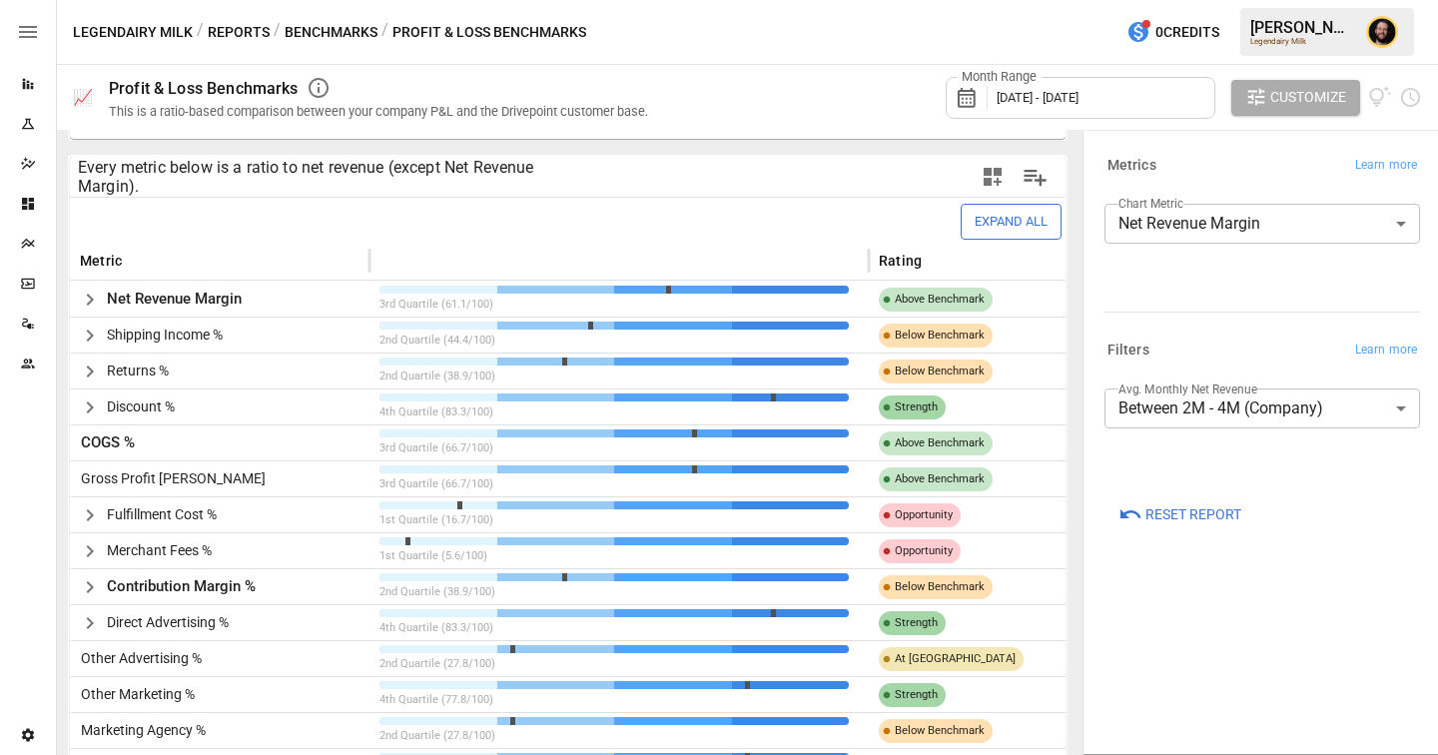
click at [328, 29] on button "Benchmarks" at bounding box center [331, 32] width 93 height 25
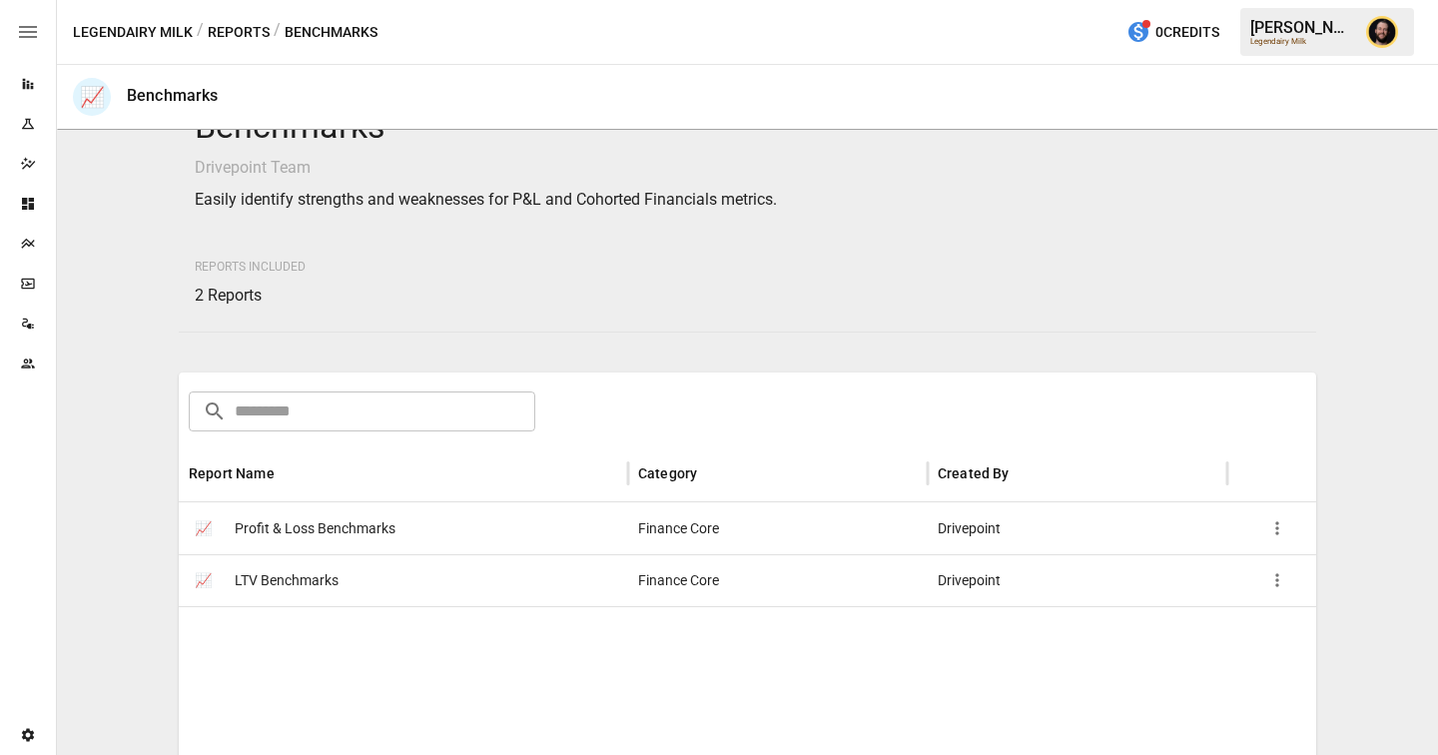
scroll to position [119, 0]
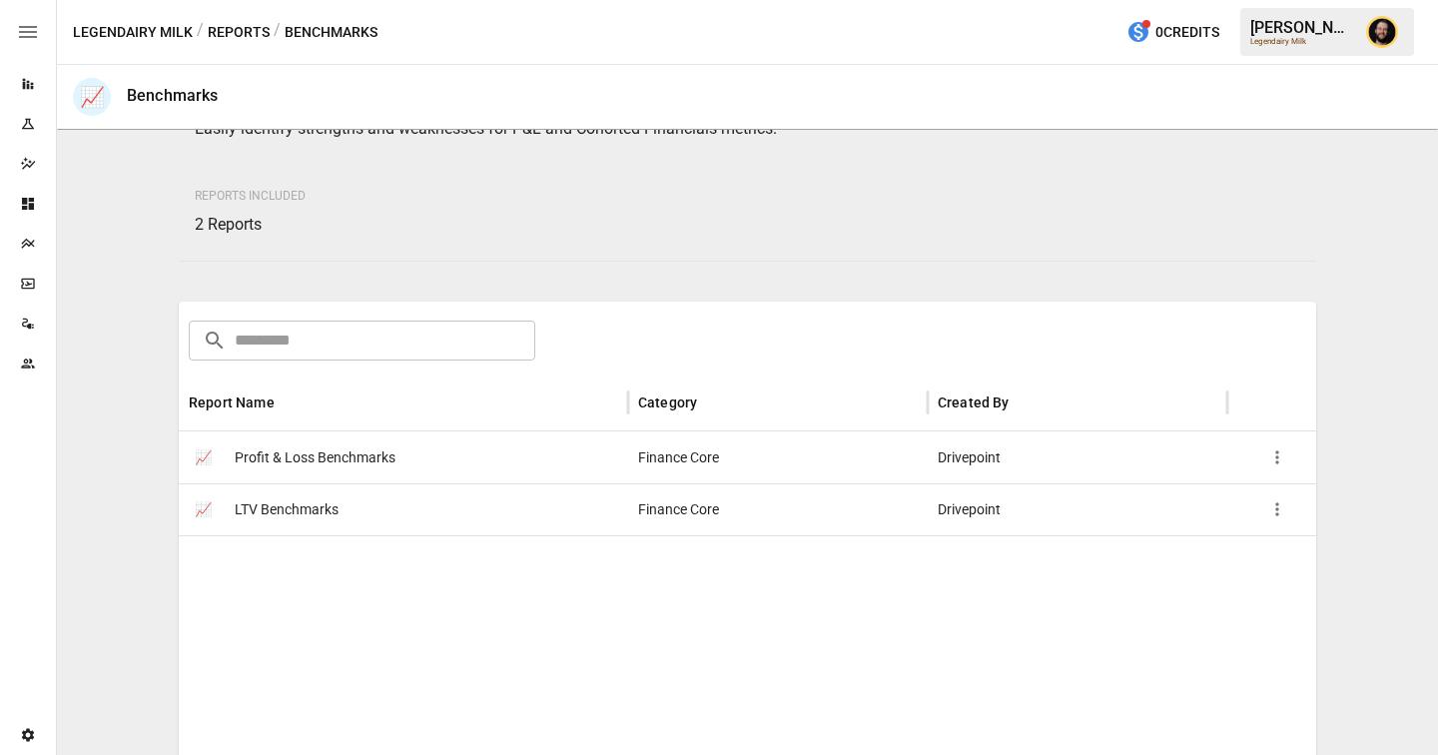
click at [399, 506] on div "📈 LTV Benchmarks" at bounding box center [403, 509] width 449 height 52
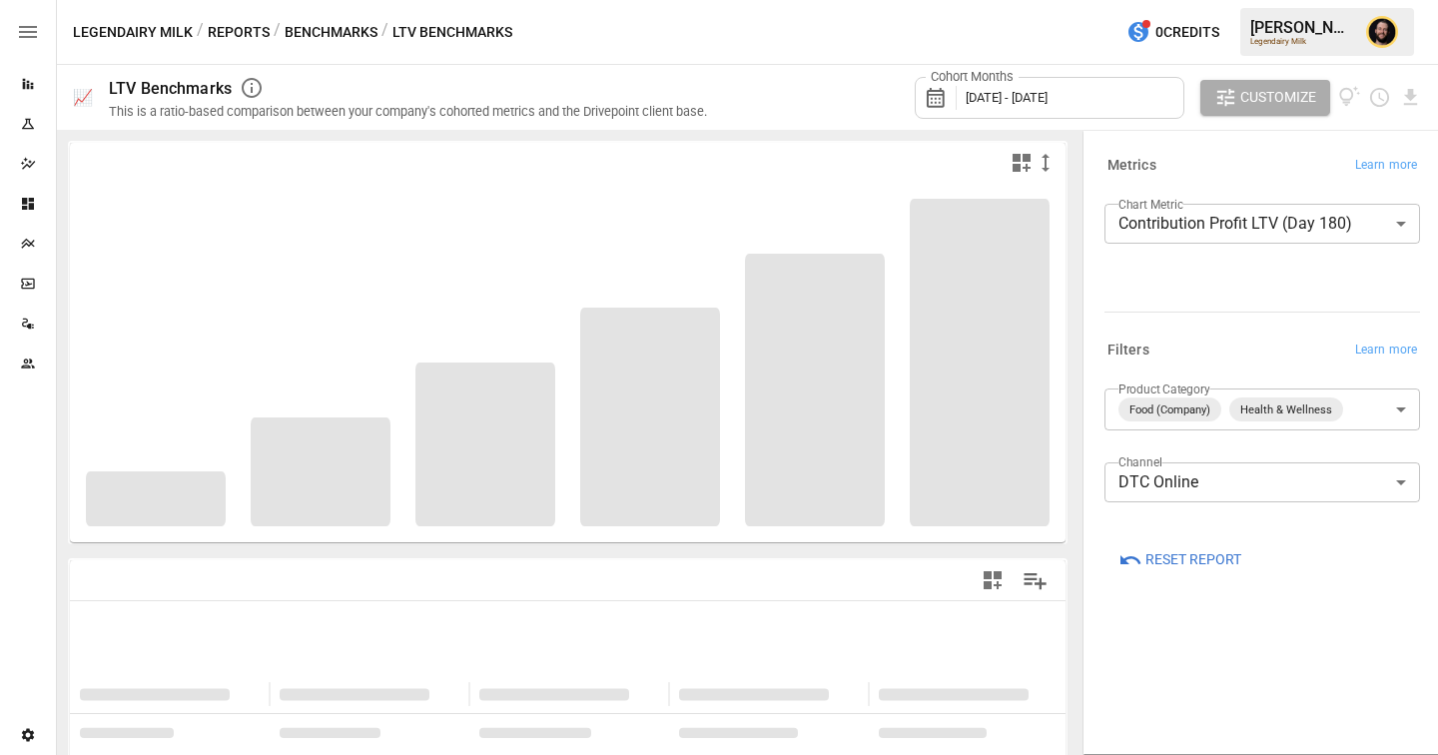
click at [1250, 0] on body "**********" at bounding box center [719, 0] width 1438 height 0
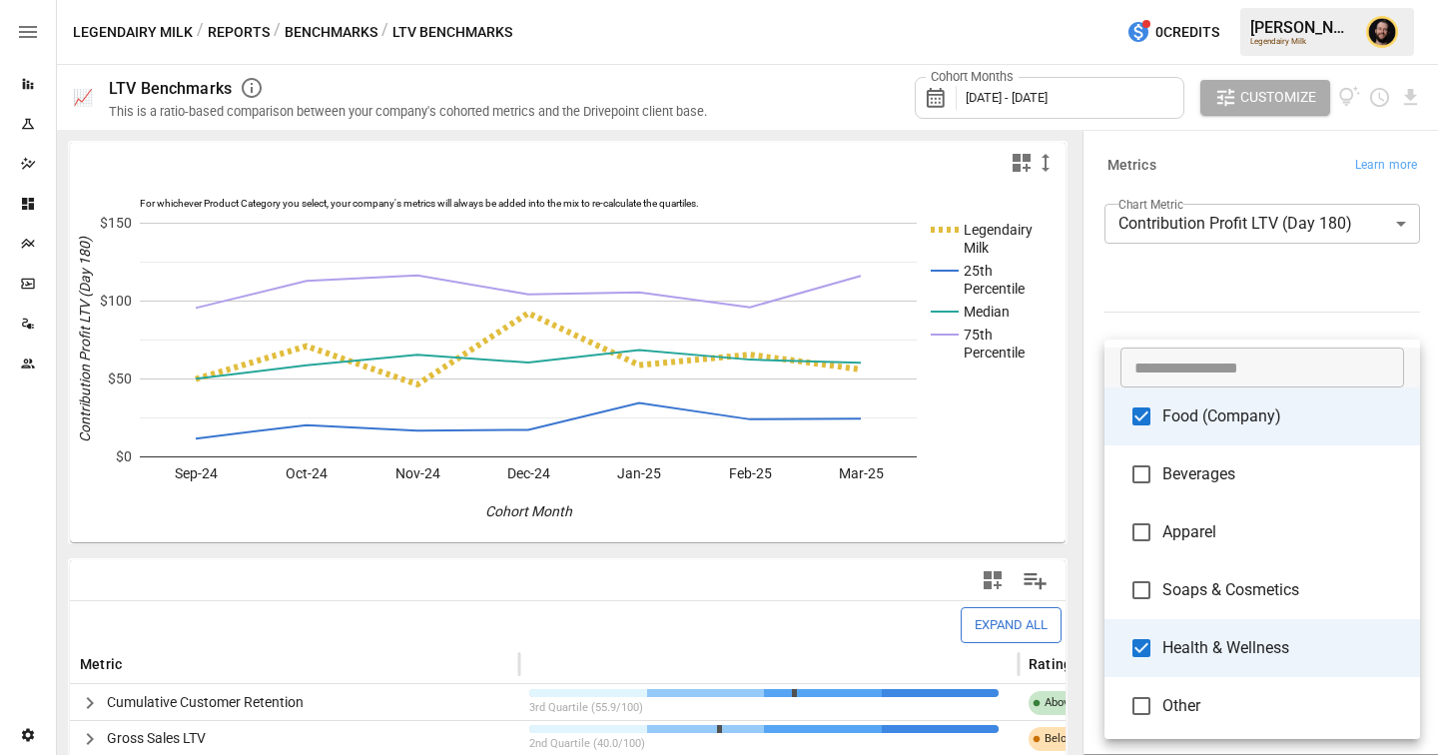
type input "**********"
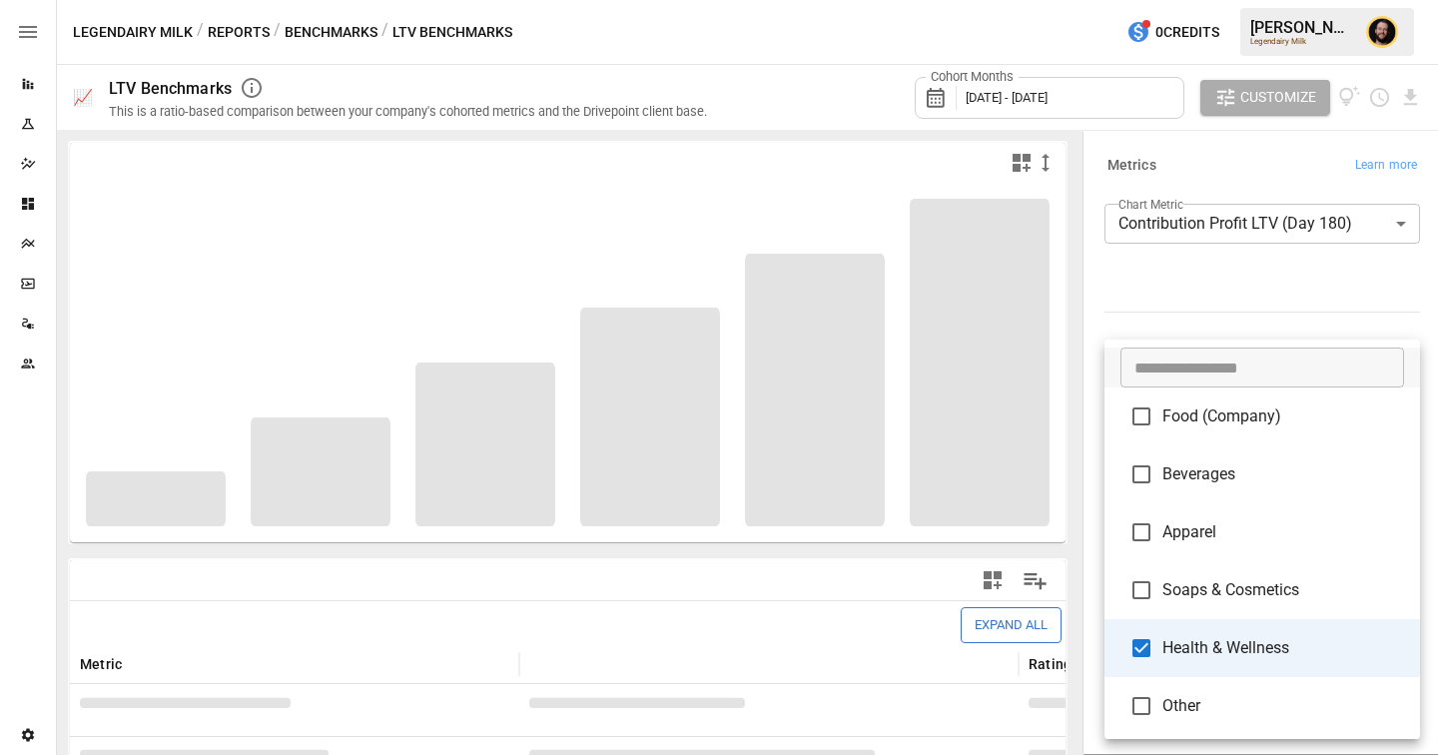
click at [1182, 295] on div at bounding box center [719, 377] width 1438 height 755
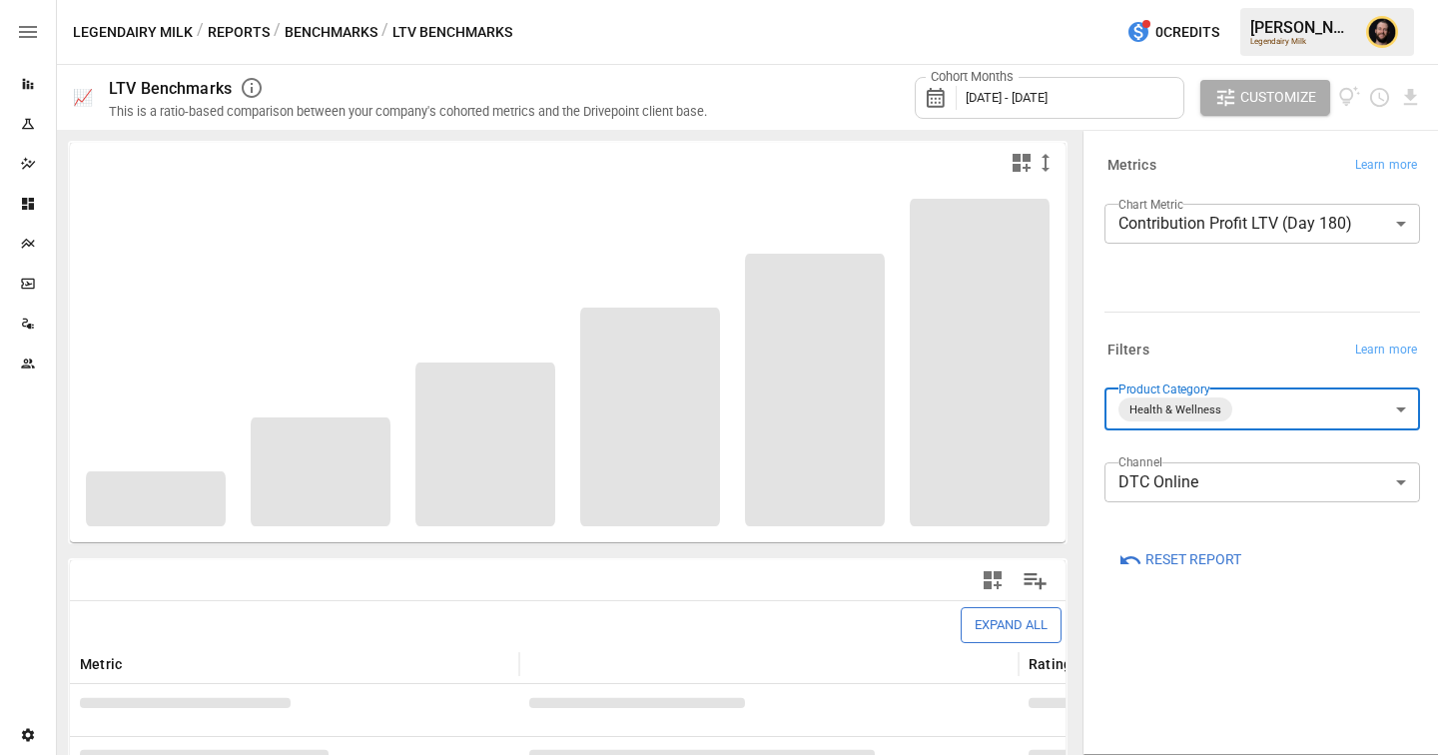
click at [1205, 0] on body "Reports Experiments Dazzler Studio Dashboards Plans SmartModel ™ Data Sources T…" at bounding box center [719, 0] width 1438 height 0
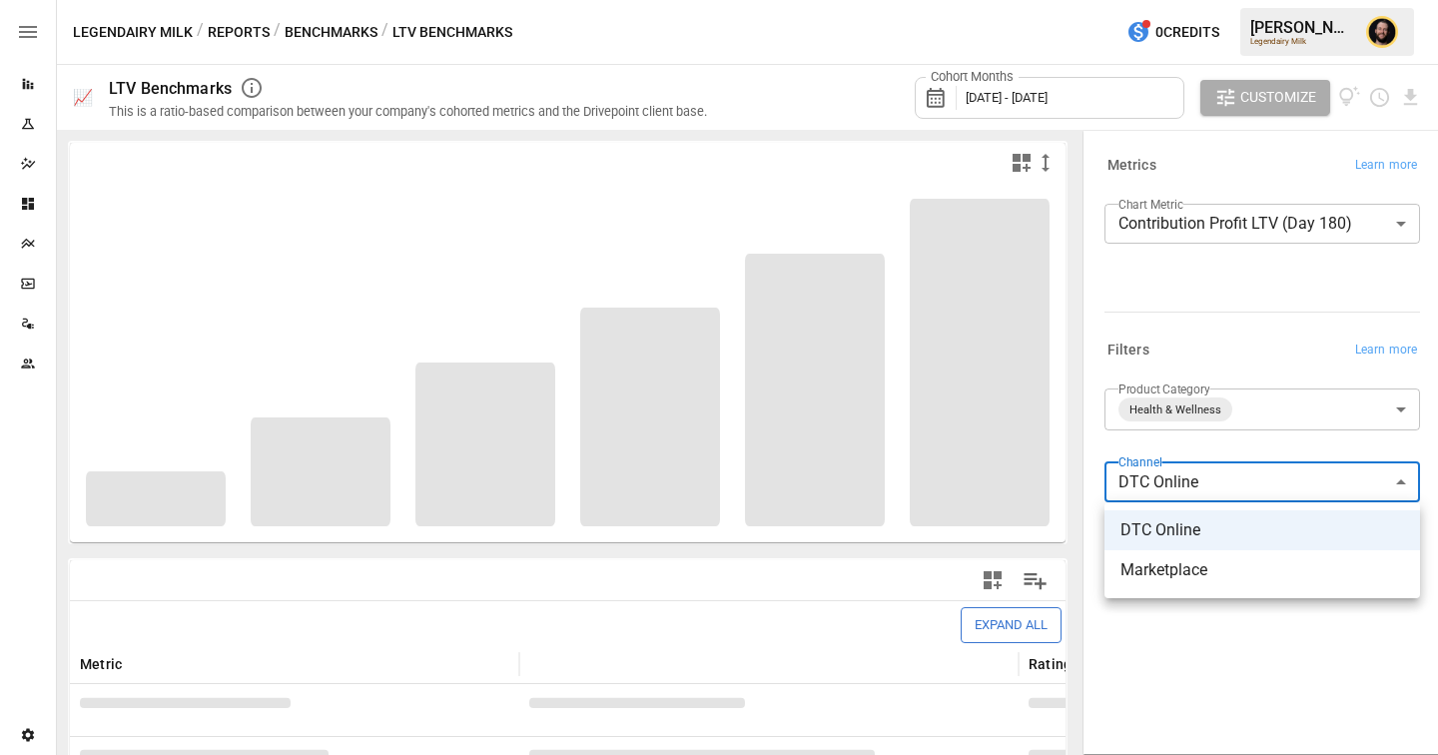
click at [1214, 267] on div at bounding box center [719, 377] width 1438 height 755
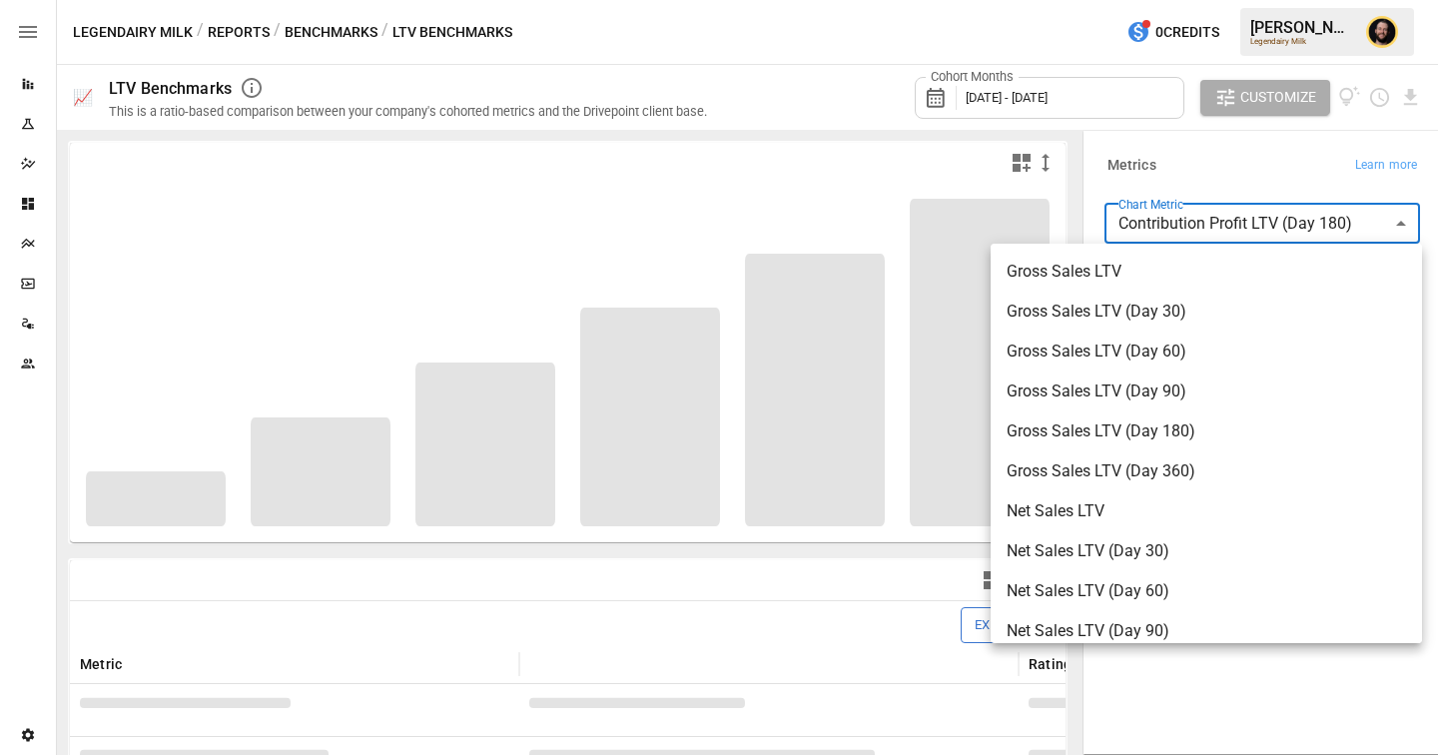
click at [1200, 0] on body "Reports Experiments Dazzler Studio Dashboards Plans SmartModel ™ Data Sources T…" at bounding box center [719, 0] width 1438 height 0
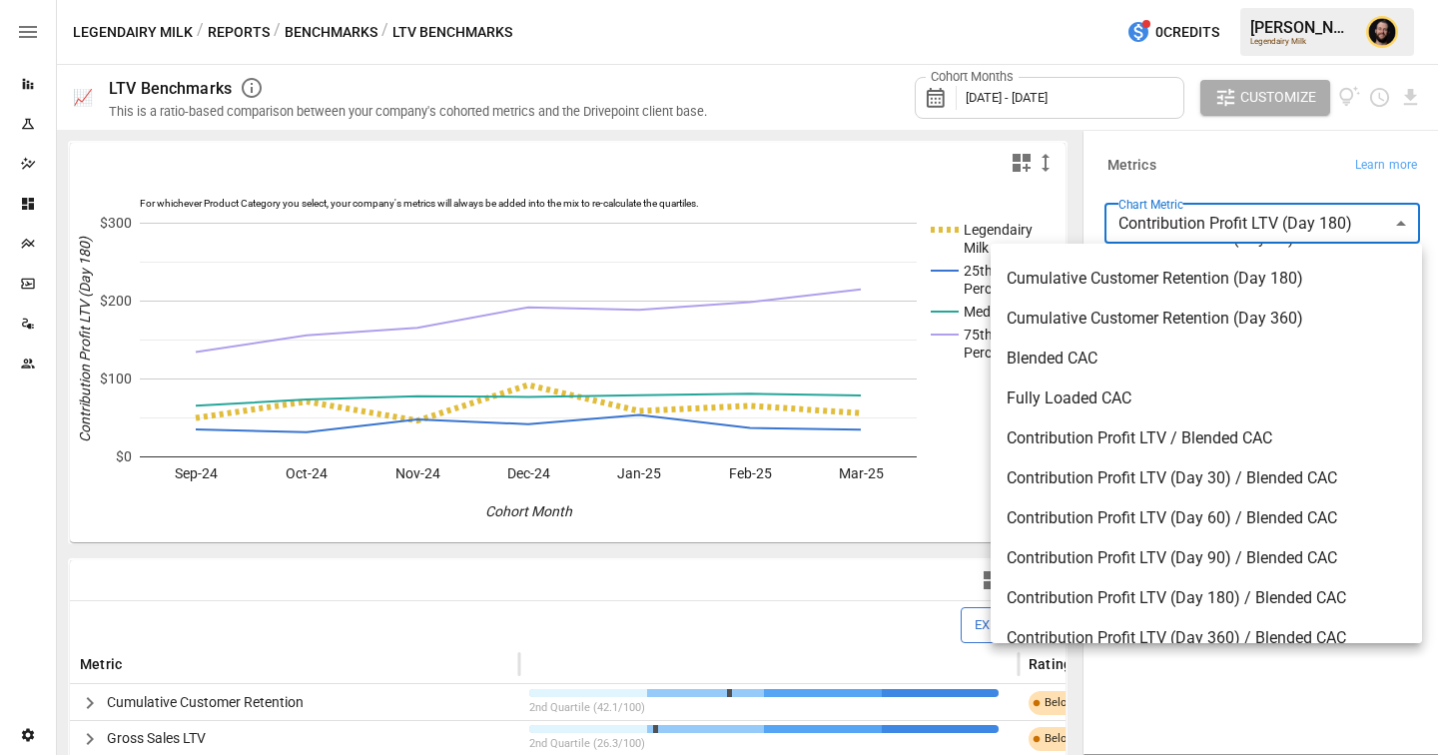
scroll to position [1374, 0]
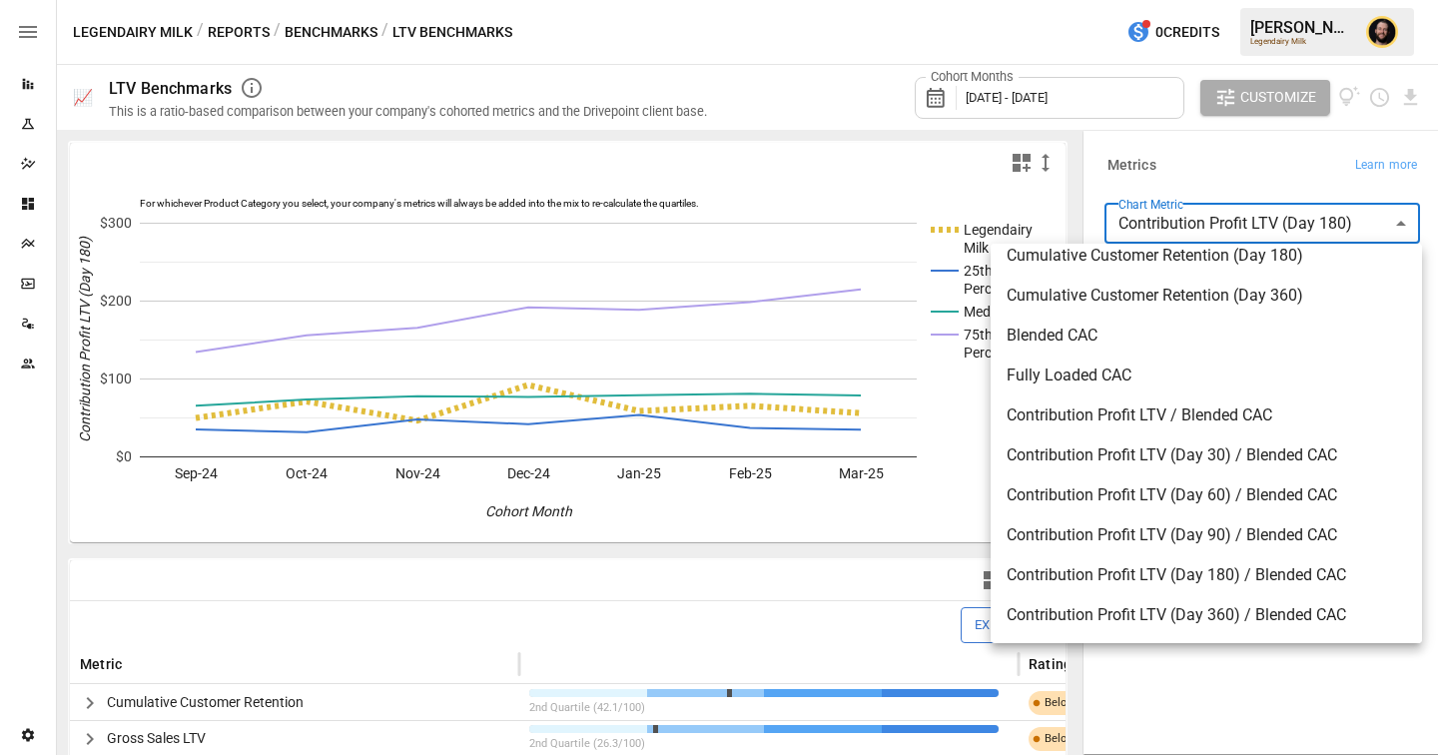
click at [1200, 174] on div at bounding box center [719, 377] width 1438 height 755
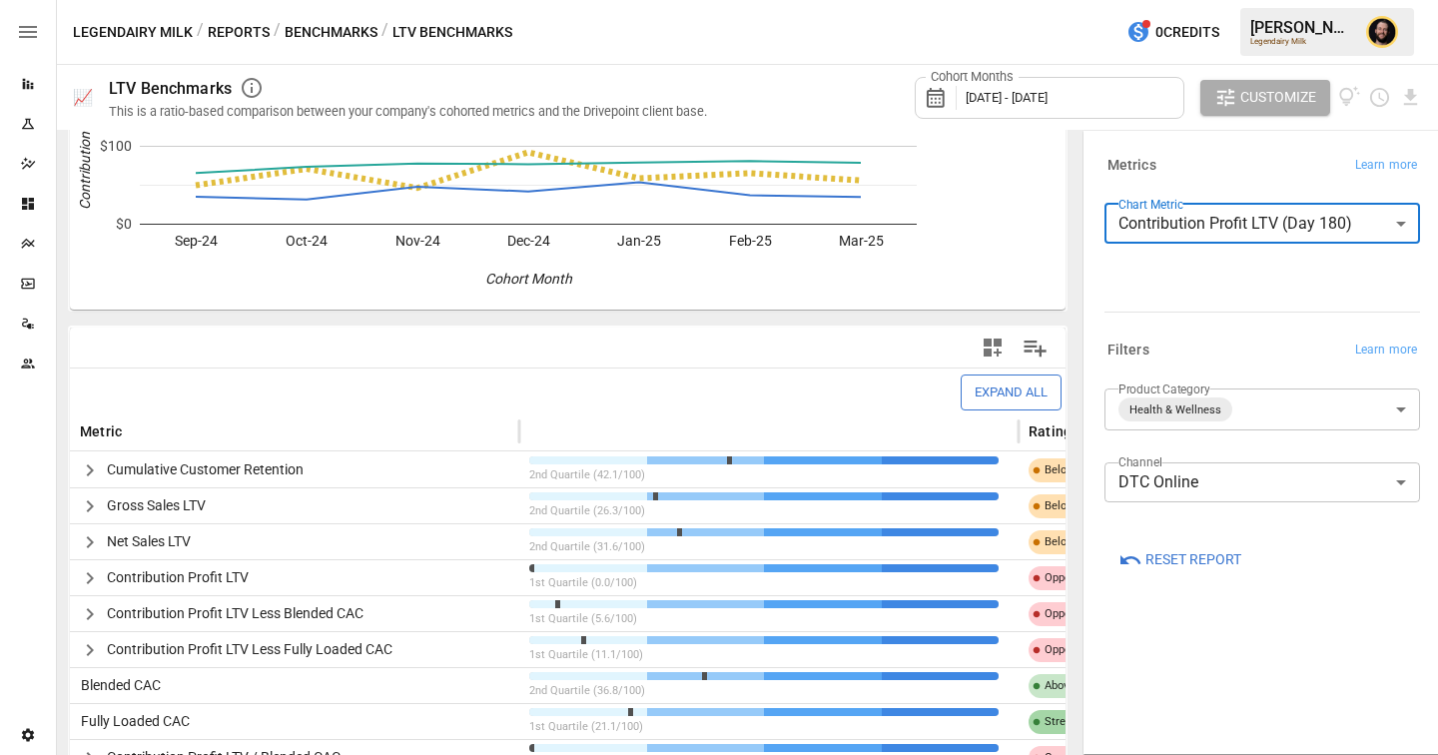
scroll to position [266, 0]
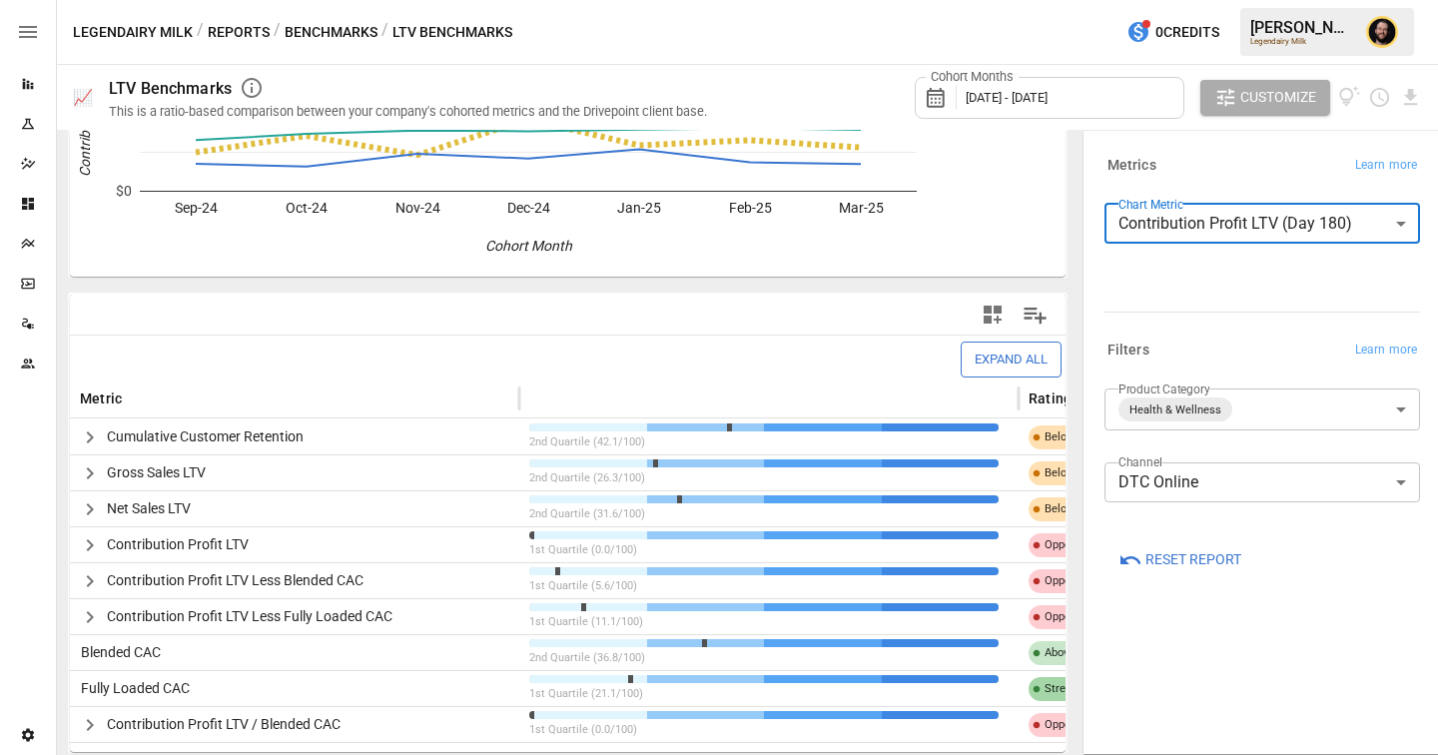
click at [26, 74] on div "Reports" at bounding box center [28, 84] width 56 height 40
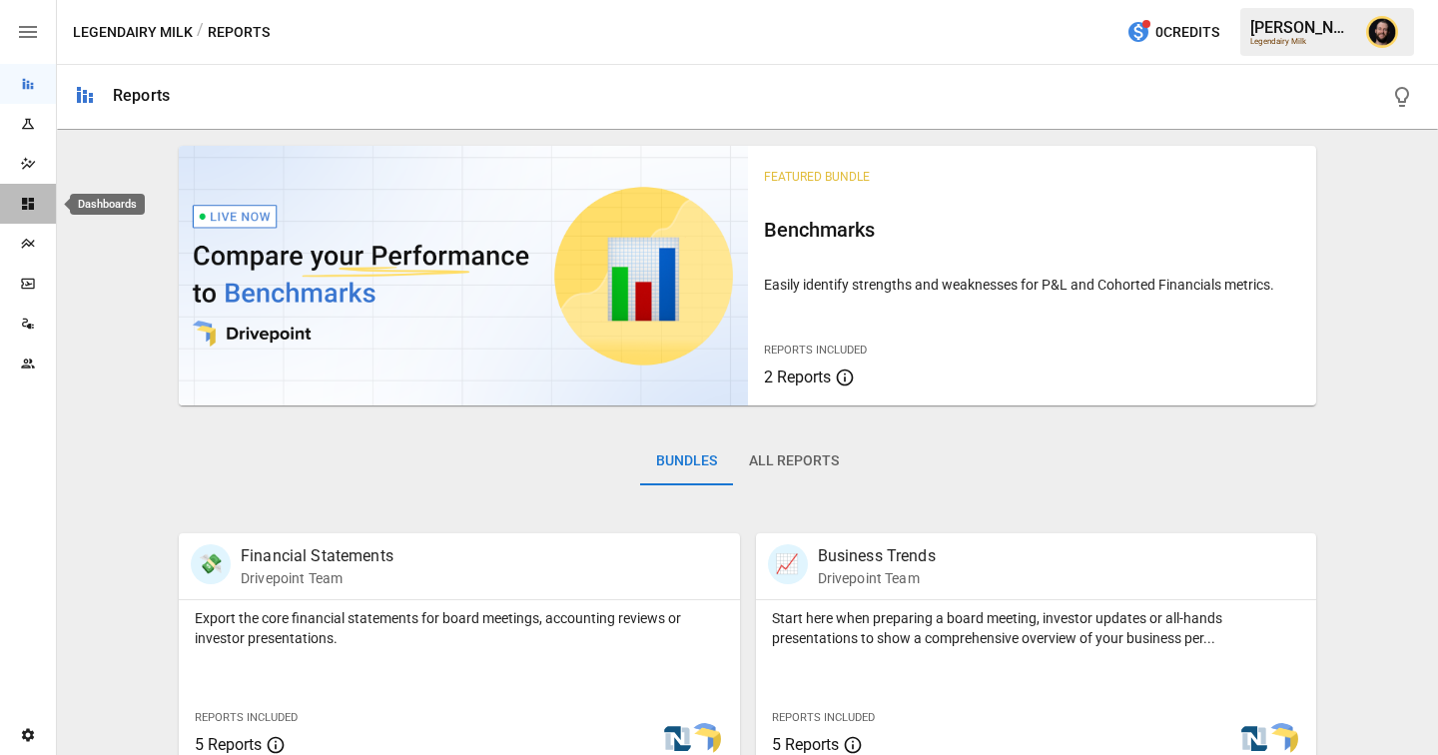
click at [20, 206] on icon "Dashboards" at bounding box center [28, 204] width 16 height 16
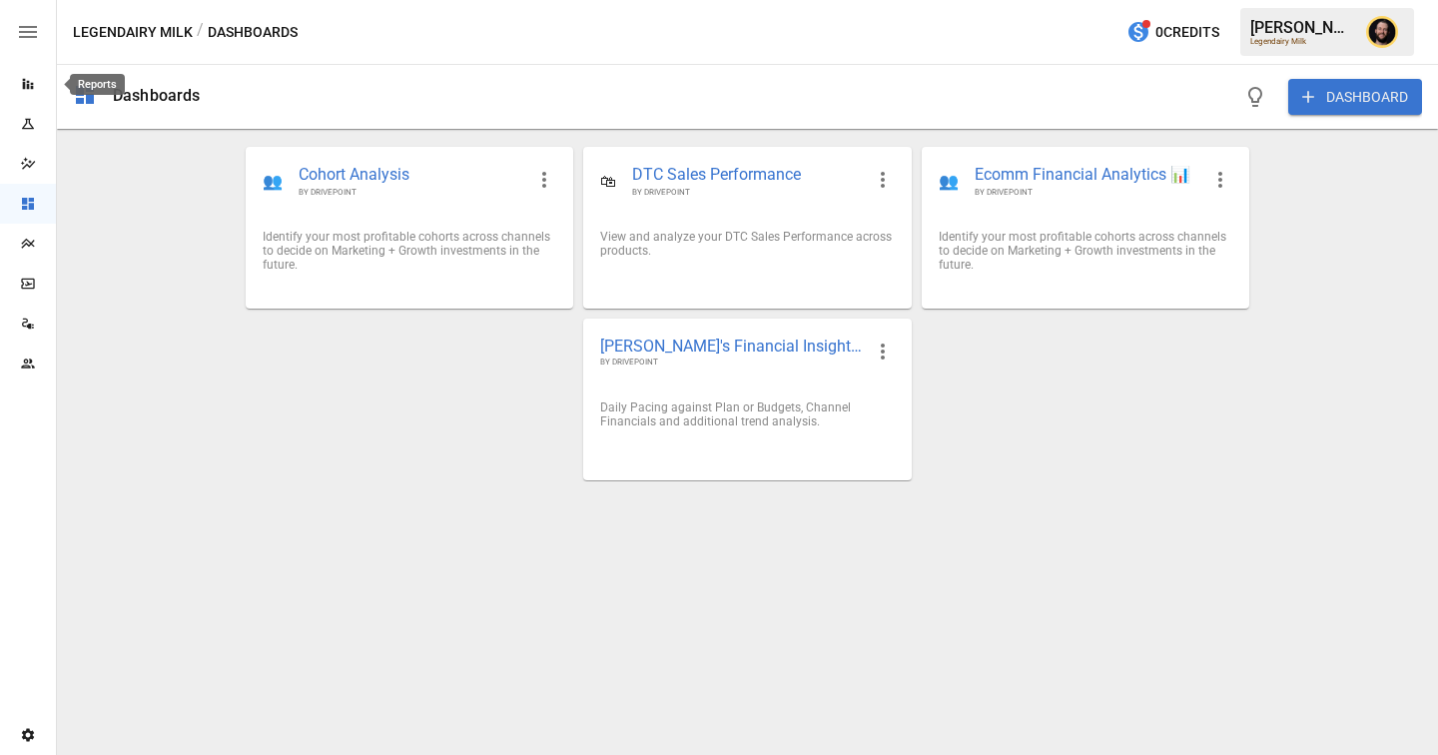
click at [24, 90] on icon "Reports" at bounding box center [28, 84] width 16 height 16
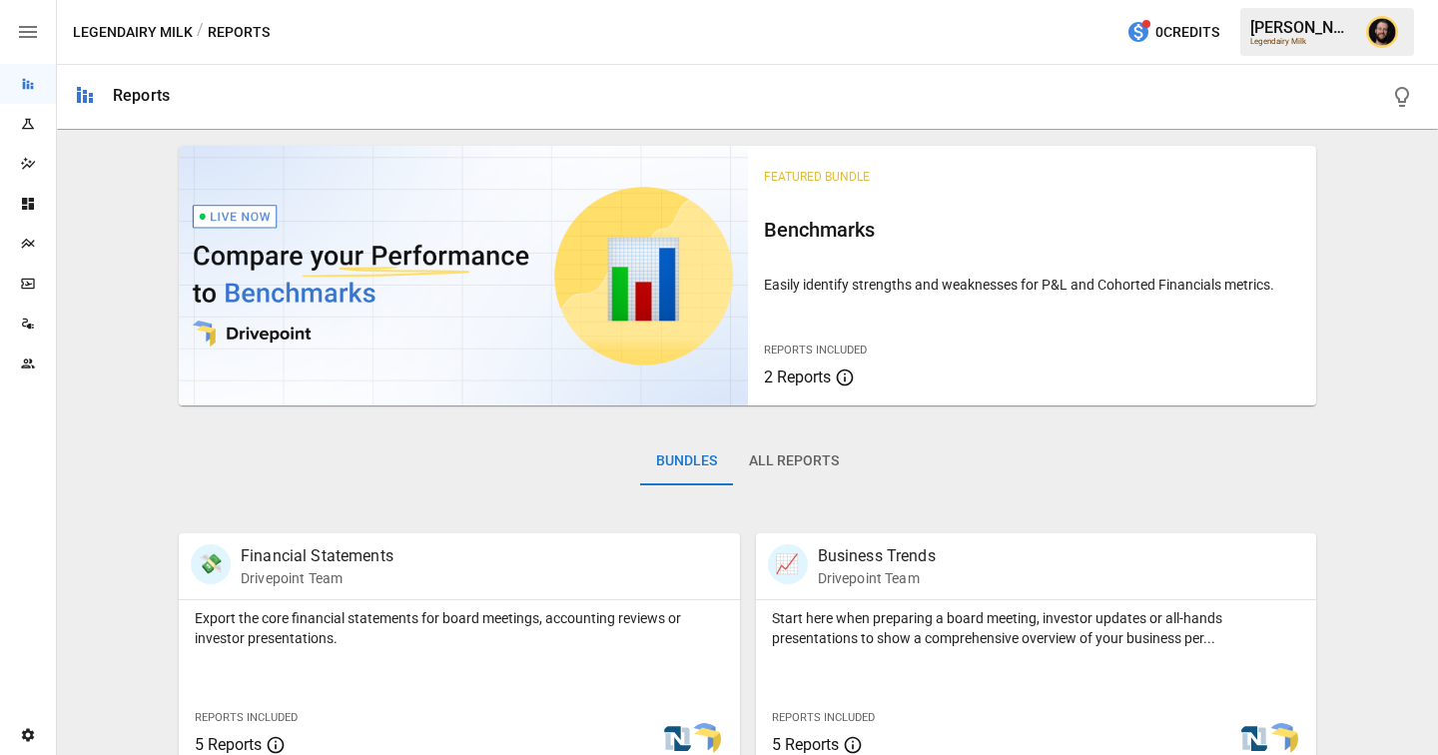
scroll to position [444, 0]
